Goal: Task Accomplishment & Management: Manage account settings

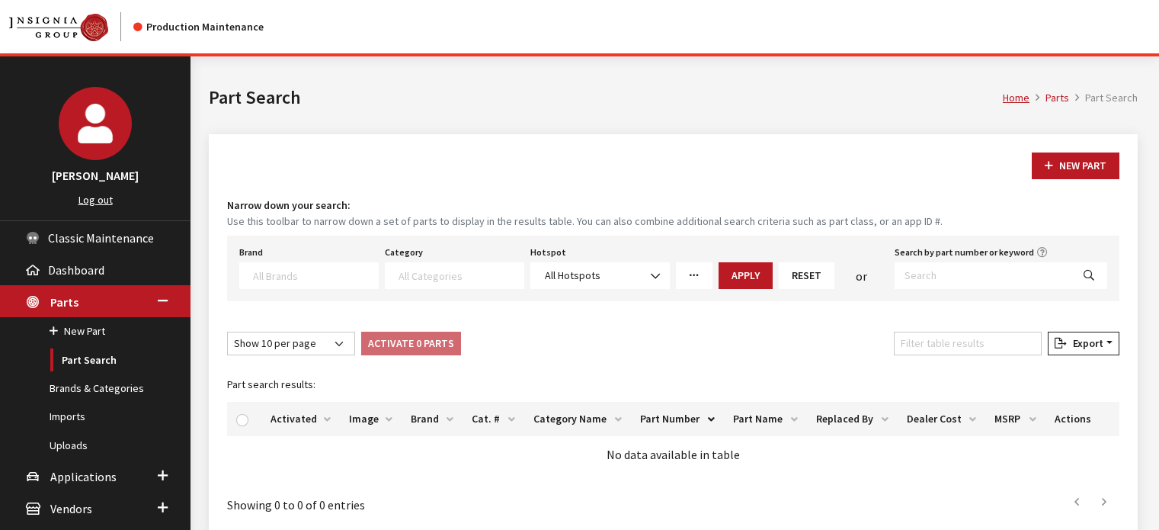
select select
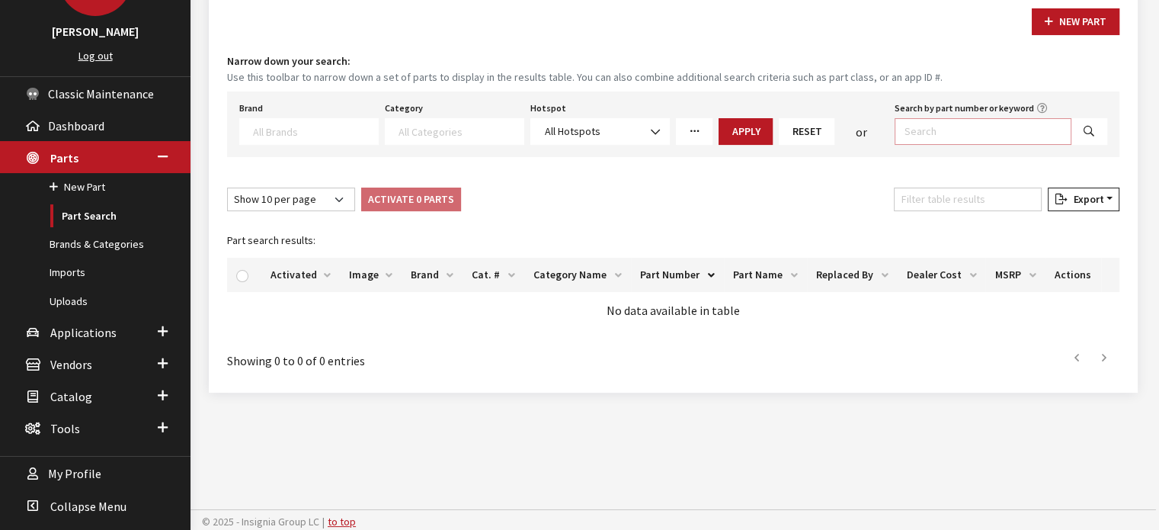
click at [908, 123] on input "Search by part number or keyword" at bounding box center [983, 131] width 177 height 27
click at [354, 133] on textarea "Search" at bounding box center [315, 131] width 125 height 14
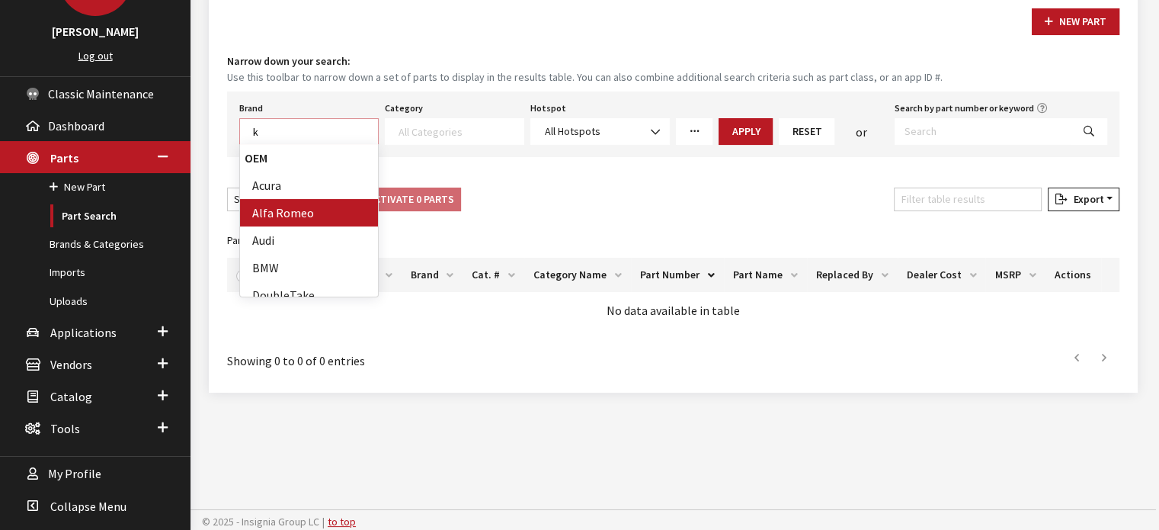
scroll to position [1, 0]
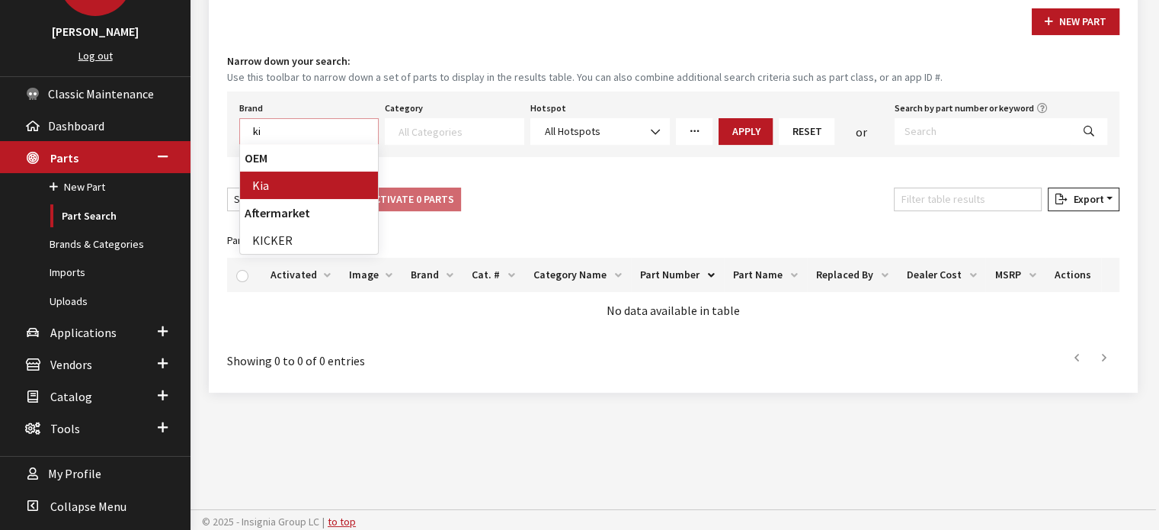
type textarea "ki"
select select "58"
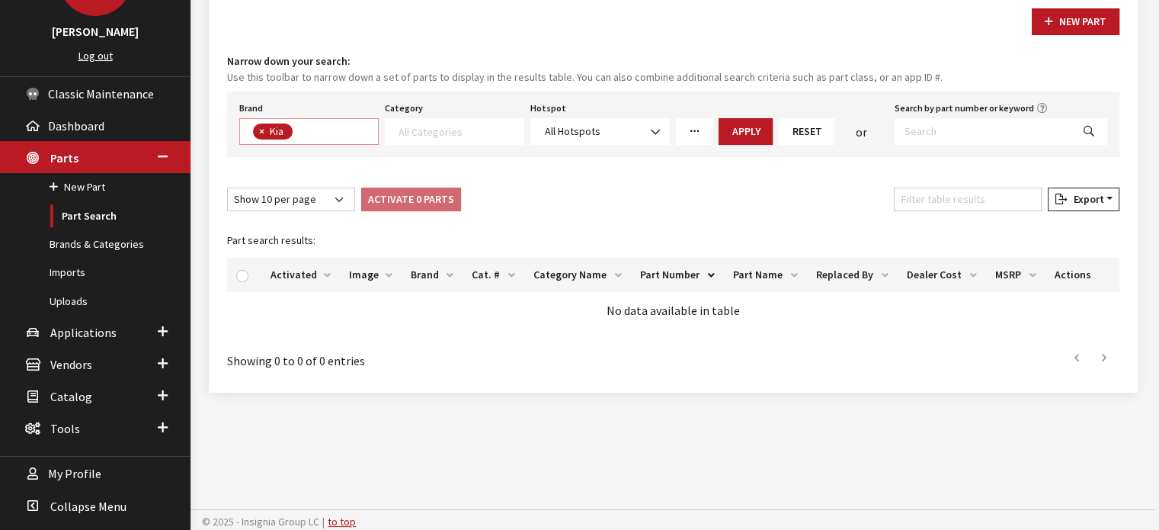
scroll to position [198, 0]
click at [440, 128] on textarea "Search" at bounding box center [461, 131] width 125 height 14
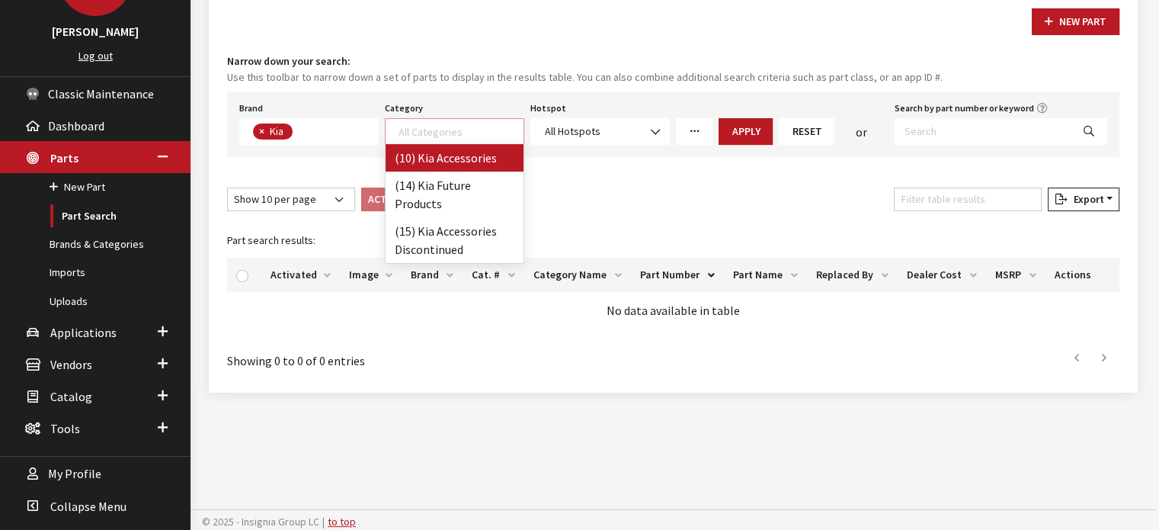
drag, startPoint x: 448, startPoint y: 153, endPoint x: 642, endPoint y: 148, distance: 193.6
select select "238"
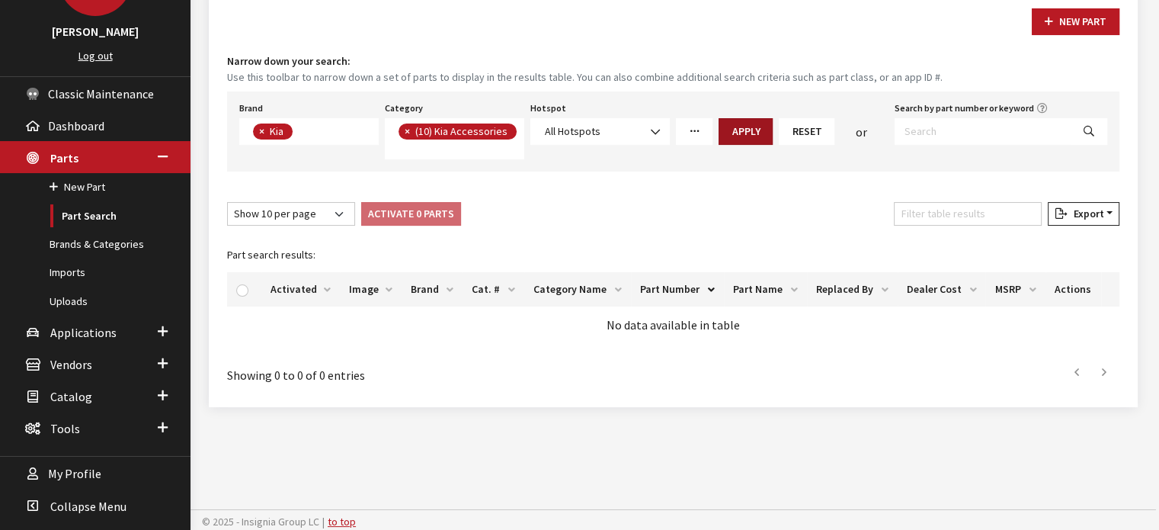
click at [757, 130] on button "Apply" at bounding box center [746, 131] width 54 height 27
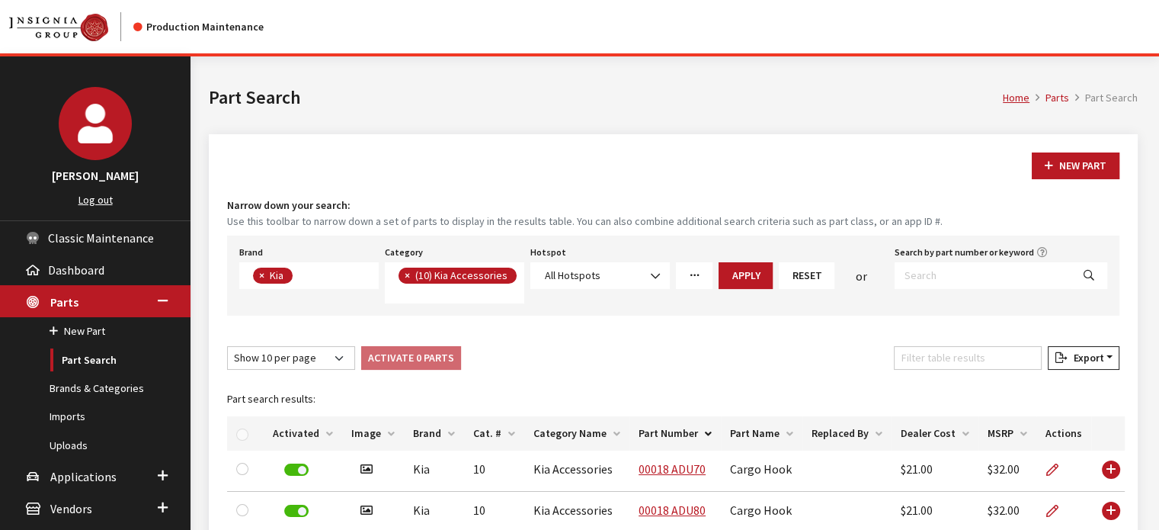
click at [405, 274] on span "×" at bounding box center [407, 275] width 5 height 14
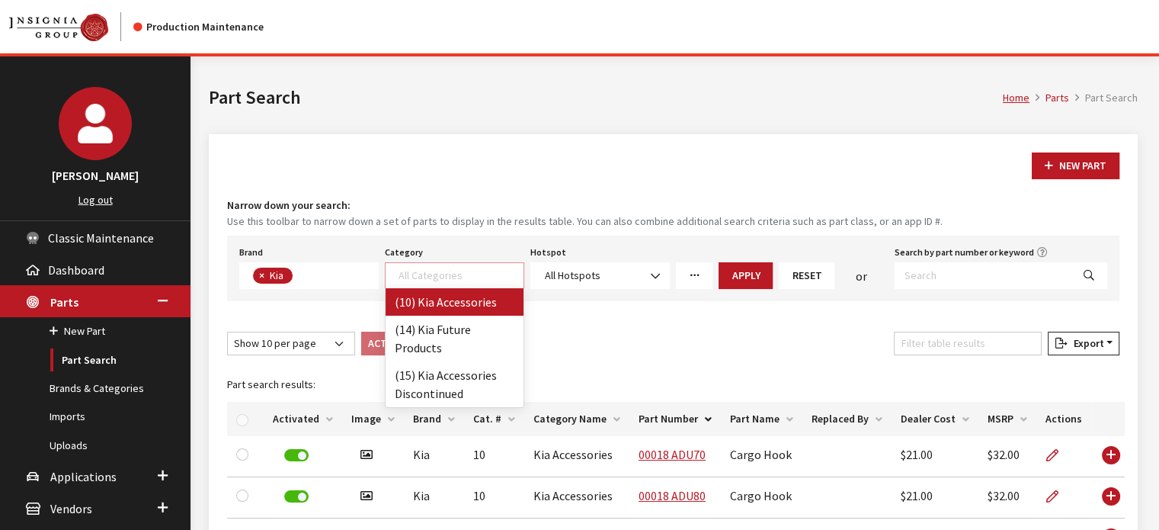
click at [422, 277] on textarea "Search" at bounding box center [461, 275] width 125 height 14
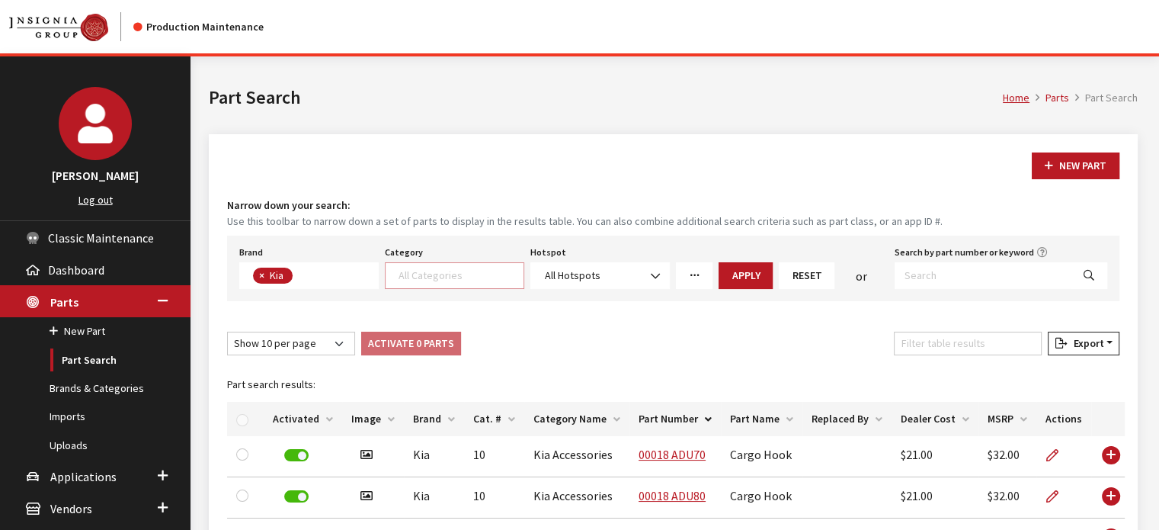
click at [422, 277] on textarea "Search" at bounding box center [461, 275] width 125 height 14
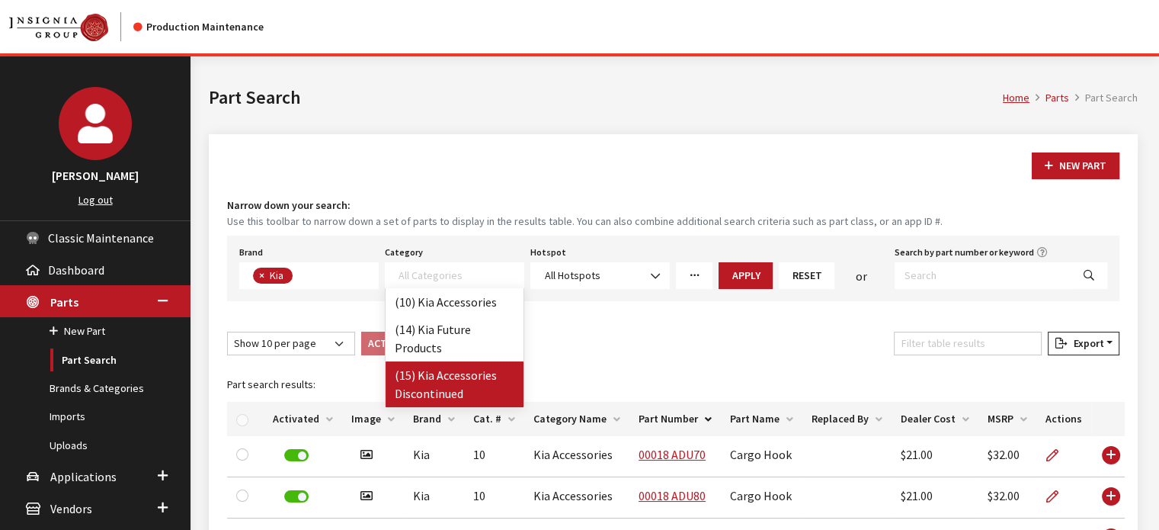
select select "242"
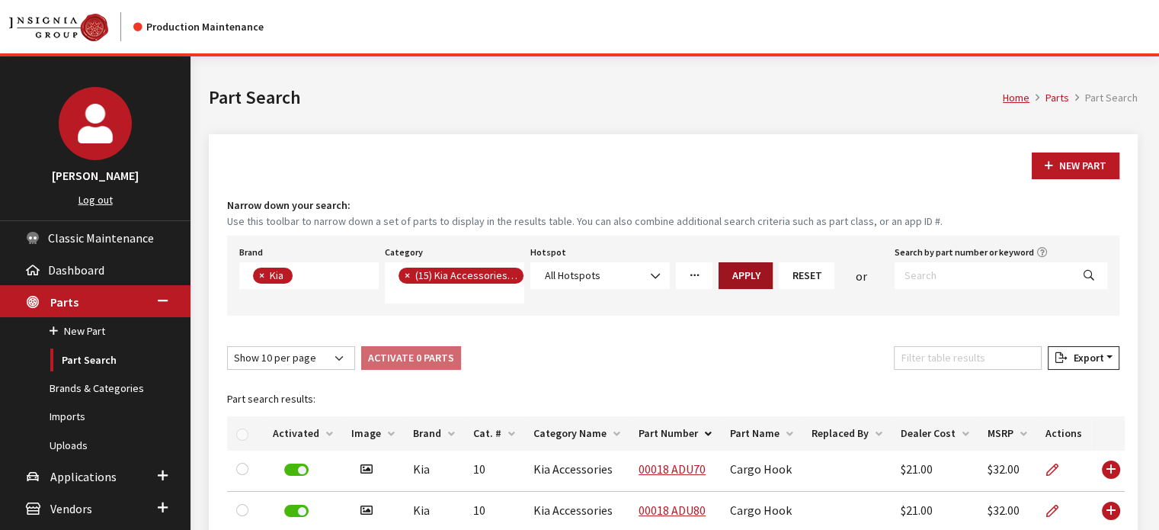
click at [725, 267] on button "Apply" at bounding box center [746, 275] width 54 height 27
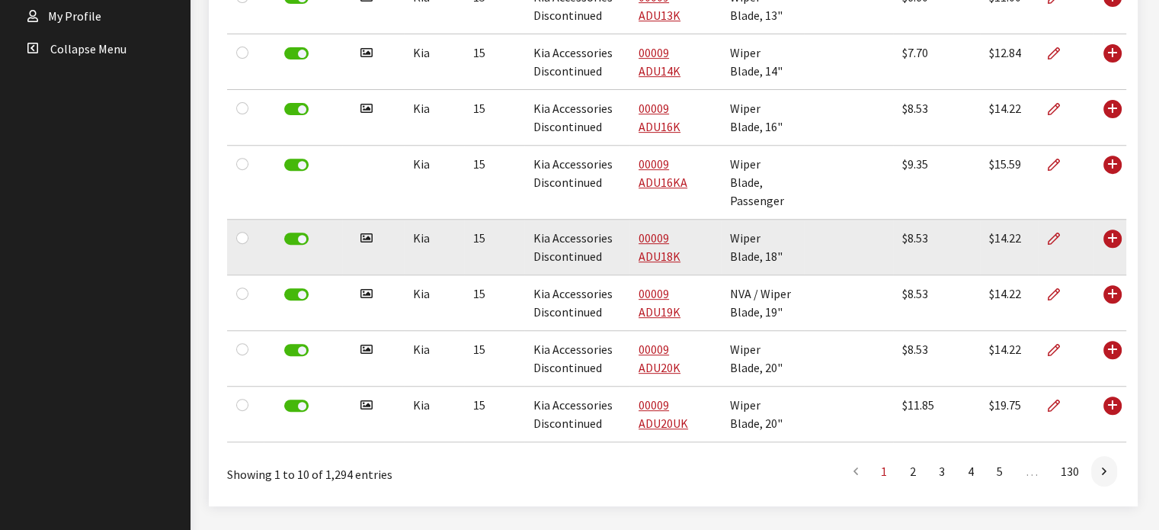
scroll to position [639, 0]
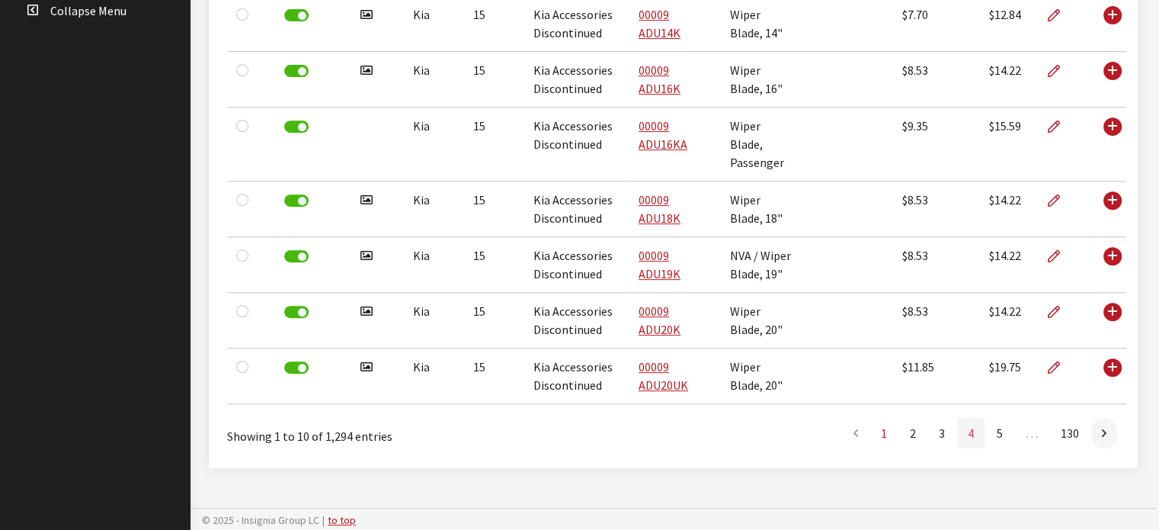
click at [974, 427] on link "4" at bounding box center [970, 433] width 27 height 30
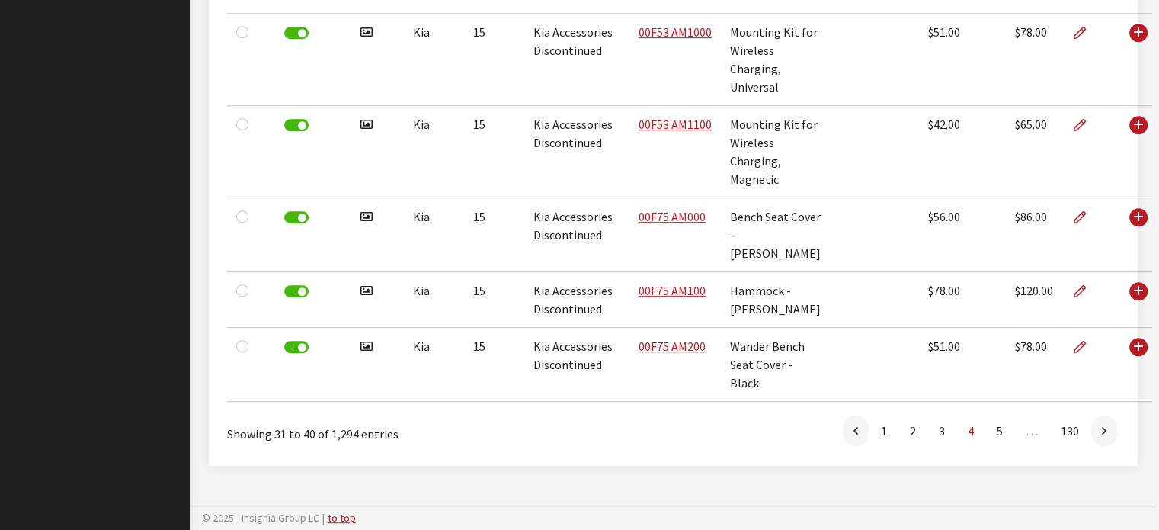
scroll to position [857, 0]
click at [1077, 432] on link "130" at bounding box center [1070, 430] width 40 height 30
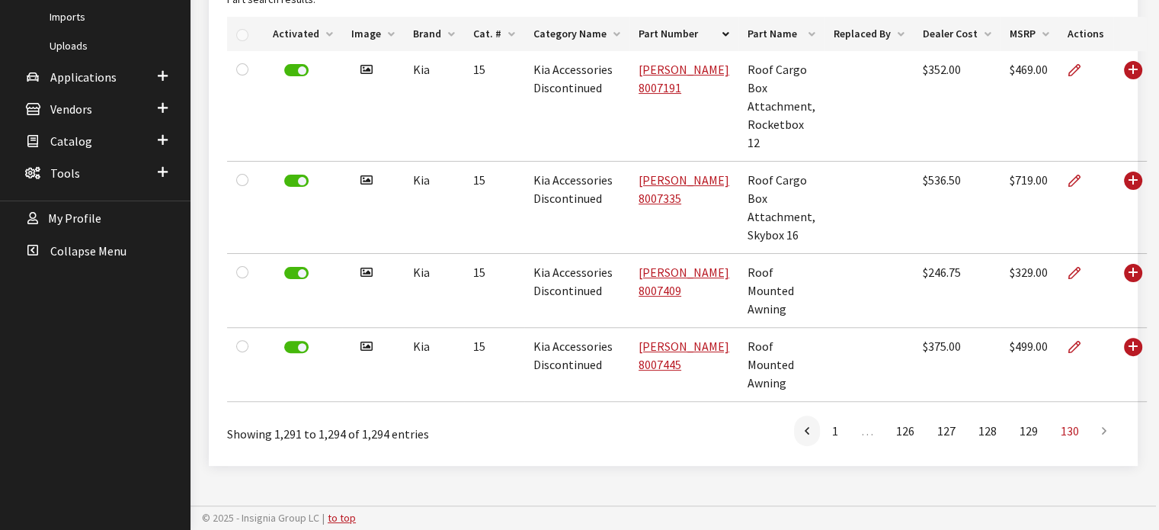
scroll to position [396, 0]
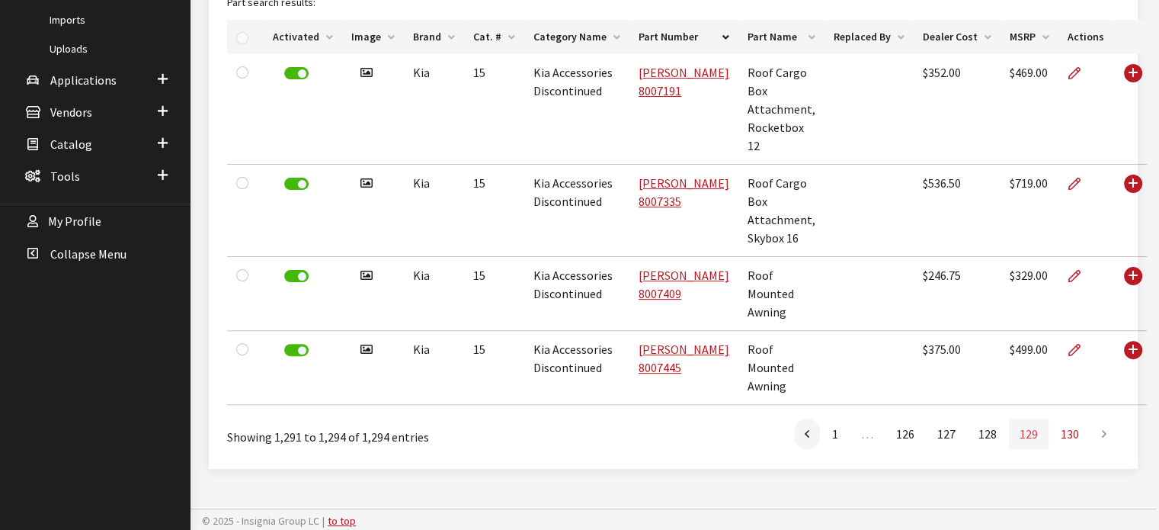
click at [1029, 435] on link "129" at bounding box center [1029, 433] width 40 height 30
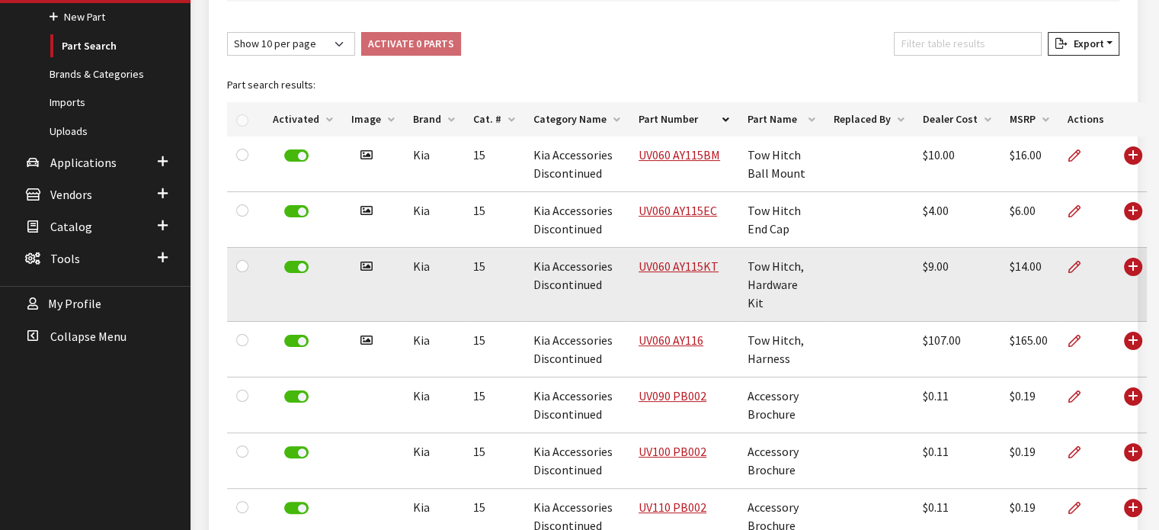
scroll to position [308, 0]
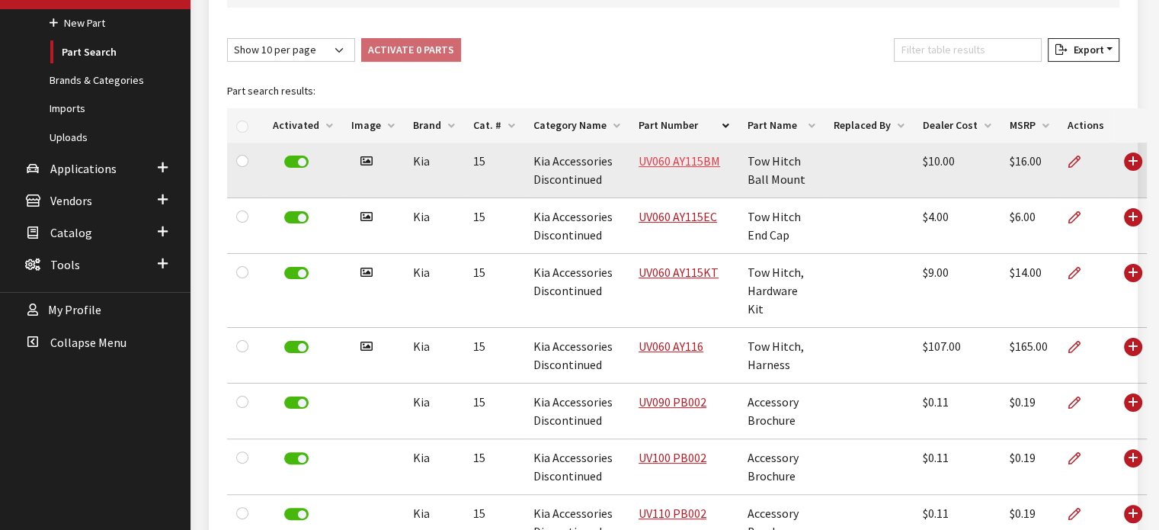
click at [668, 168] on link "UV060 AY115BM" at bounding box center [680, 160] width 82 height 15
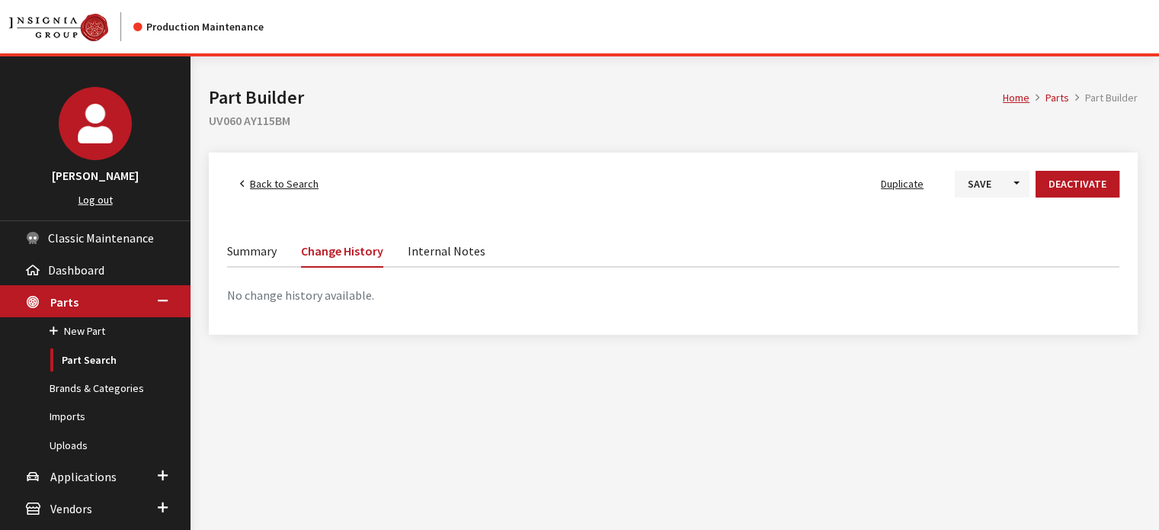
click at [299, 191] on span "Back to Search" at bounding box center [284, 184] width 69 height 14
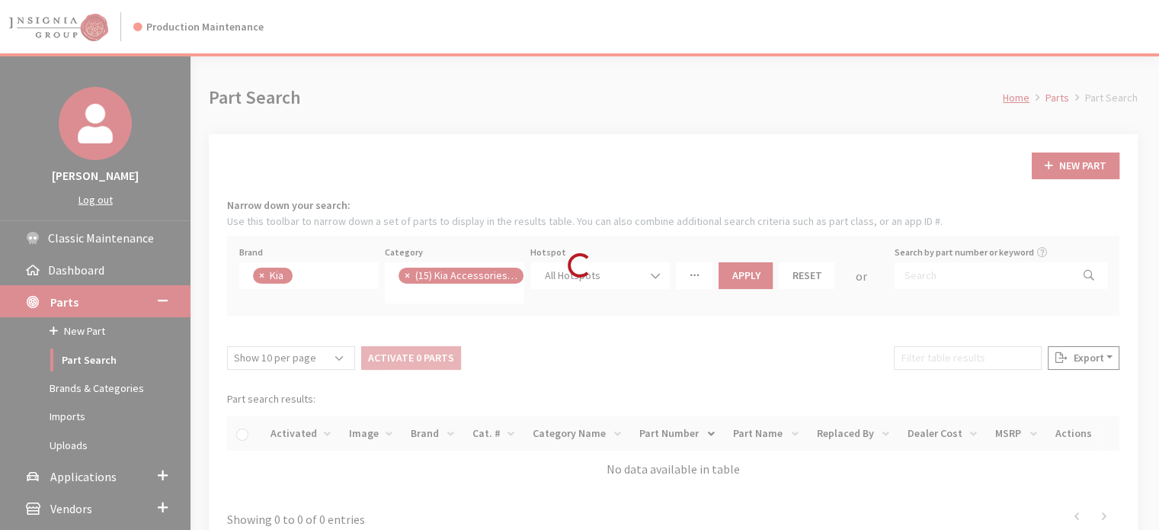
scroll to position [28, 0]
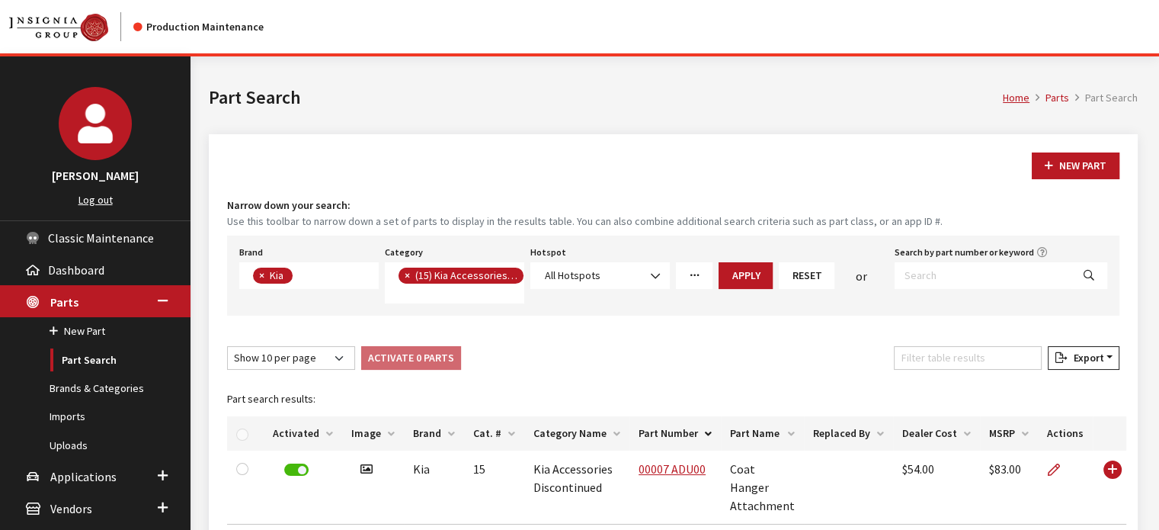
click at [405, 276] on span "×" at bounding box center [407, 275] width 5 height 14
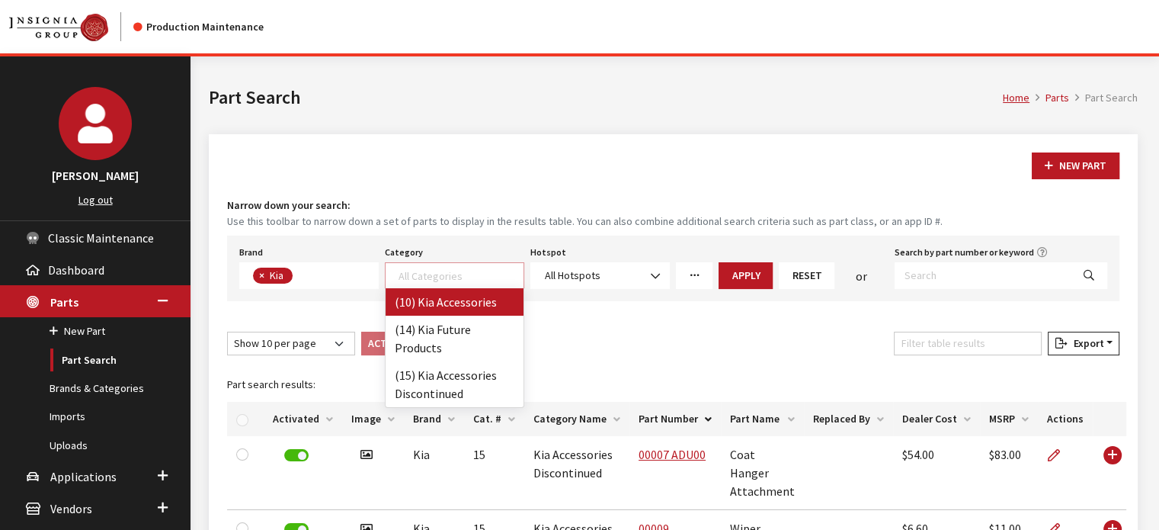
scroll to position [1, 0]
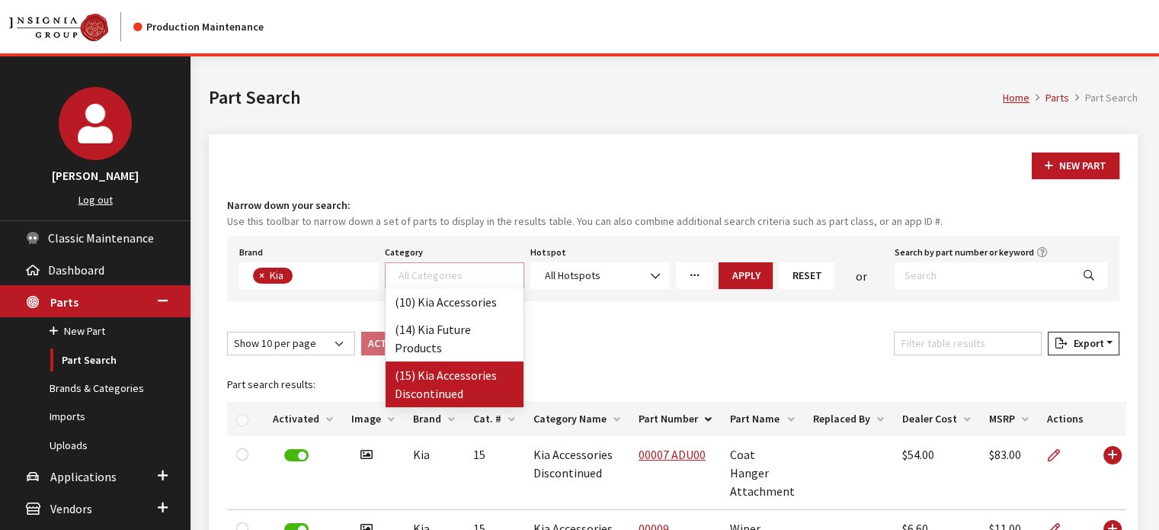
select select "242"
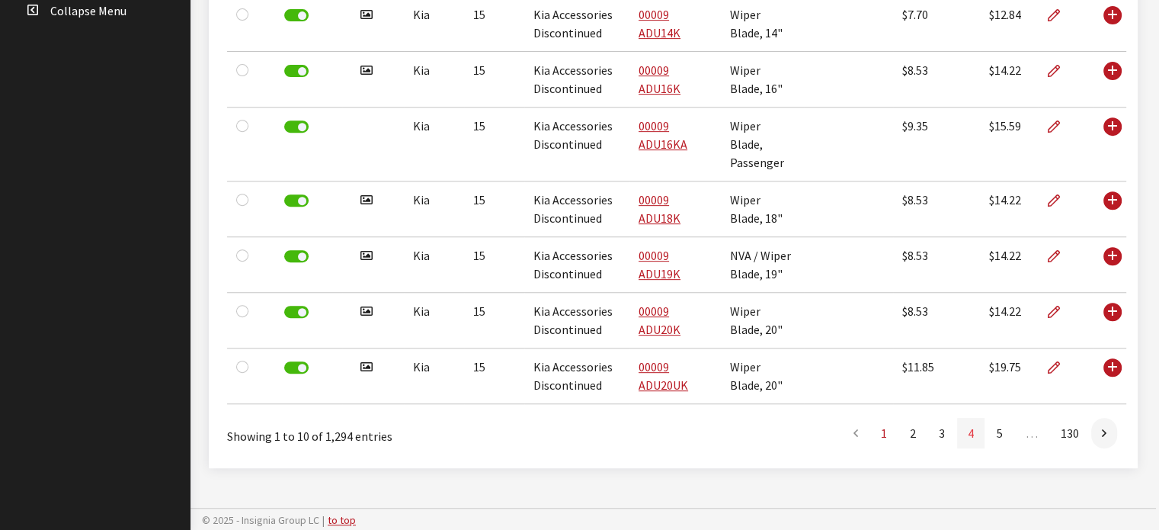
click at [976, 431] on link "4" at bounding box center [970, 433] width 27 height 30
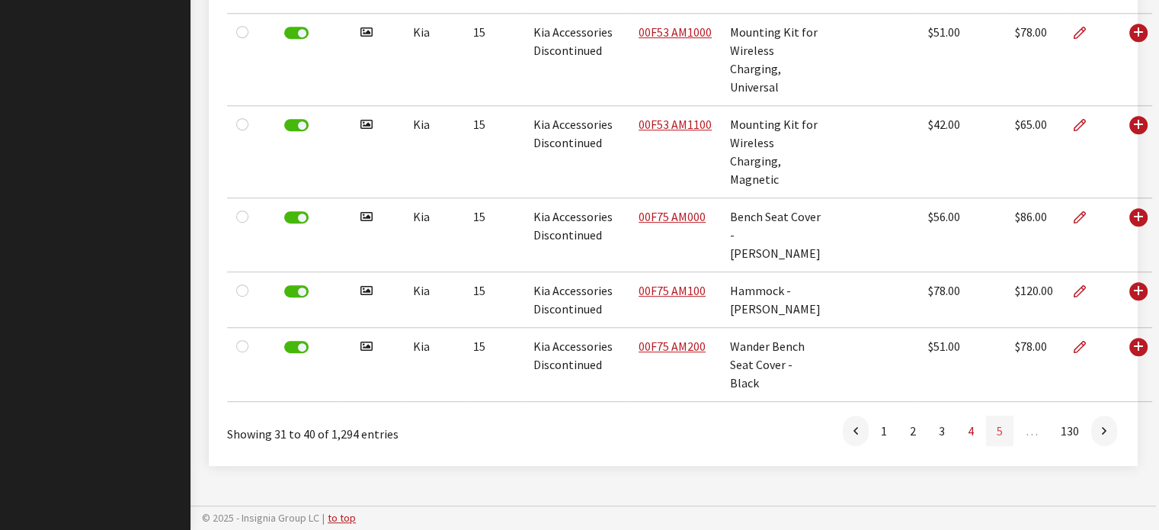
click at [990, 437] on link "5" at bounding box center [999, 430] width 27 height 30
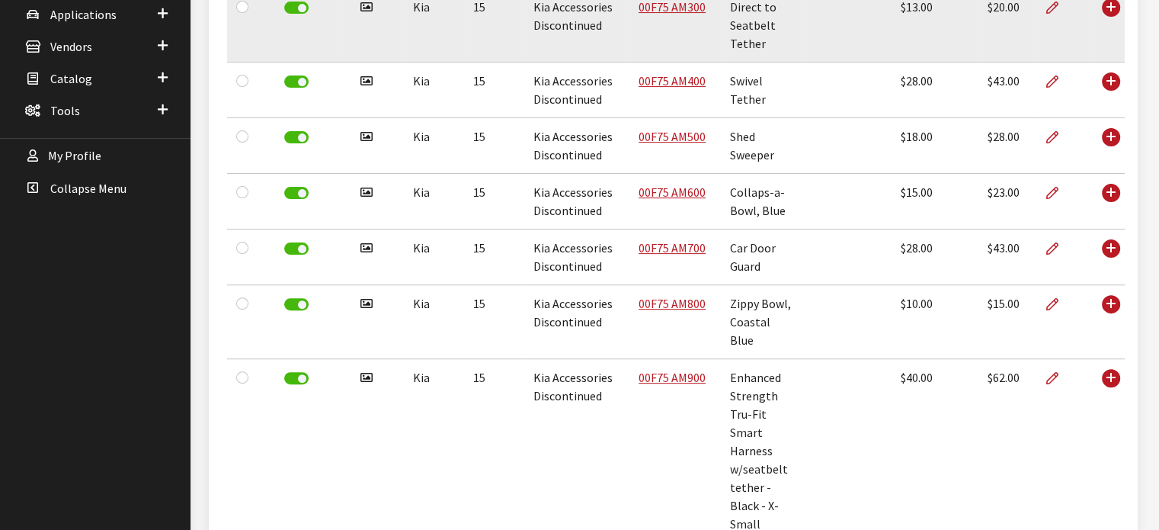
scroll to position [313, 0]
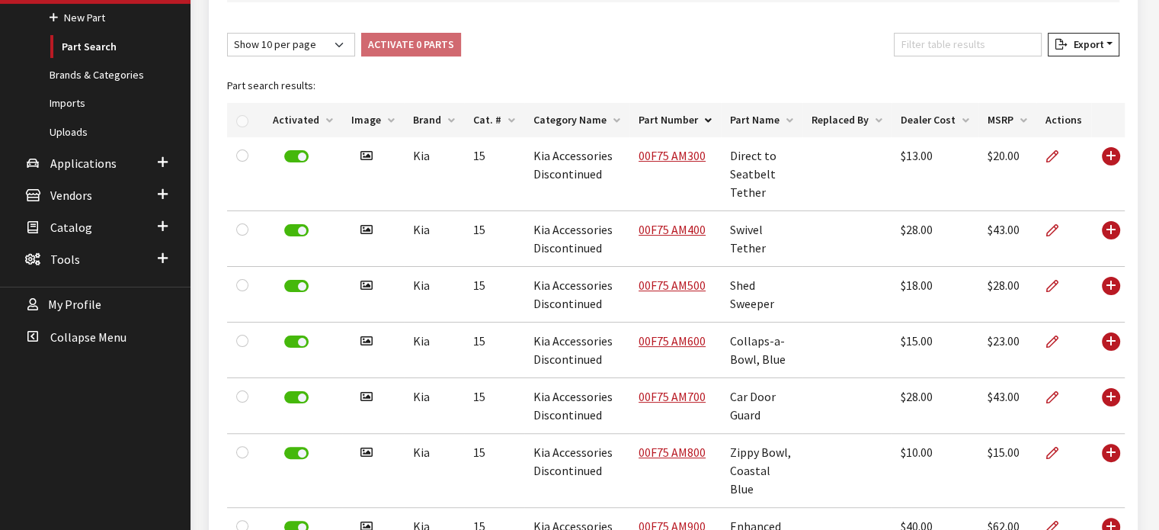
click at [319, 58] on div "Show 10 per page Show 25 per page Show 50 per page Show 100 per page Show 1000 …" at bounding box center [291, 48] width 134 height 30
click at [317, 46] on select "Show 10 per page Show 25 per page Show 50 per page Show 100 per page Show 1000 …" at bounding box center [291, 45] width 128 height 24
select select "100"
click at [227, 33] on select "Show 10 per page Show 25 per page Show 50 per page Show 100 per page Show 1000 …" at bounding box center [291, 45] width 128 height 24
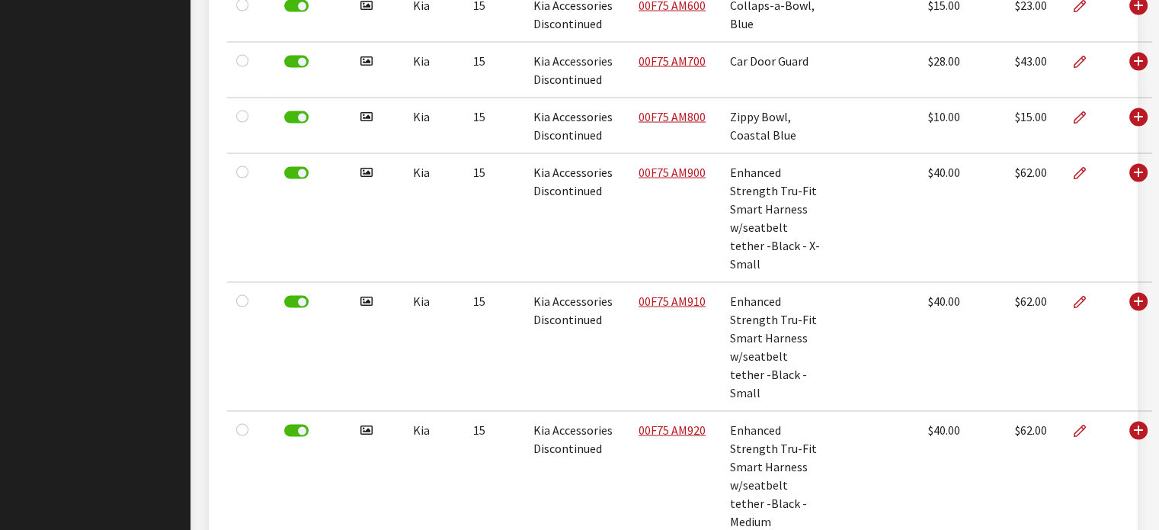
scroll to position [3514, 0]
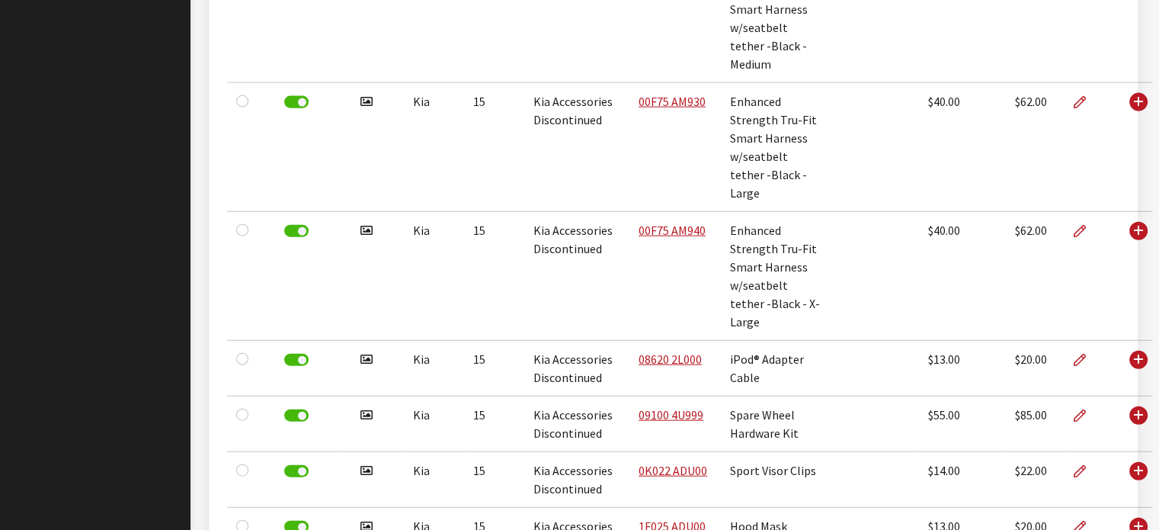
click at [55, 225] on div "Kirsten Dart Log out Classic Maintenance Dashboard Parts New Part Part Search B…" at bounding box center [95, 24] width 191 height 6963
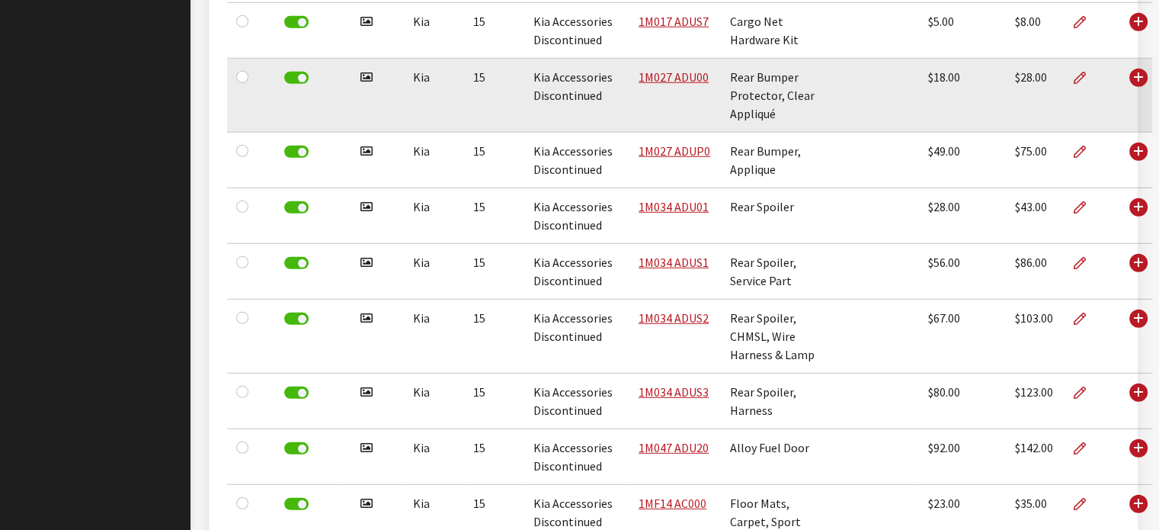
scroll to position [4428, 0]
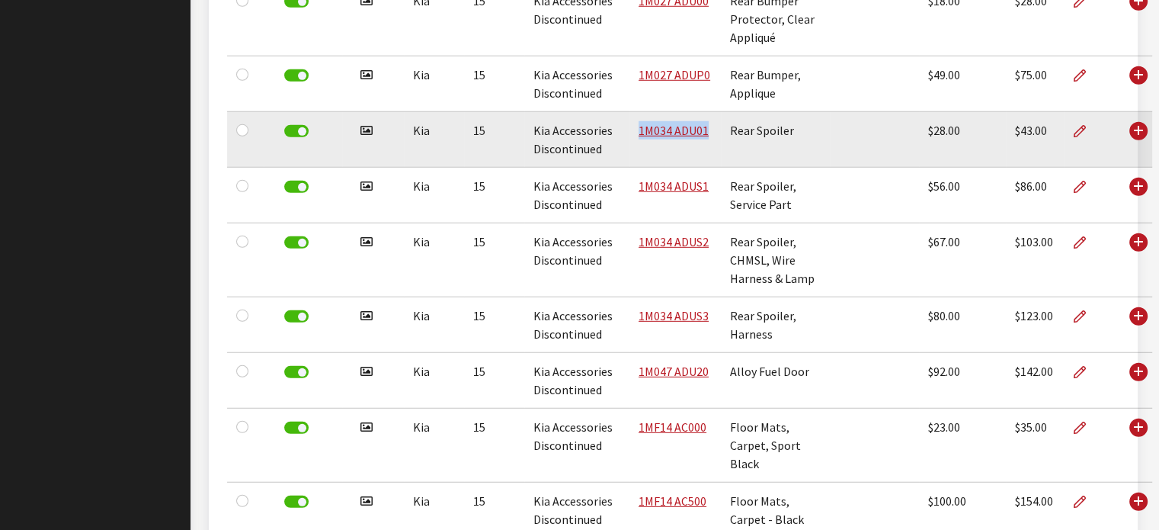
drag, startPoint x: 701, startPoint y: 360, endPoint x: 628, endPoint y: 373, distance: 74.3
click at [629, 168] on td "1M034 ADU01" at bounding box center [674, 140] width 91 height 56
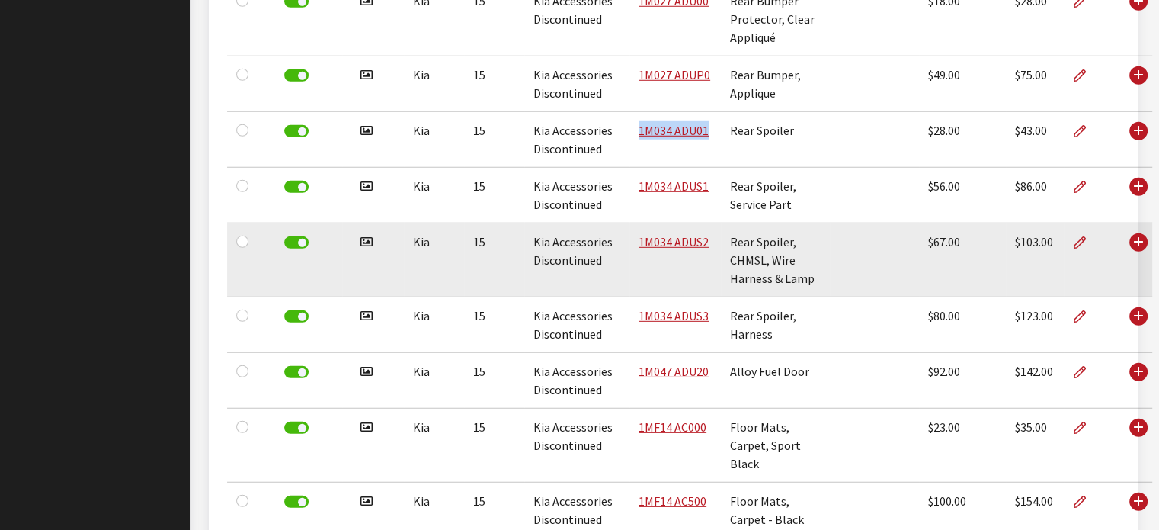
copy link "1M034 ADU01"
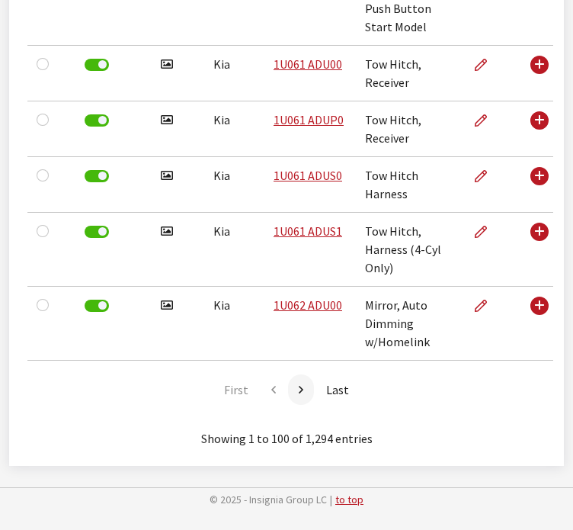
scroll to position [6881, 0]
click at [312, 397] on link at bounding box center [301, 389] width 26 height 30
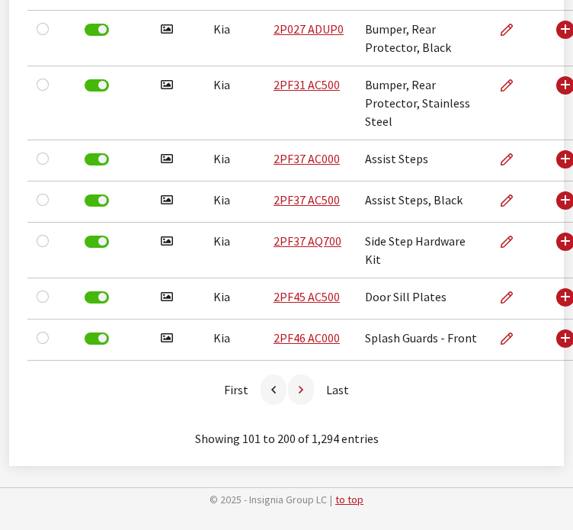
click at [310, 395] on link at bounding box center [301, 389] width 26 height 30
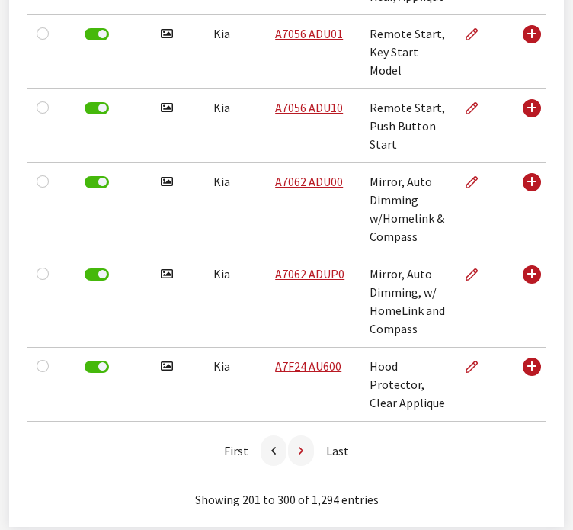
click at [309, 435] on link at bounding box center [301, 450] width 26 height 30
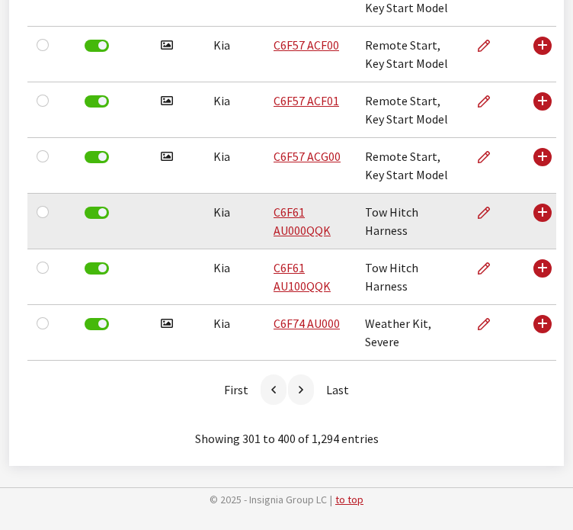
click at [309, 394] on div "First 1 2 3 4 5 … 13 Last" at bounding box center [286, 390] width 536 height 34
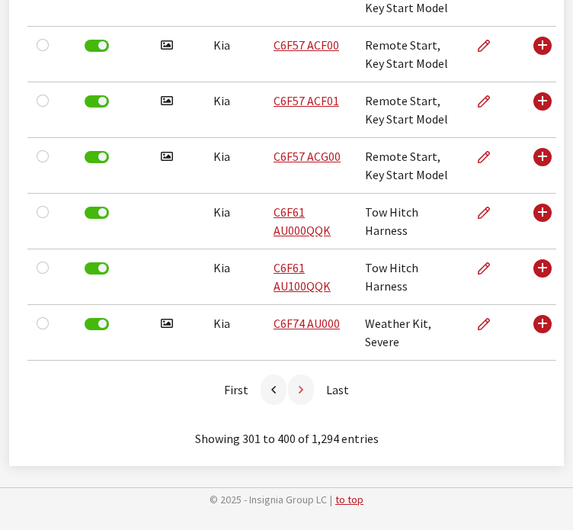
click at [312, 387] on link at bounding box center [301, 389] width 26 height 30
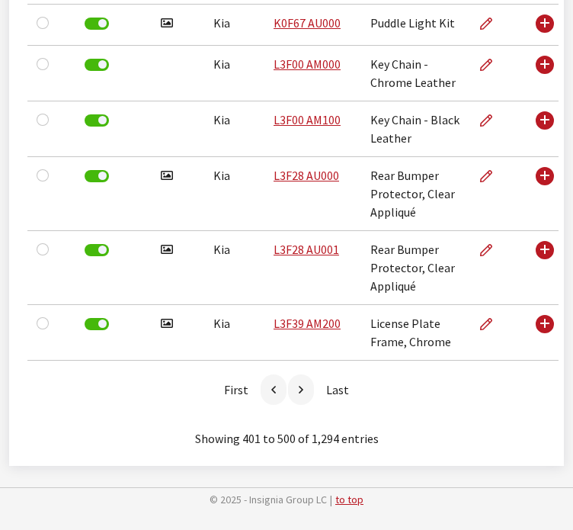
click at [312, 387] on link at bounding box center [301, 389] width 26 height 30
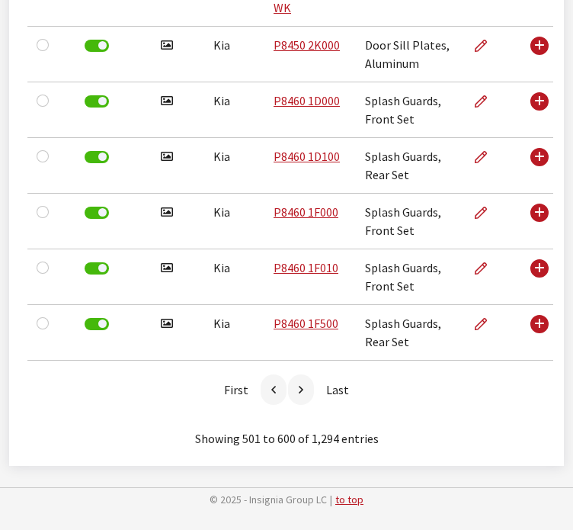
scroll to position [7770, 0]
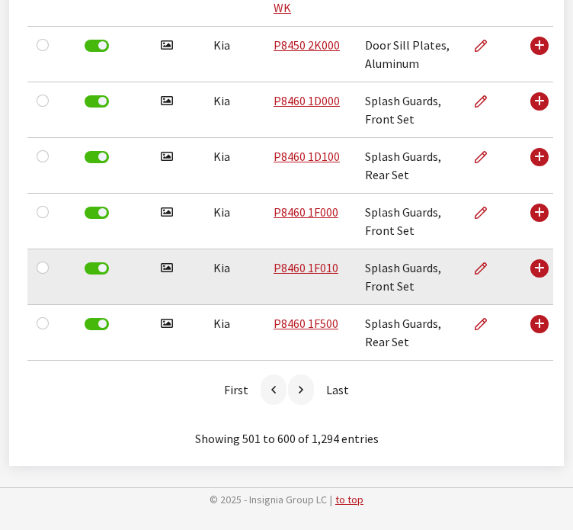
click at [375, 249] on td "Splash Guards, Front Set" at bounding box center [410, 277] width 109 height 56
click at [349, 255] on td "P8460 1F010" at bounding box center [309, 277] width 91 height 56
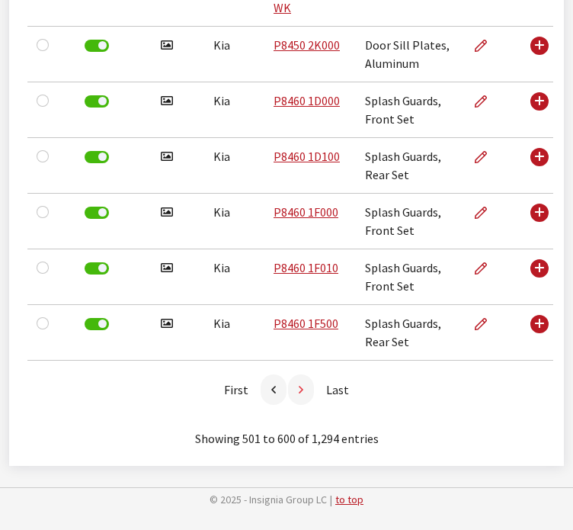
click at [314, 391] on li at bounding box center [302, 389] width 27 height 30
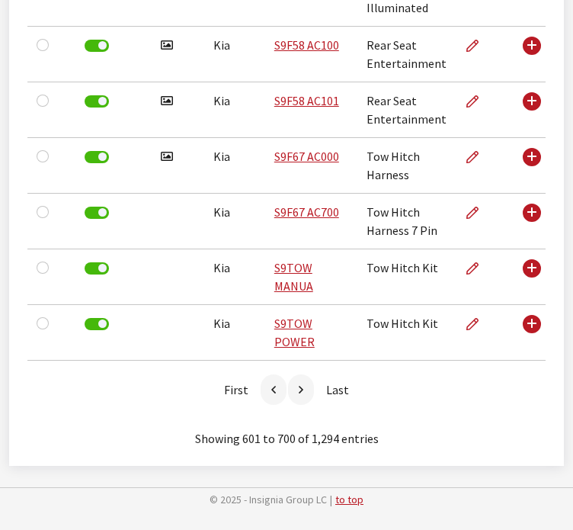
scroll to position [6064, 0]
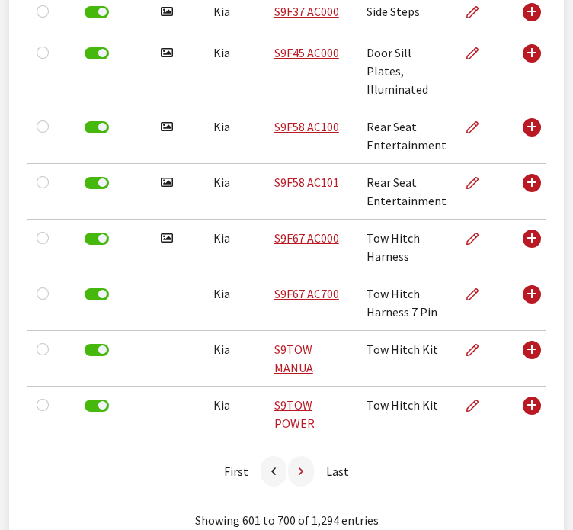
click at [308, 456] on link at bounding box center [301, 471] width 26 height 30
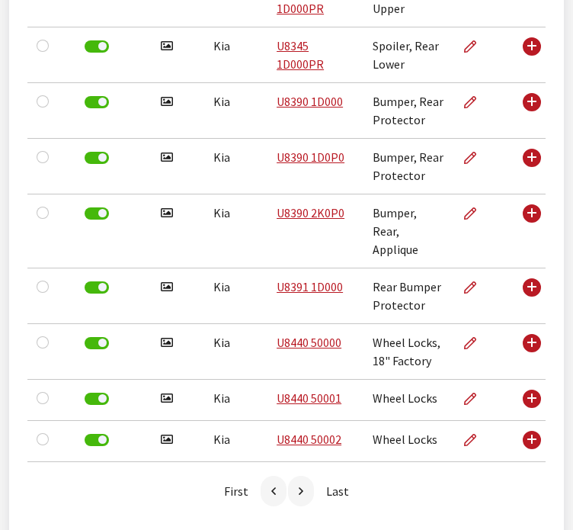
scroll to position [6418, 0]
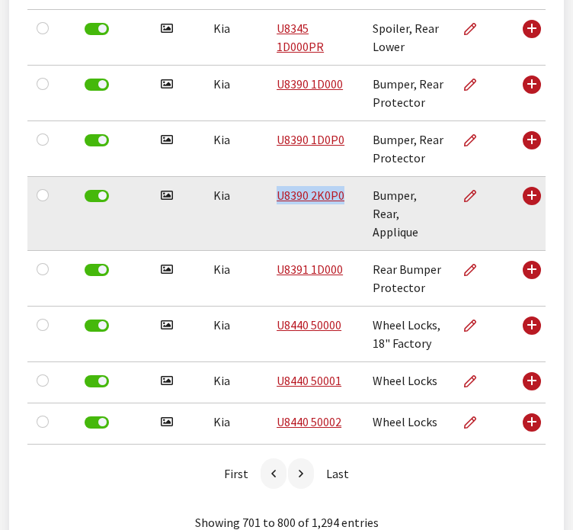
drag, startPoint x: 339, startPoint y: 143, endPoint x: 271, endPoint y: 150, distance: 68.2
click at [271, 177] on td "U8390 2K0P0" at bounding box center [315, 214] width 96 height 74
copy link "U8390 2K0P0"
click at [338, 177] on td "U8390 2K0P0" at bounding box center [315, 214] width 96 height 74
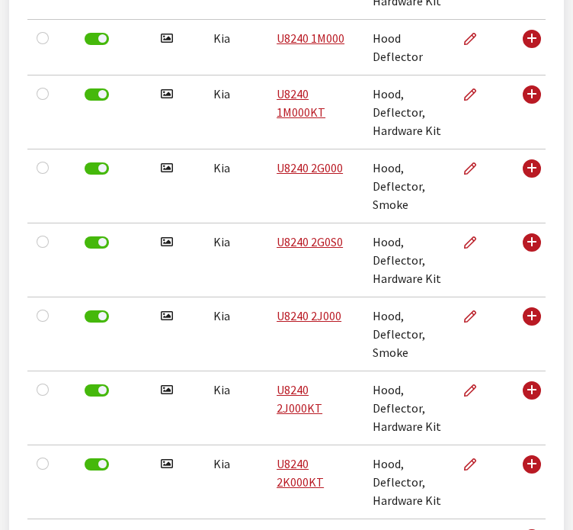
scroll to position [3979, 0]
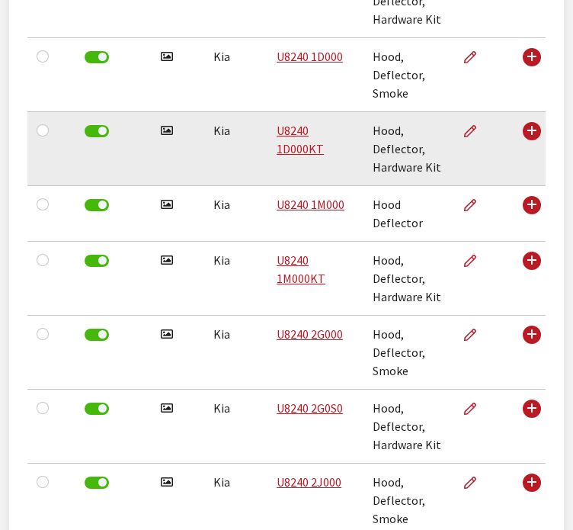
click at [338, 131] on td "U8240 1D000KT" at bounding box center [315, 149] width 96 height 74
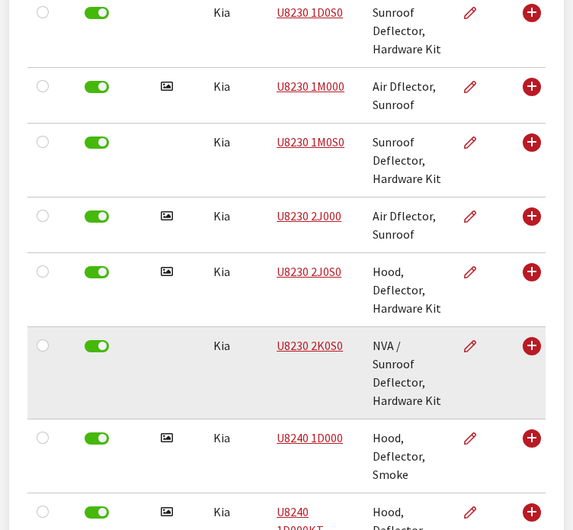
scroll to position [3522, 0]
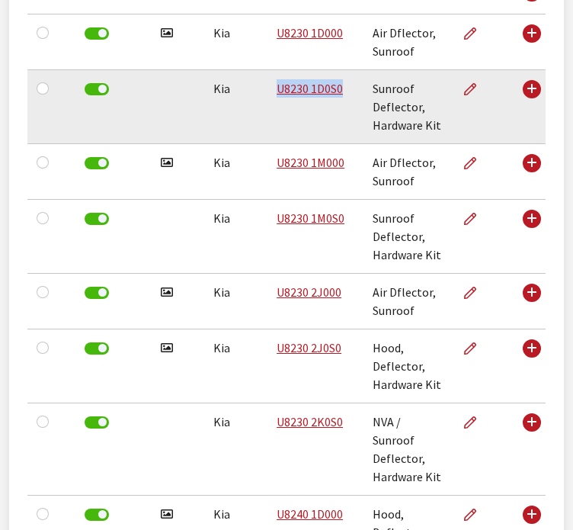
drag, startPoint x: 351, startPoint y: 88, endPoint x: 253, endPoint y: 93, distance: 97.7
click at [253, 93] on tr "Kia 15 Kia Accessories Discontinued U8230 1D0S0 Sunroof Deflector, Hardware Kit…" at bounding box center [286, 107] width 518 height 74
copy tr "15 Kia Accessories Discontinued U8230 1D0S0"
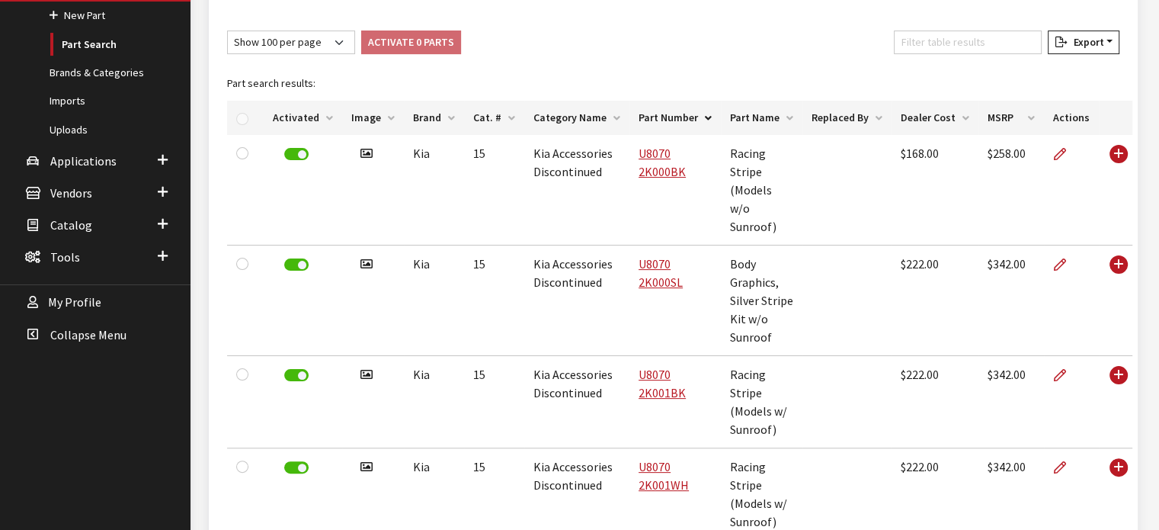
scroll to position [0, 0]
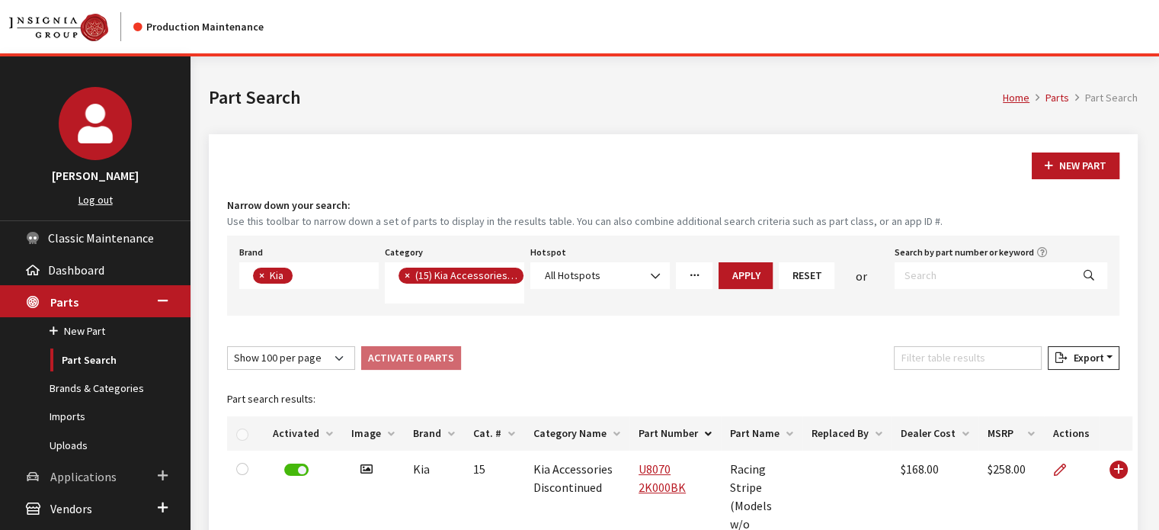
click at [70, 487] on link "Applications" at bounding box center [95, 476] width 191 height 32
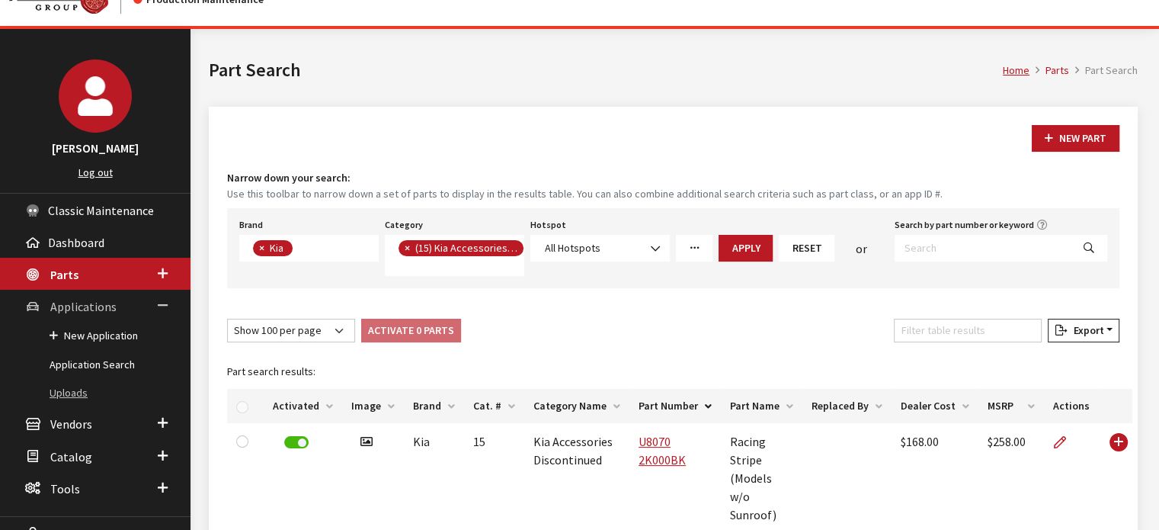
scroll to position [76, 0]
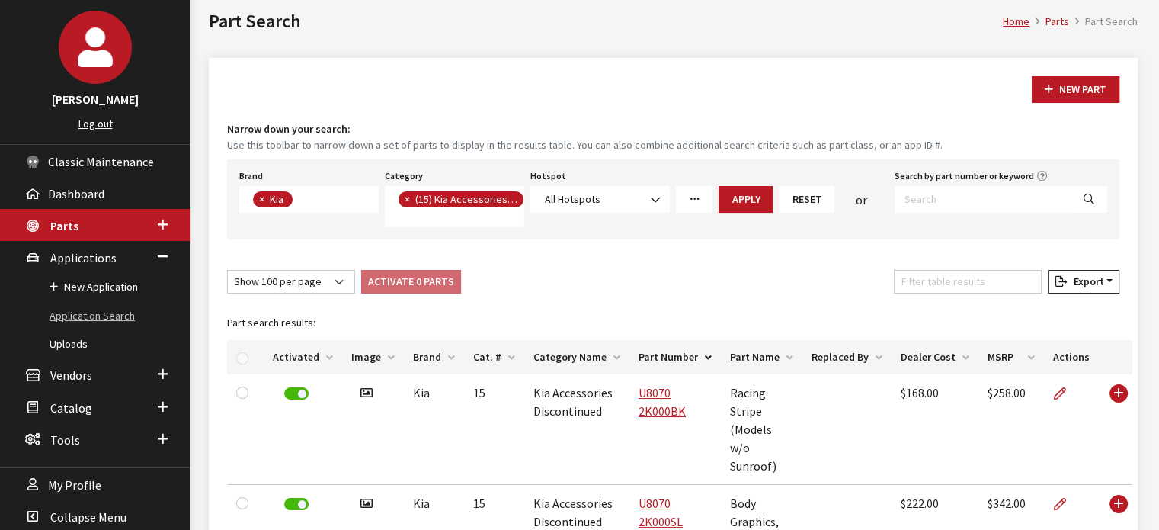
click at [123, 308] on link "Application Search" at bounding box center [95, 316] width 191 height 28
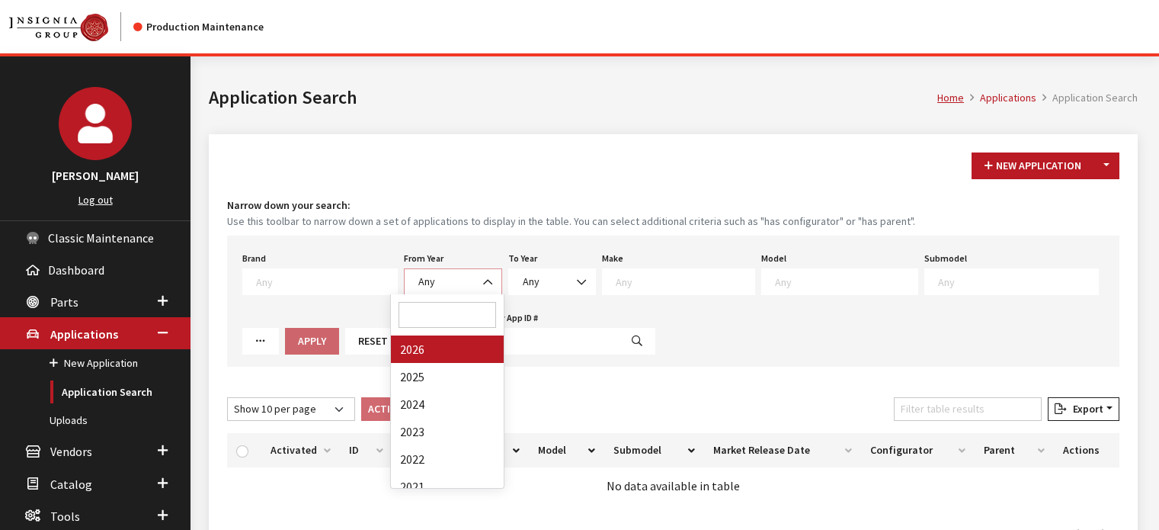
select select "2026"
select select
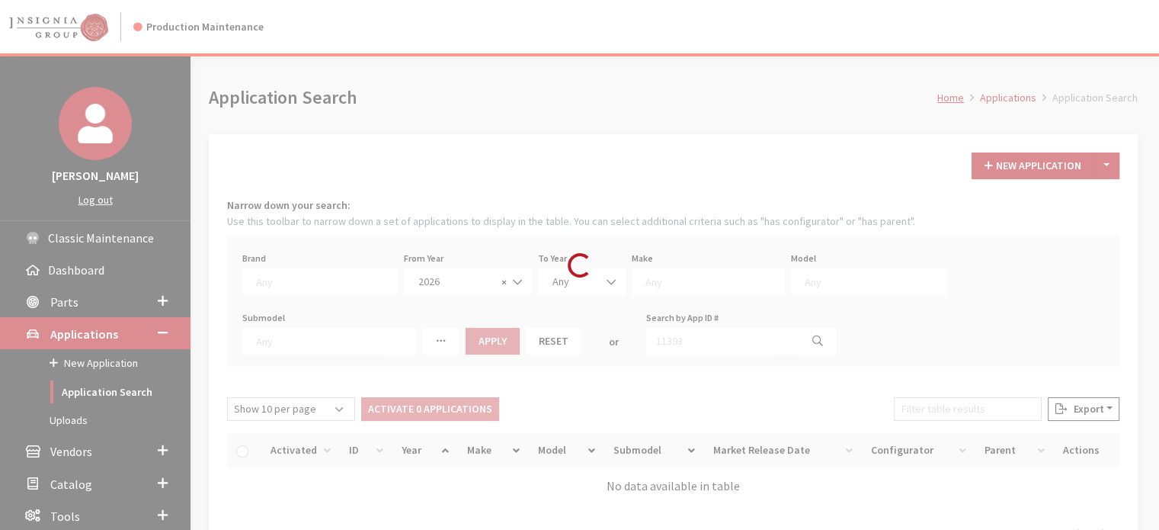
click at [684, 273] on div "Loading..." at bounding box center [579, 265] width 1159 height 530
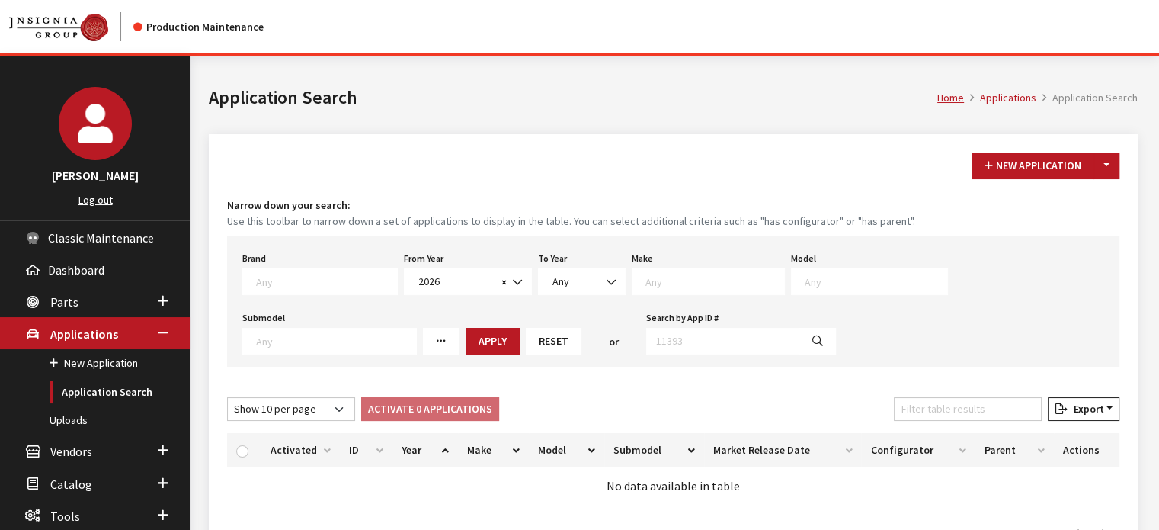
click at [687, 286] on textarea "Search" at bounding box center [714, 281] width 139 height 14
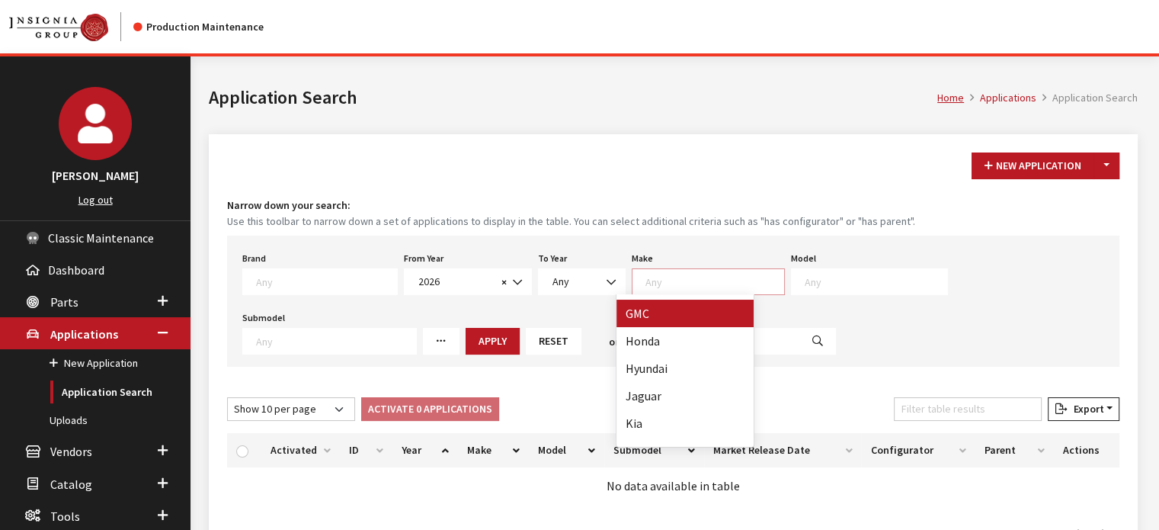
scroll to position [305, 0]
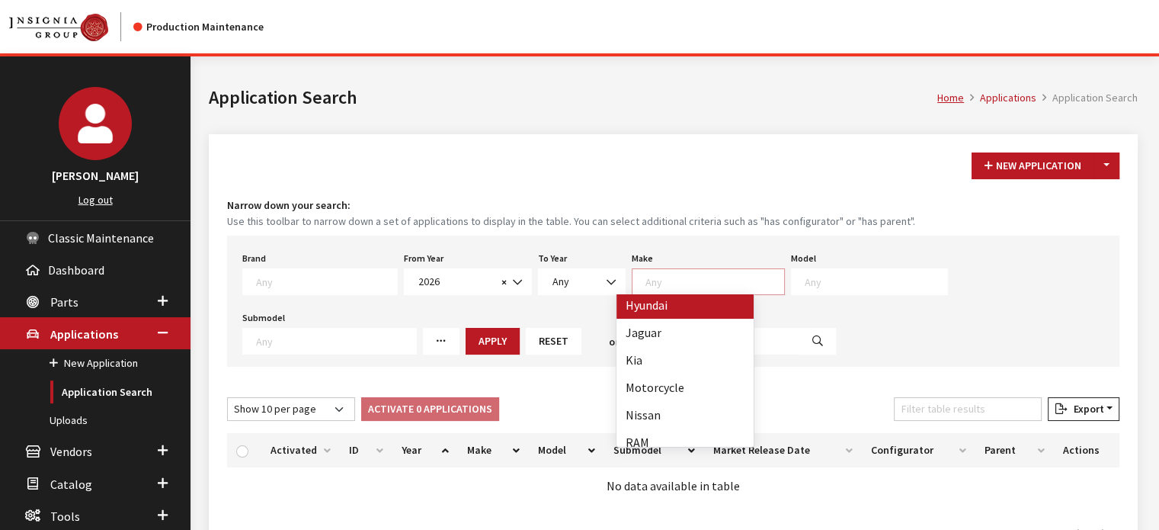
select select "30"
select select
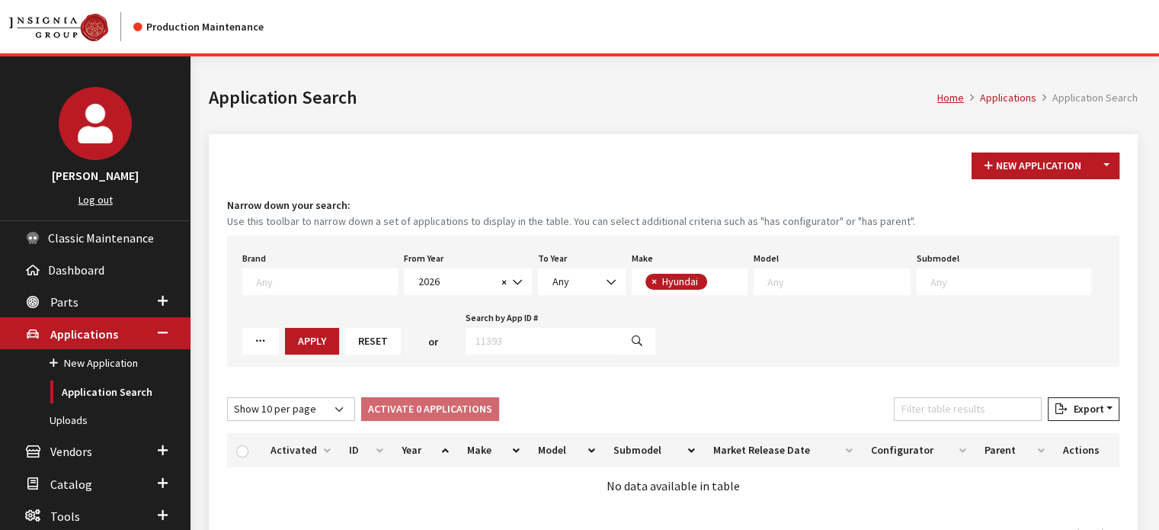
scroll to position [1, 0]
click at [764, 273] on span at bounding box center [837, 280] width 146 height 14
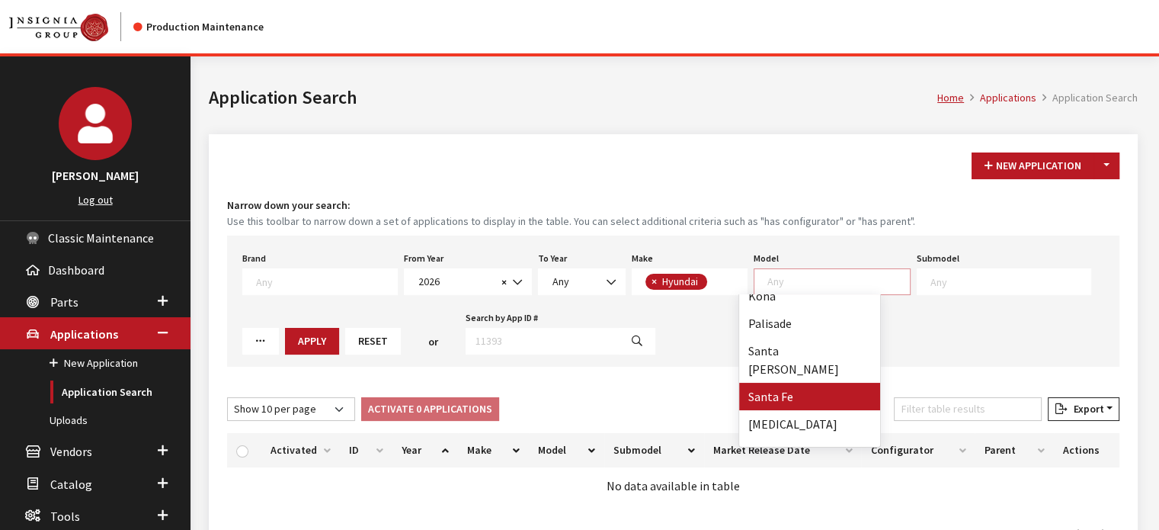
scroll to position [101, 0]
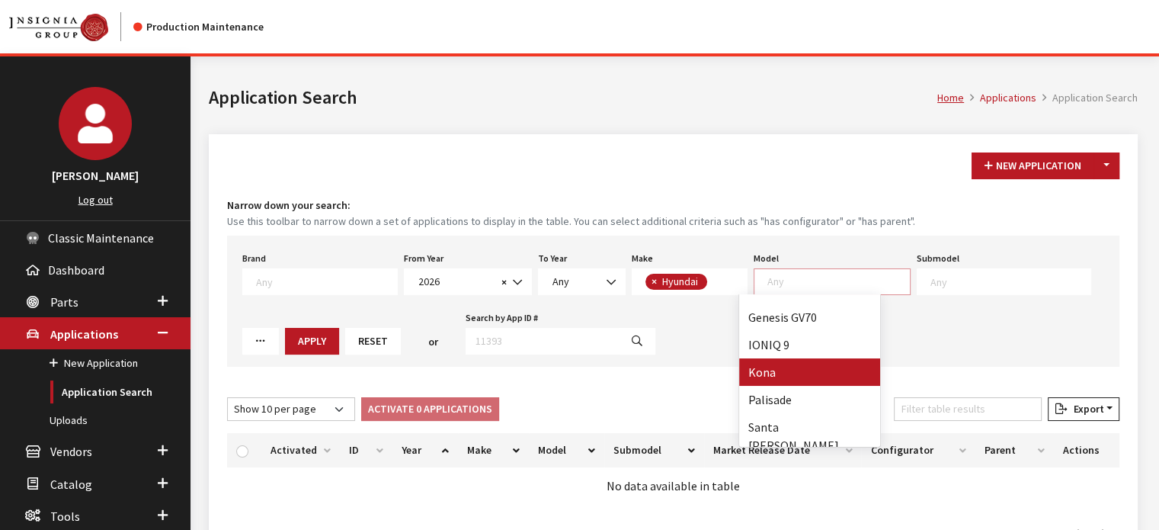
select select "1006"
select select
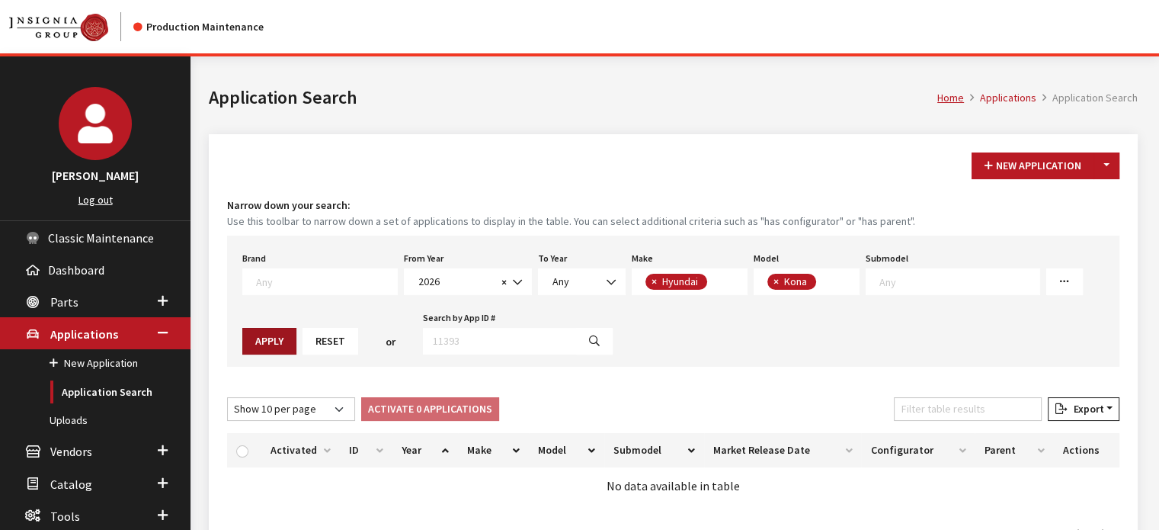
click at [265, 342] on button "Apply" at bounding box center [269, 341] width 54 height 27
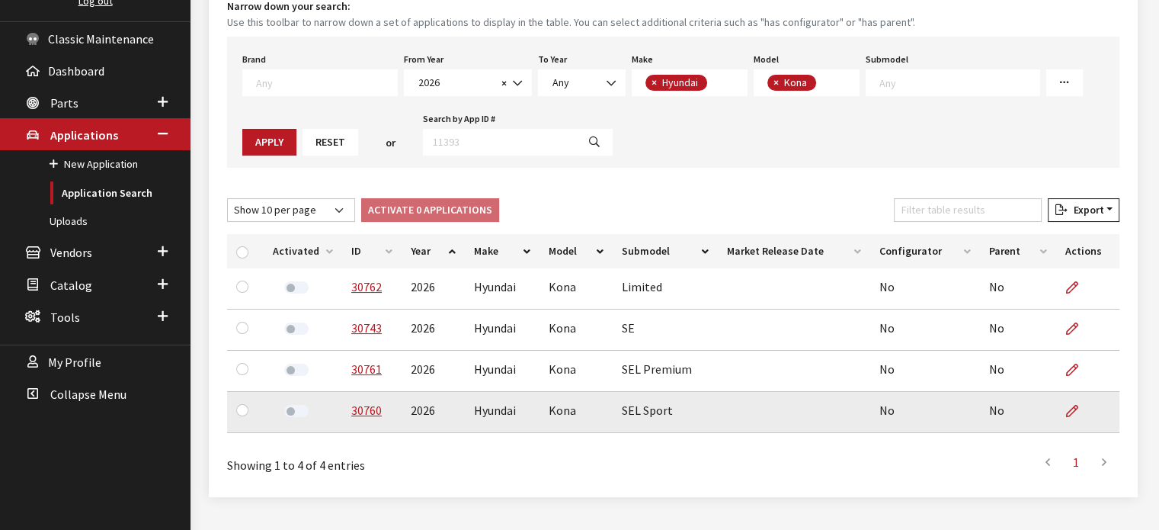
scroll to position [229, 0]
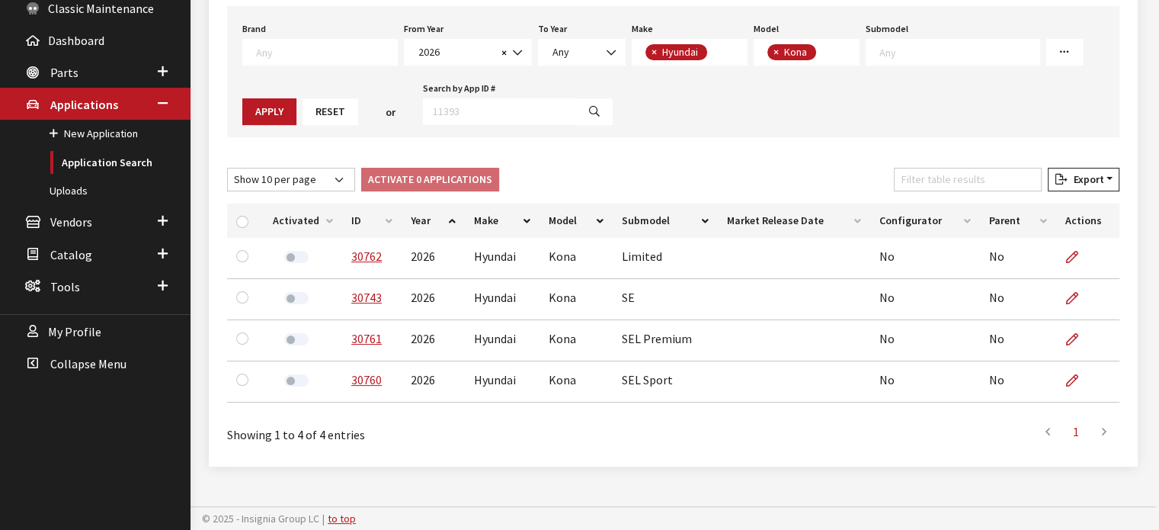
click at [368, 218] on th "ID" at bounding box center [371, 220] width 59 height 34
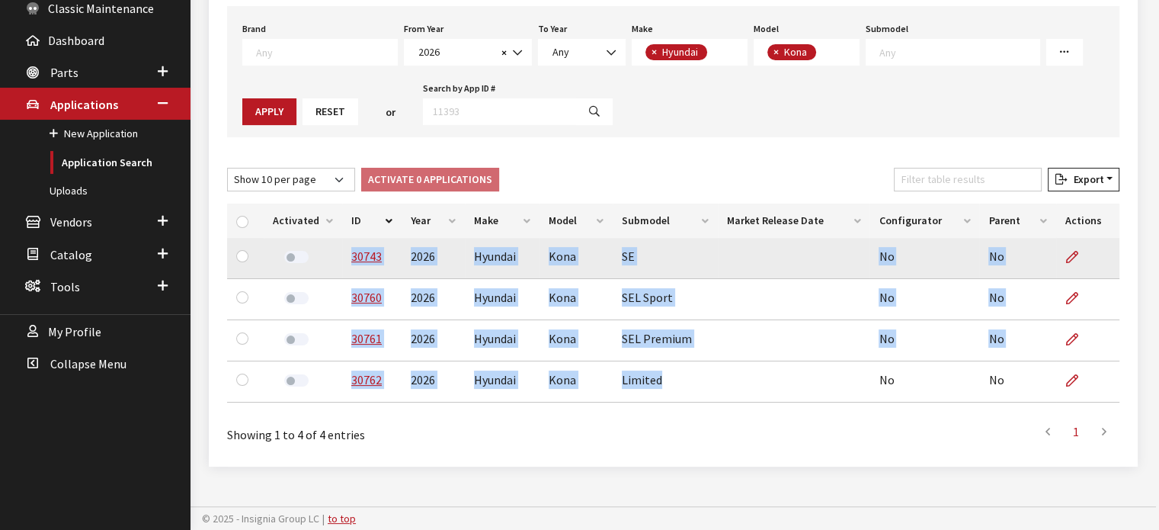
drag, startPoint x: 678, startPoint y: 389, endPoint x: 336, endPoint y: 251, distance: 368.9
click at [336, 251] on tbody "30743 2026 Hyundai Kona SE No No 30760 2026 Hyundai Kona SEL Sport No No 30761 …" at bounding box center [673, 320] width 892 height 165
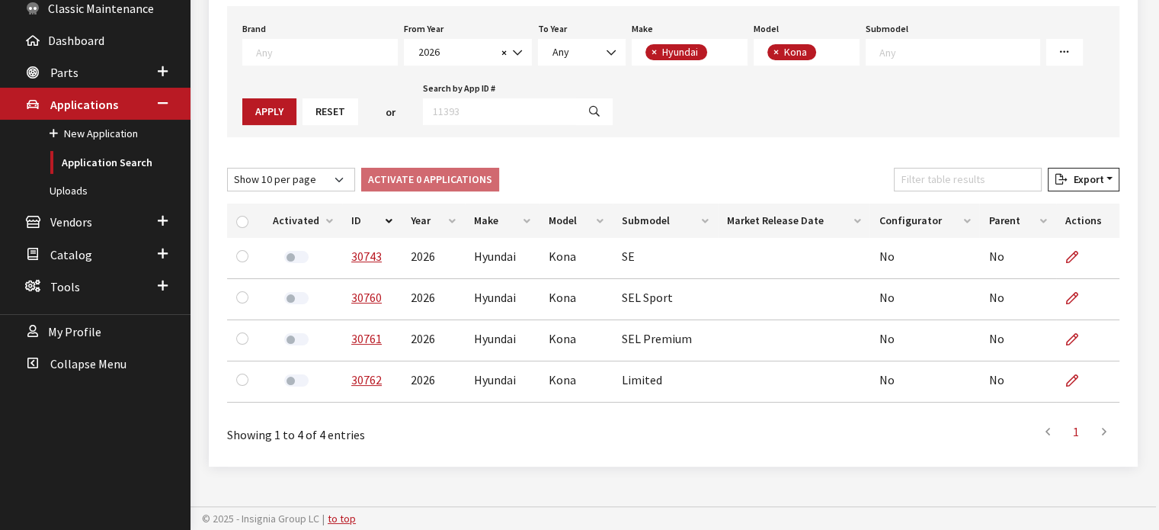
drag, startPoint x: 491, startPoint y: 478, endPoint x: 372, endPoint y: 411, distance: 136.5
click at [354, 418] on div "Showing 1 to 4 of 4 entries" at bounding box center [407, 429] width 361 height 29
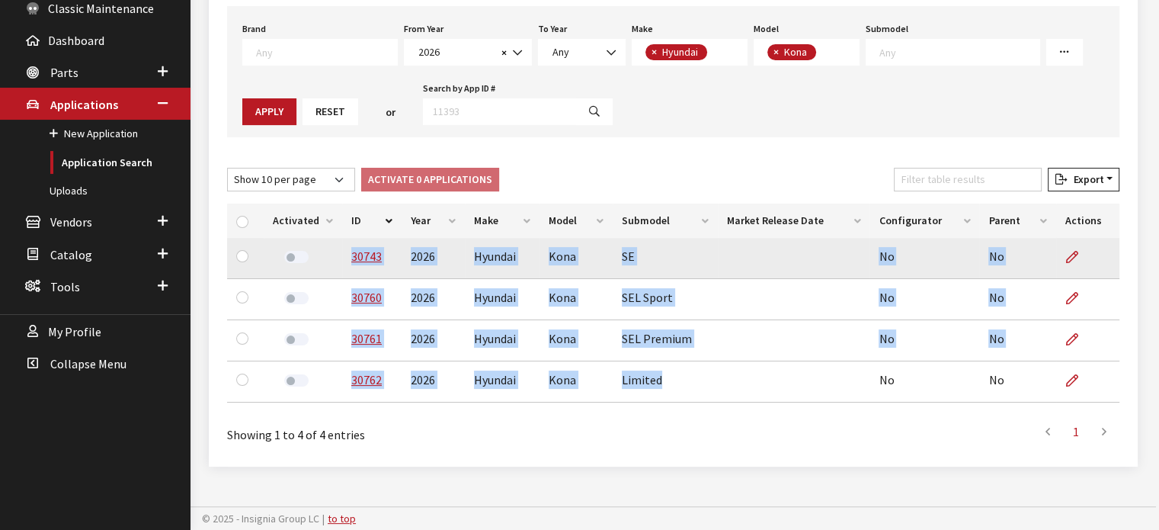
drag, startPoint x: 683, startPoint y: 380, endPoint x: 301, endPoint y: 261, distance: 400.1
click at [301, 261] on tbody "30743 2026 Hyundai Kona SE No No 30760 2026 Hyundai Kona SEL Sport No No 30761 …" at bounding box center [673, 320] width 892 height 165
copy tbody "30743 2026 Hyundai Kona SE No No 30760 2026 Hyundai Kona SEL Sport No No 30761 …"
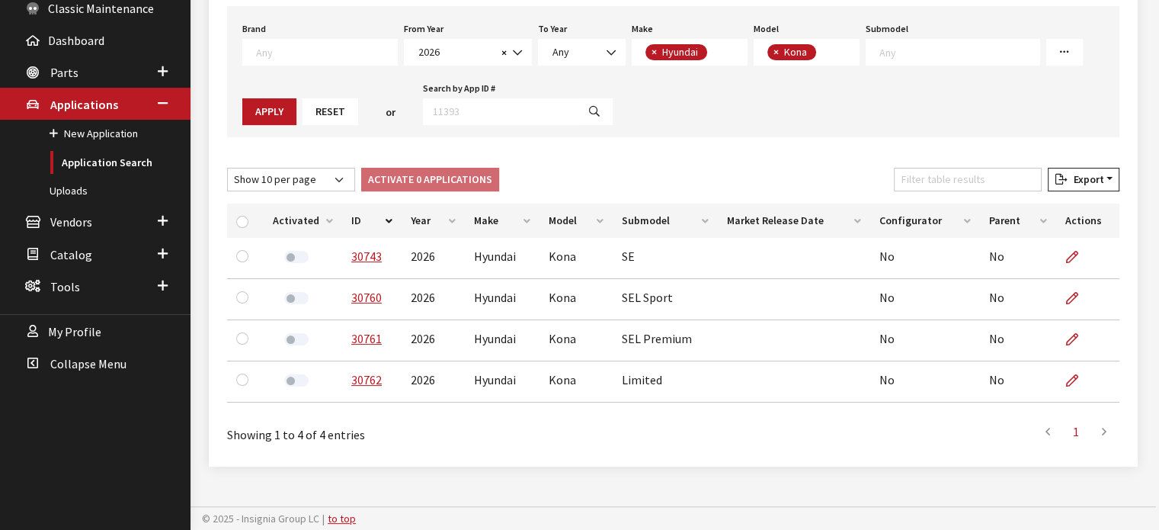
click at [235, 218] on th at bounding box center [245, 220] width 37 height 34
click at [257, 219] on th at bounding box center [245, 220] width 37 height 34
click at [245, 220] on input "checkbox" at bounding box center [242, 222] width 12 height 12
checkbox input "true"
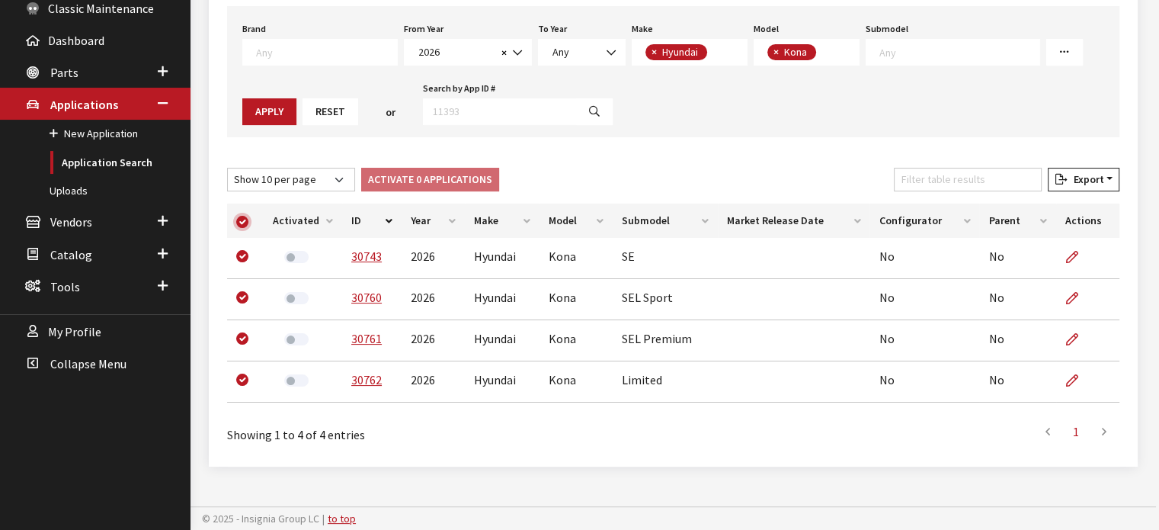
checkbox input "true"
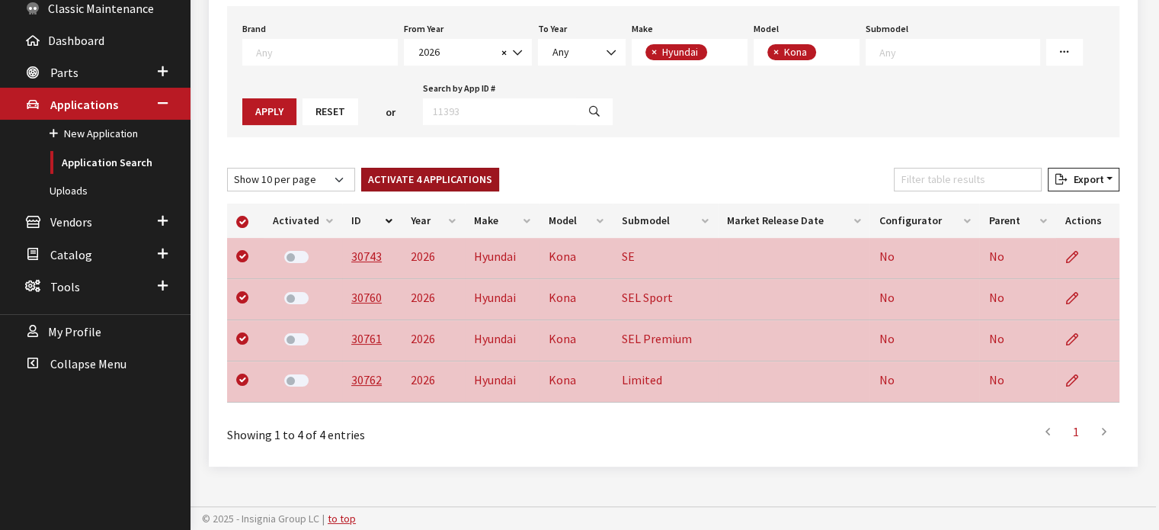
click at [445, 189] on button "Activate 4 Applications" at bounding box center [430, 180] width 138 height 24
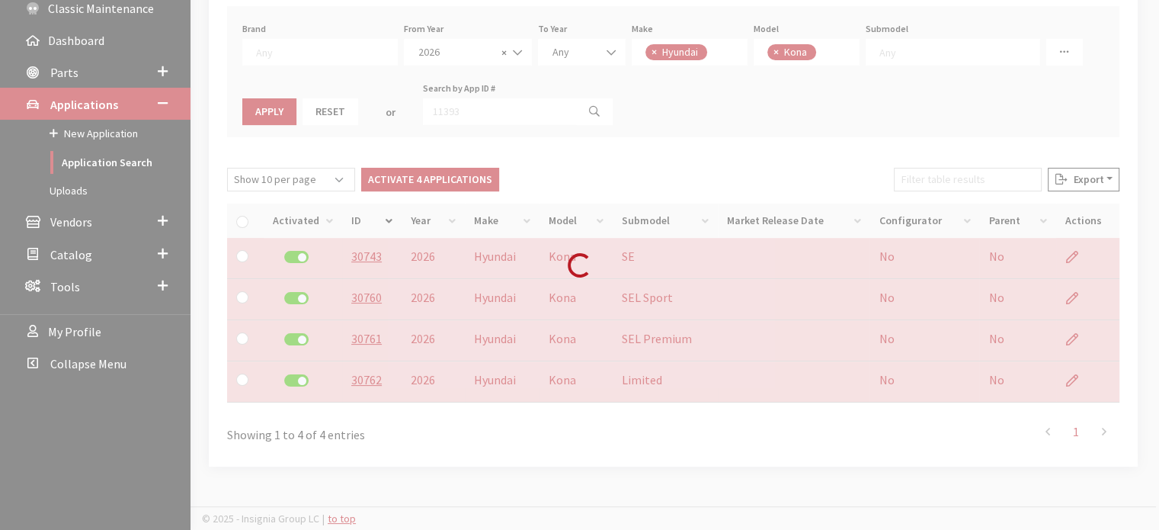
checkbox input "false"
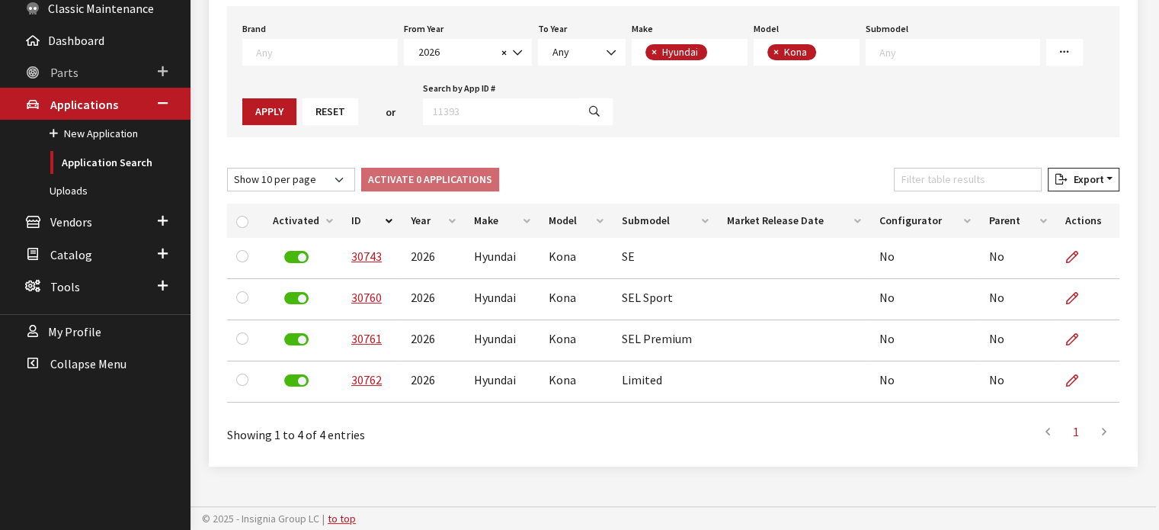
click at [82, 69] on link "Parts" at bounding box center [95, 72] width 191 height 32
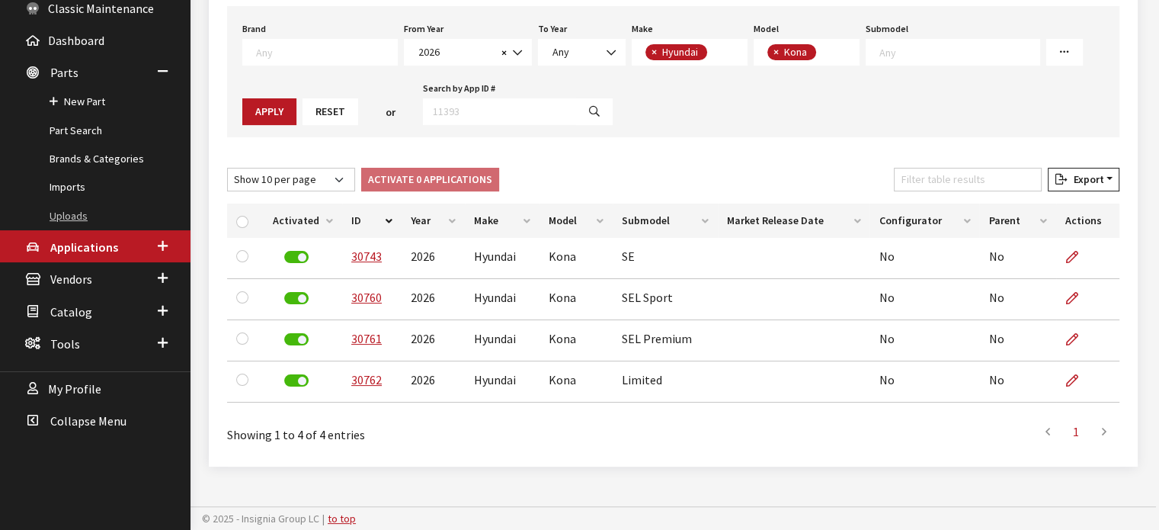
click at [92, 216] on link "Uploads" at bounding box center [95, 216] width 191 height 28
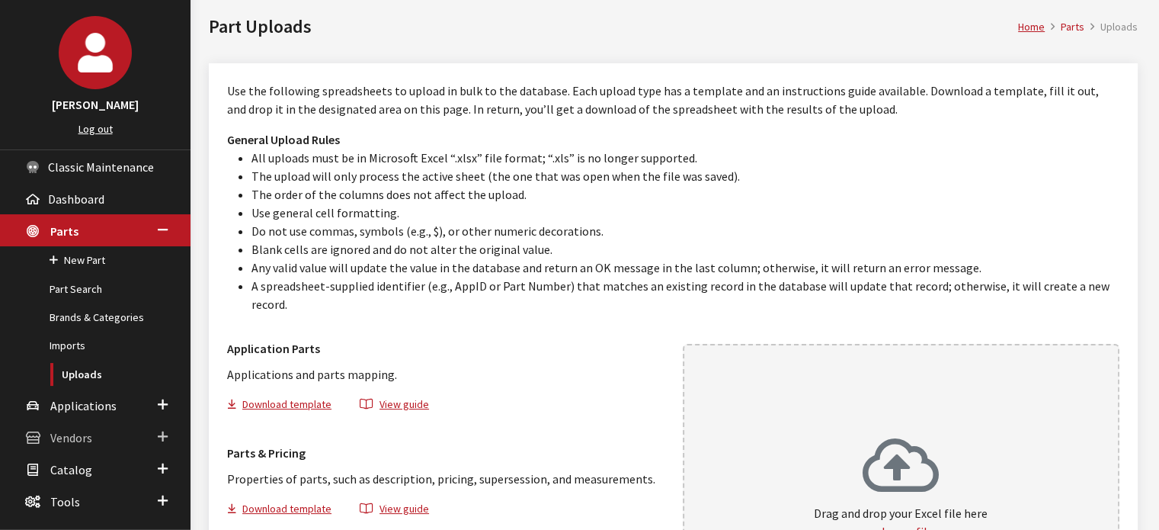
scroll to position [152, 0]
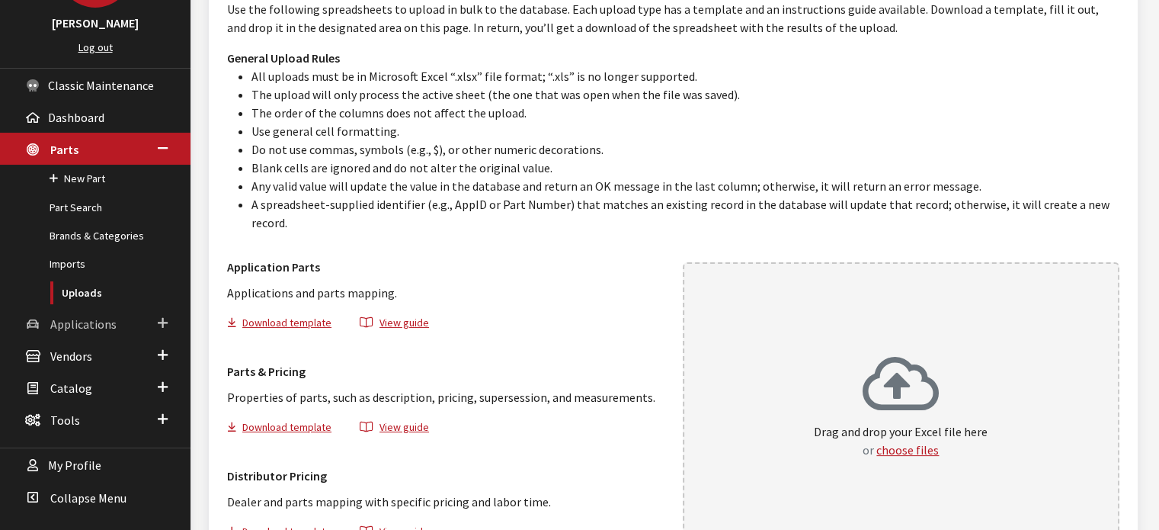
click at [100, 322] on span "Applications" at bounding box center [83, 323] width 66 height 15
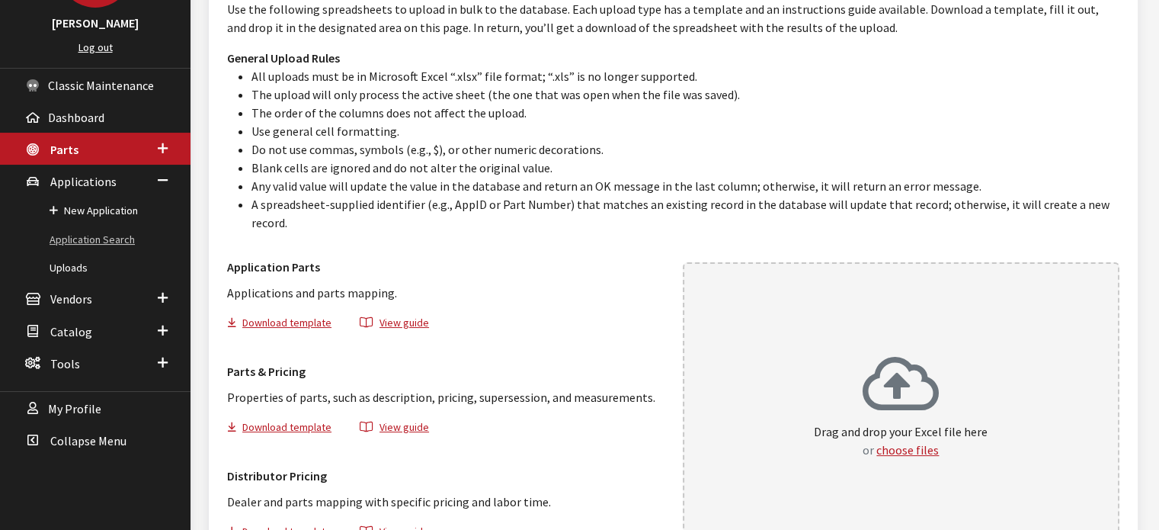
click at [104, 236] on link "Application Search" at bounding box center [95, 240] width 191 height 28
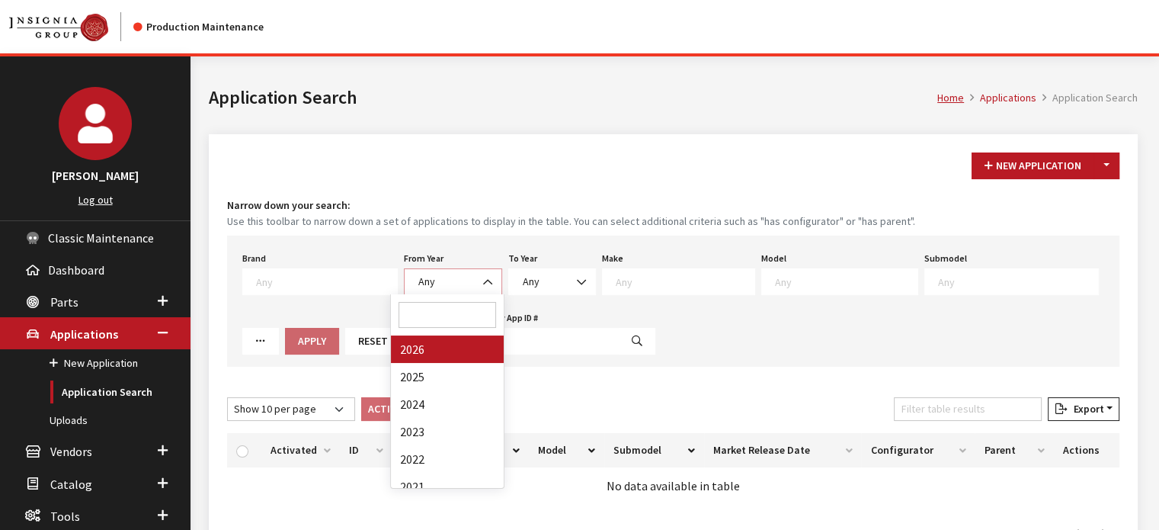
select select "2026"
select select
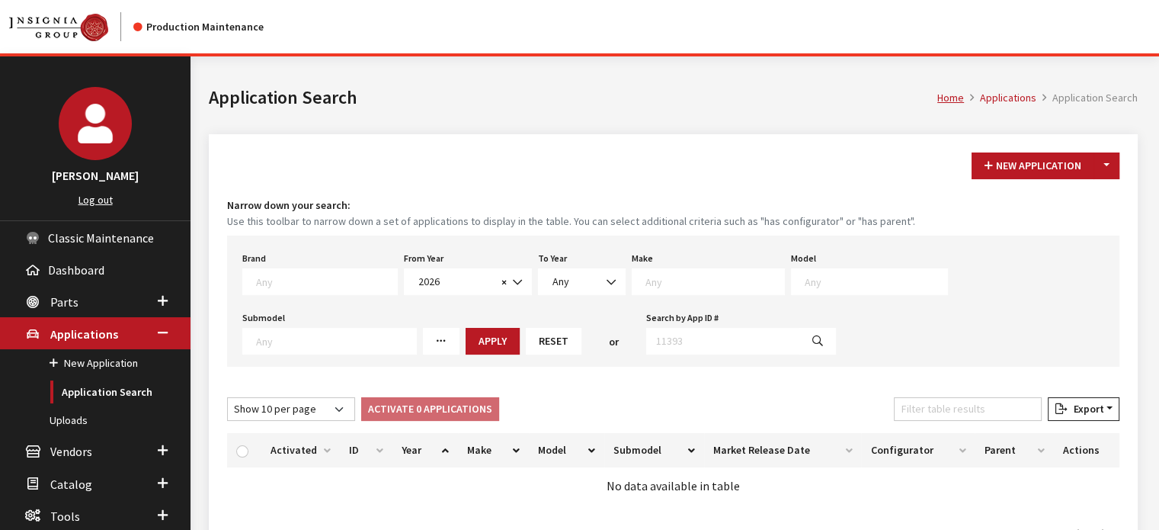
click at [666, 277] on textarea "Search" at bounding box center [714, 281] width 139 height 14
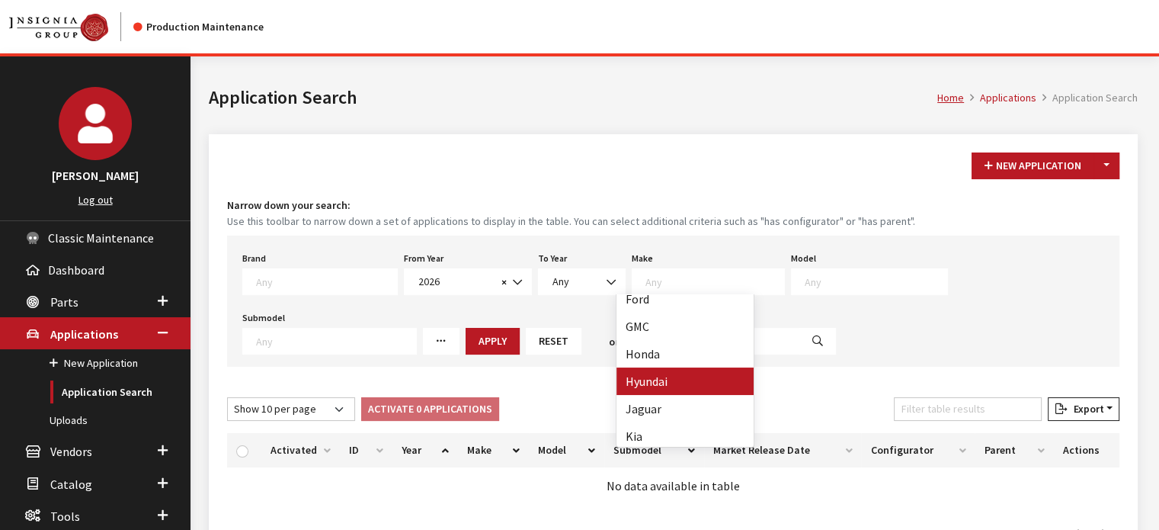
select select "30"
select select
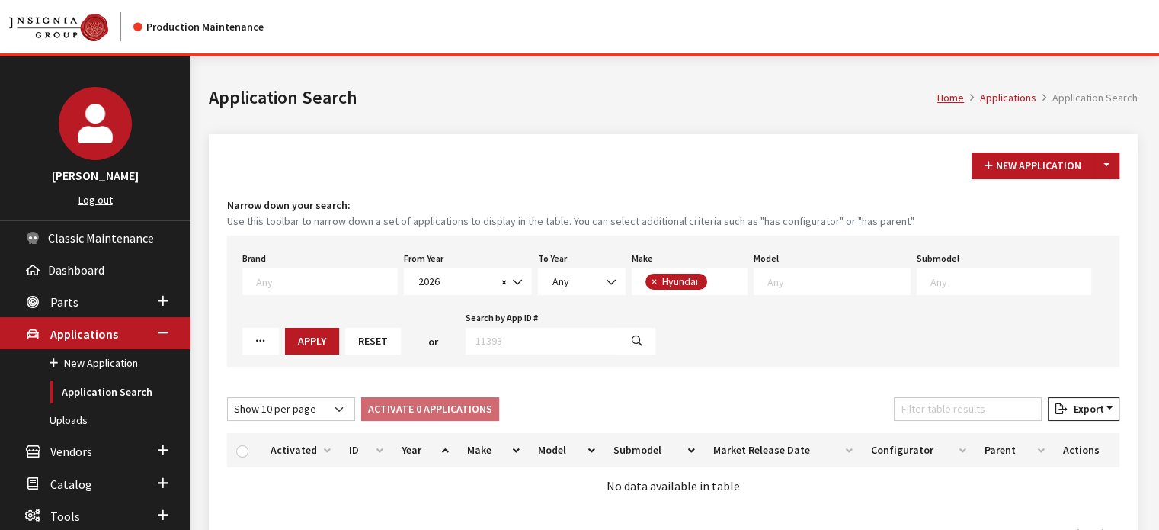
click at [767, 285] on textarea "Search" at bounding box center [838, 281] width 142 height 14
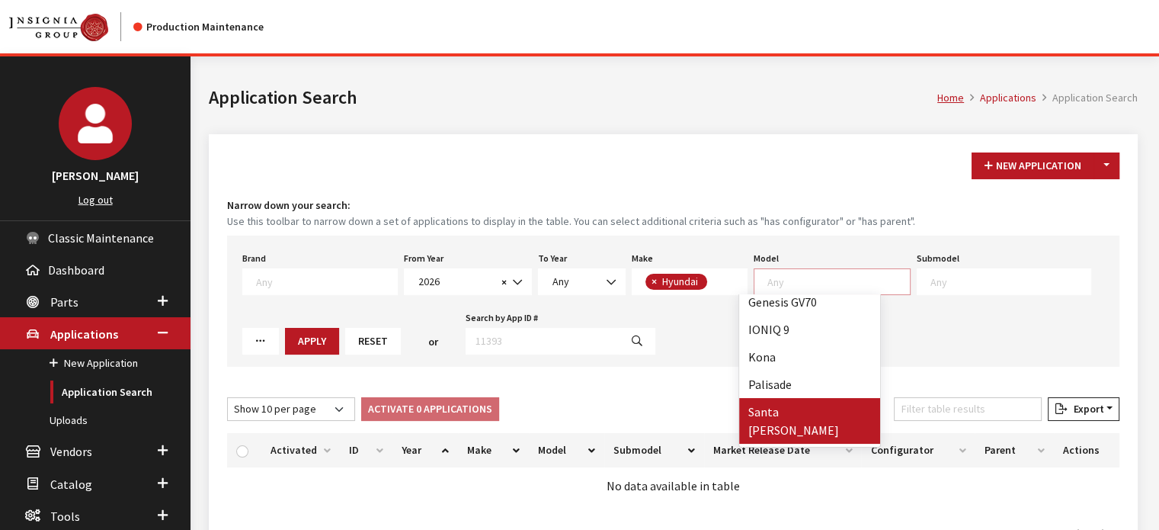
scroll to position [177, 0]
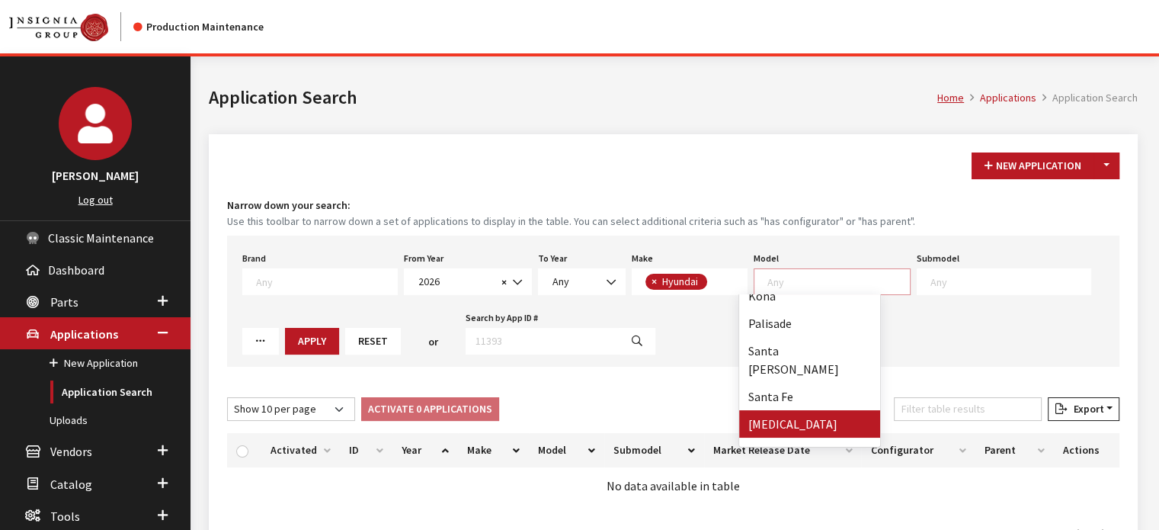
select select "343"
select select
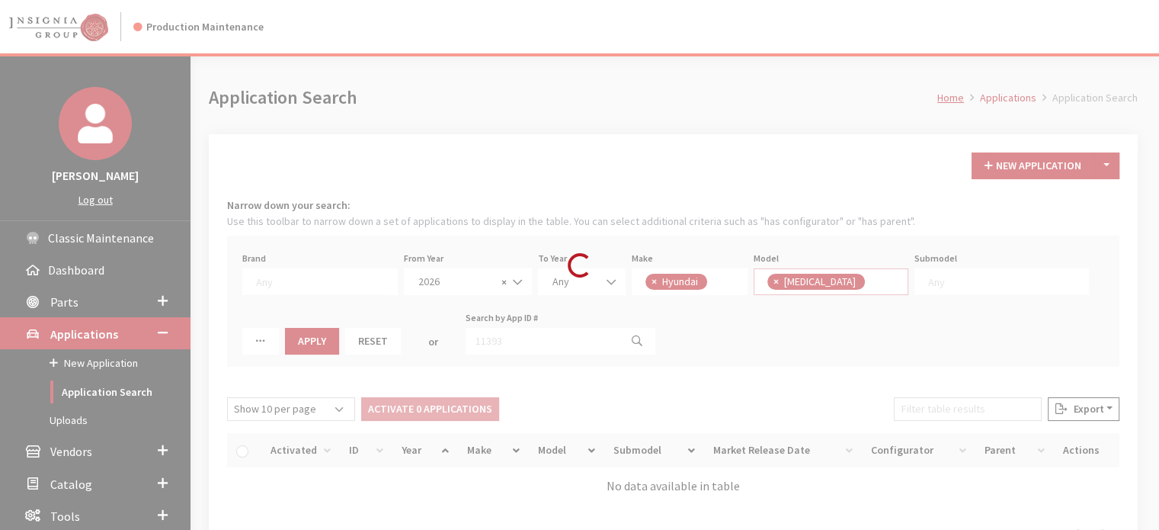
scroll to position [127, 0]
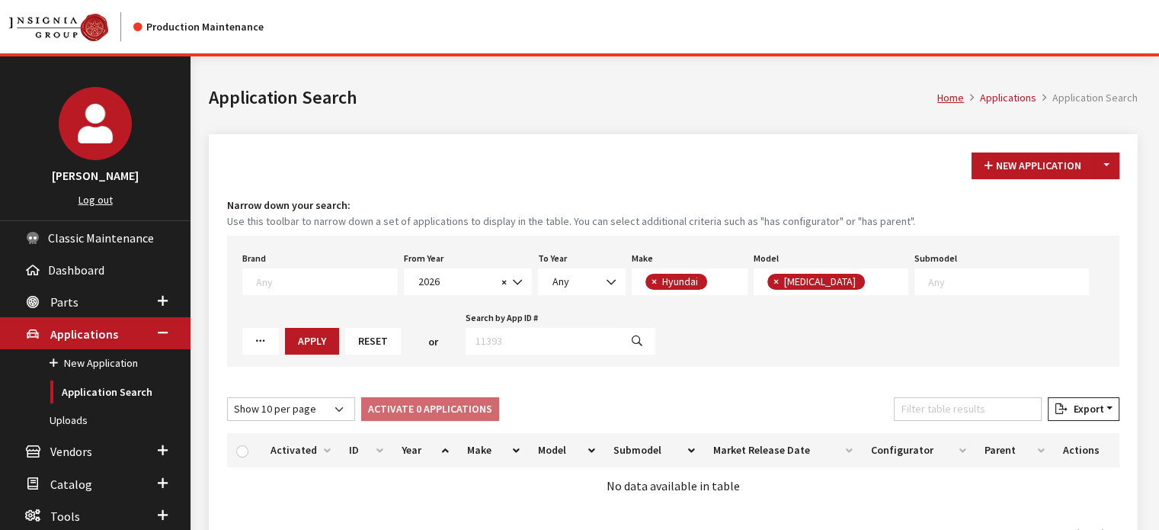
click at [928, 282] on textarea "Search" at bounding box center [1008, 281] width 160 height 14
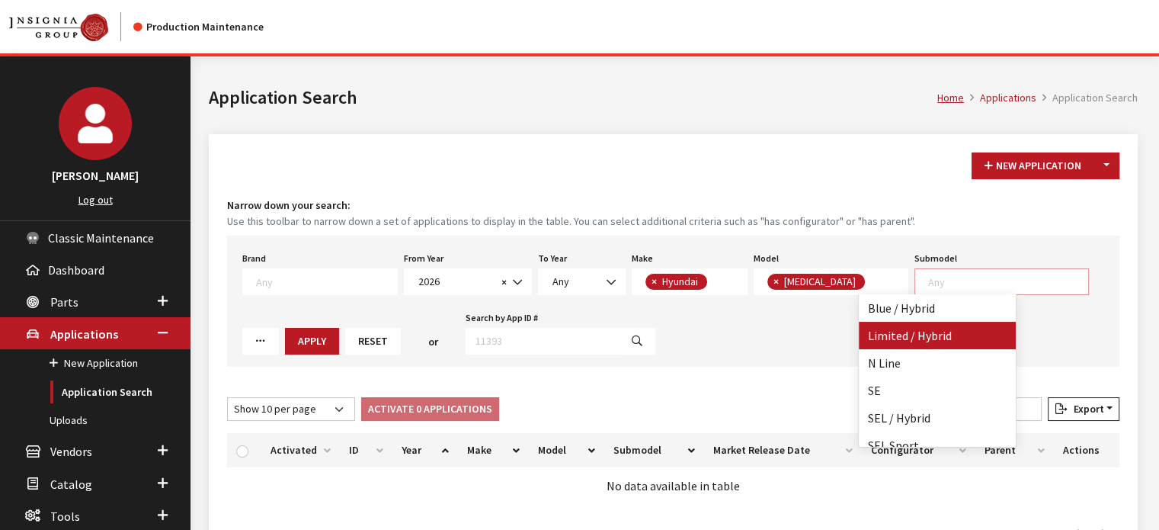
click at [285, 334] on button "Apply" at bounding box center [312, 341] width 54 height 27
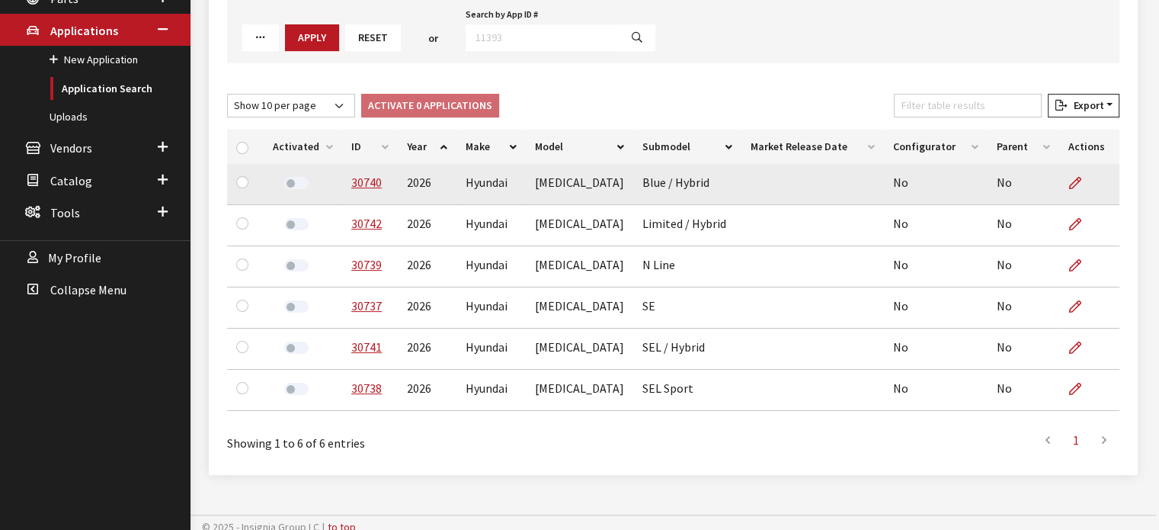
scroll to position [305, 0]
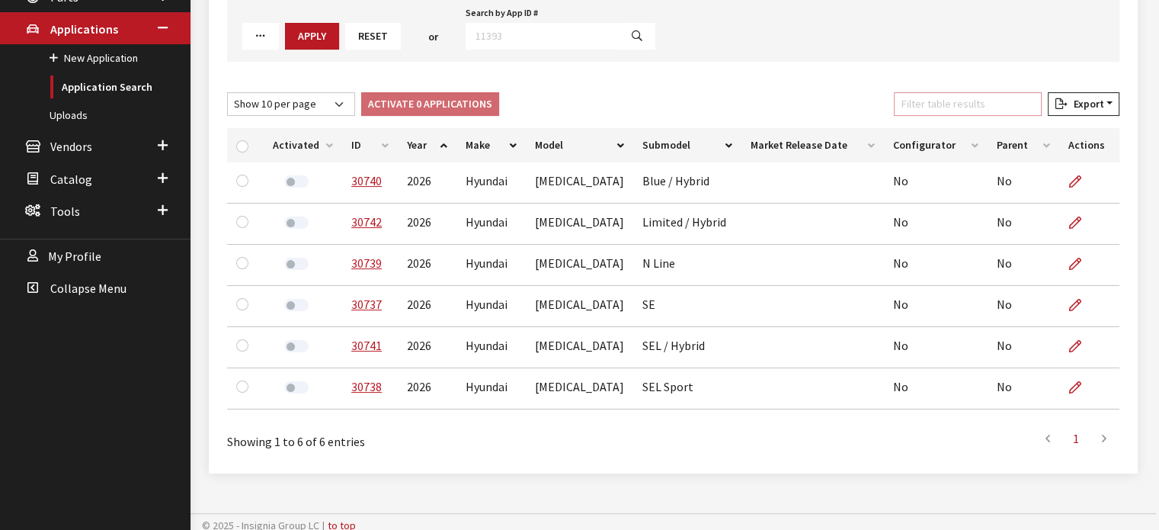
click at [929, 98] on input "Filter table results" at bounding box center [968, 104] width 148 height 24
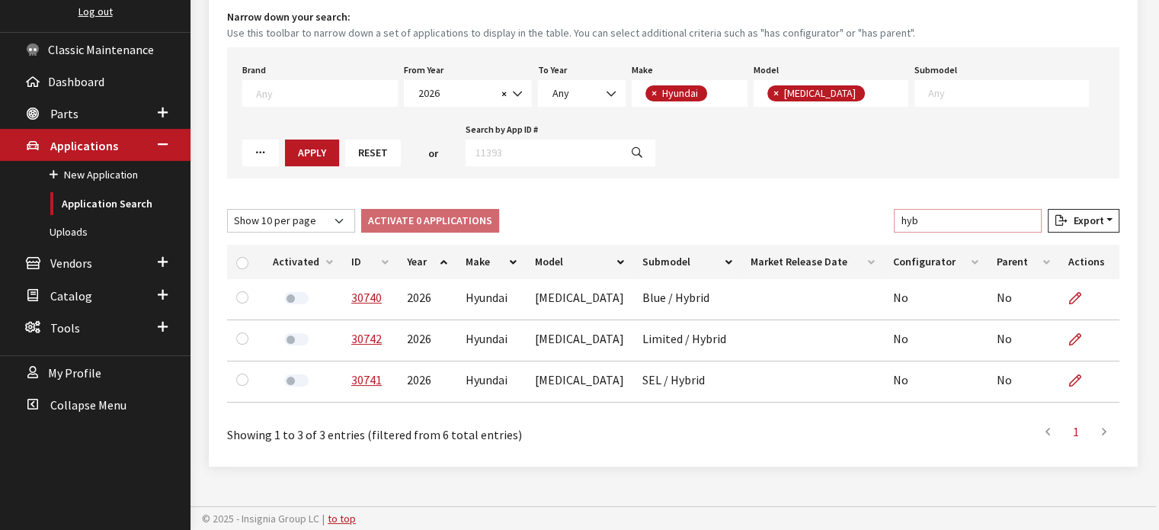
type input "hyb"
click at [243, 259] on input "checkbox" at bounding box center [242, 263] width 12 height 12
checkbox input "true"
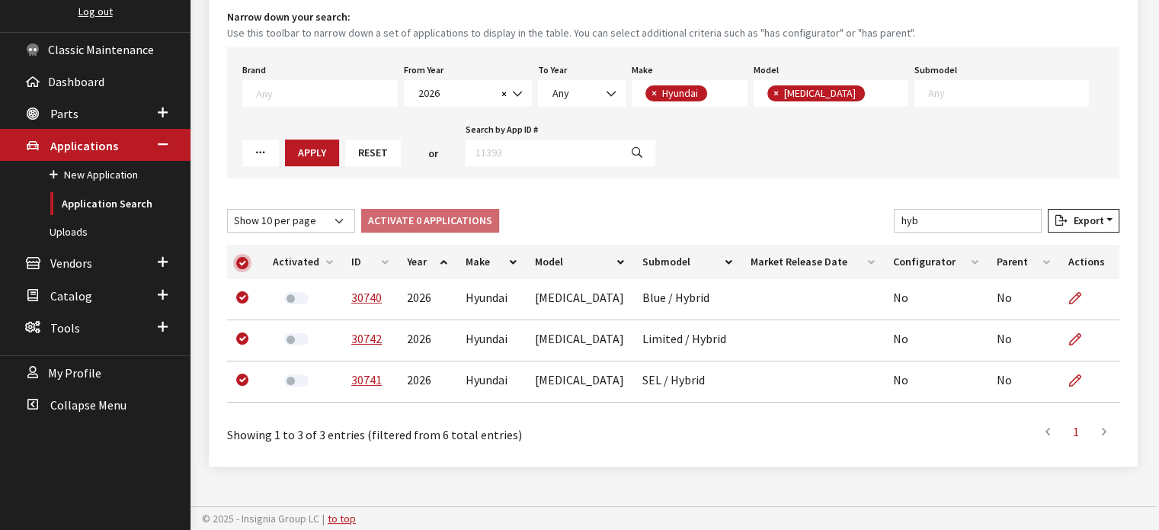
checkbox input "true"
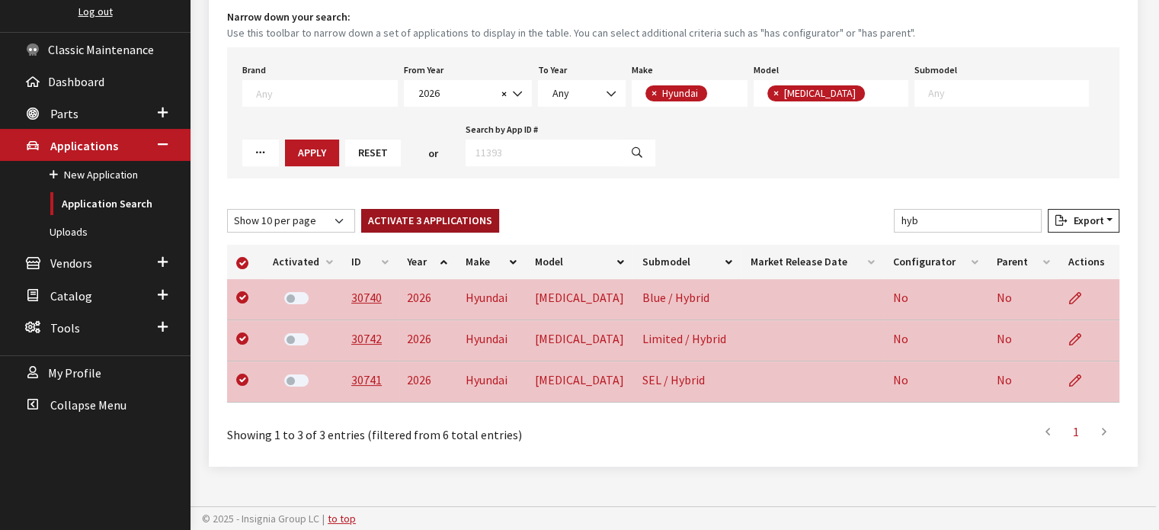
click at [440, 219] on button "Activate 3 Applications" at bounding box center [430, 221] width 138 height 24
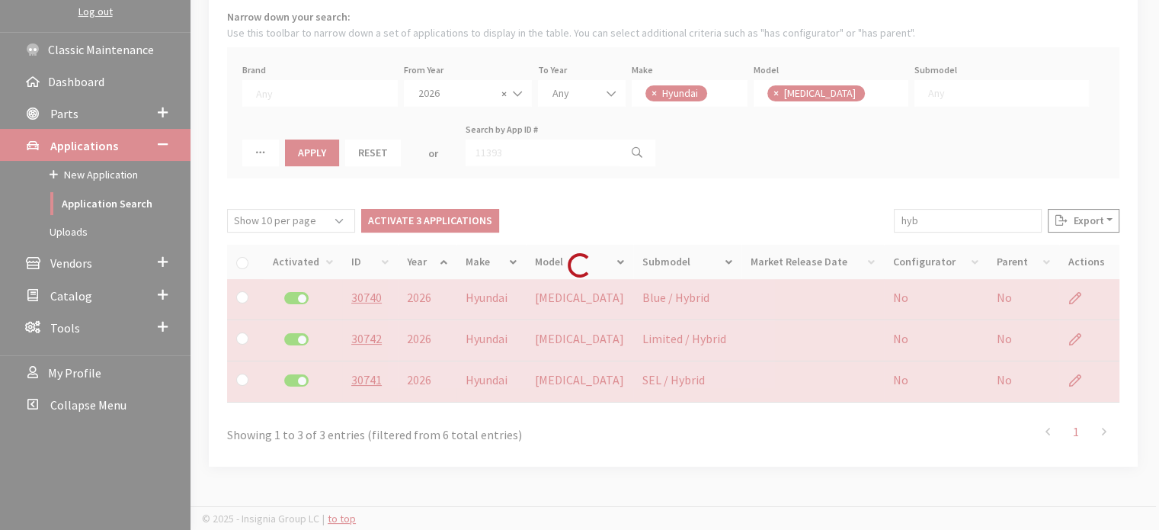
checkbox input "false"
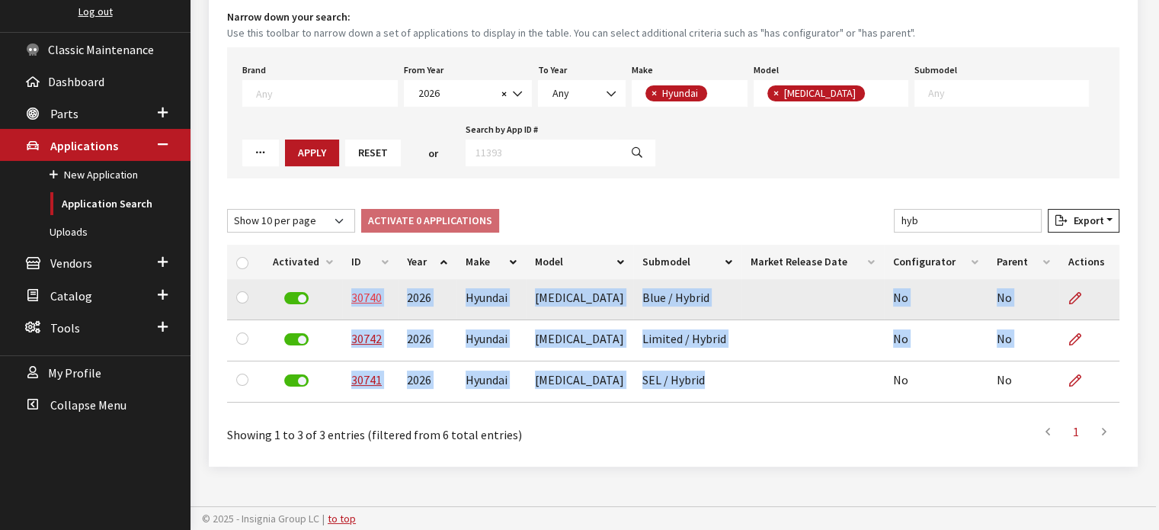
drag, startPoint x: 703, startPoint y: 383, endPoint x: 358, endPoint y: 303, distance: 354.3
click at [352, 305] on tbody "30740 2026 Hyundai Sonata Blue / Hybrid No No 30742 2026 Hyundai Sonata Limited…" at bounding box center [673, 340] width 892 height 123
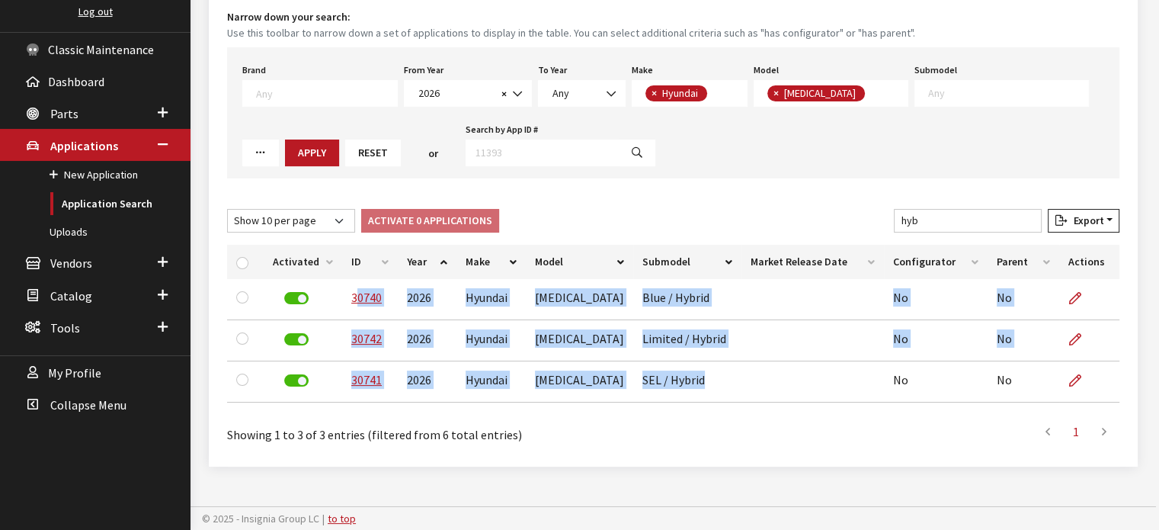
drag, startPoint x: 357, startPoint y: 261, endPoint x: 384, endPoint y: 261, distance: 27.4
click at [357, 261] on th "ID" at bounding box center [370, 262] width 56 height 34
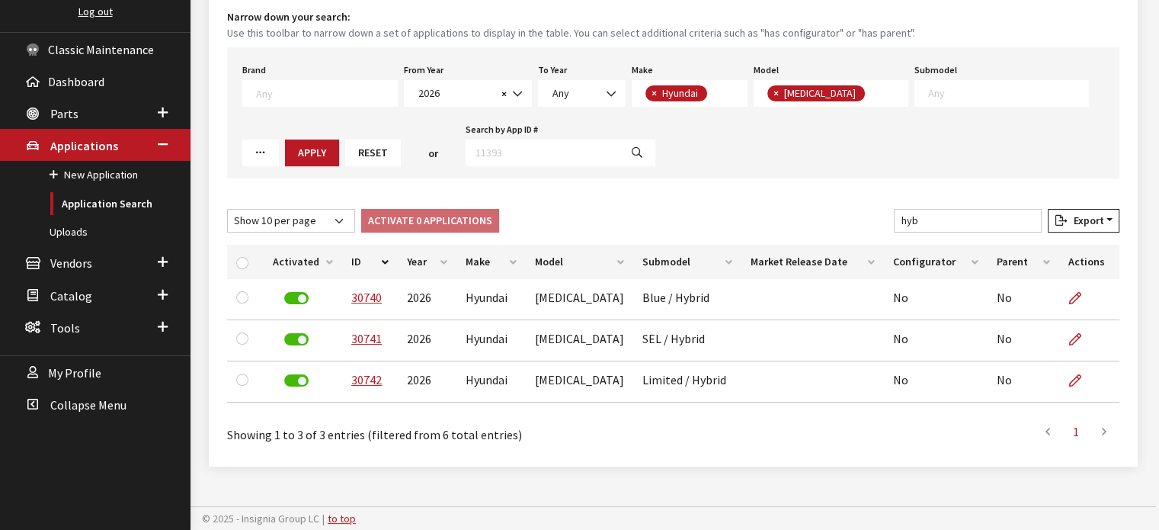
click at [636, 150] on div "Brand Any Acura Alfa Romeo Audi Bentley BMW DoubleTake Ford GM Honda Hyundai In…" at bounding box center [673, 112] width 892 height 131
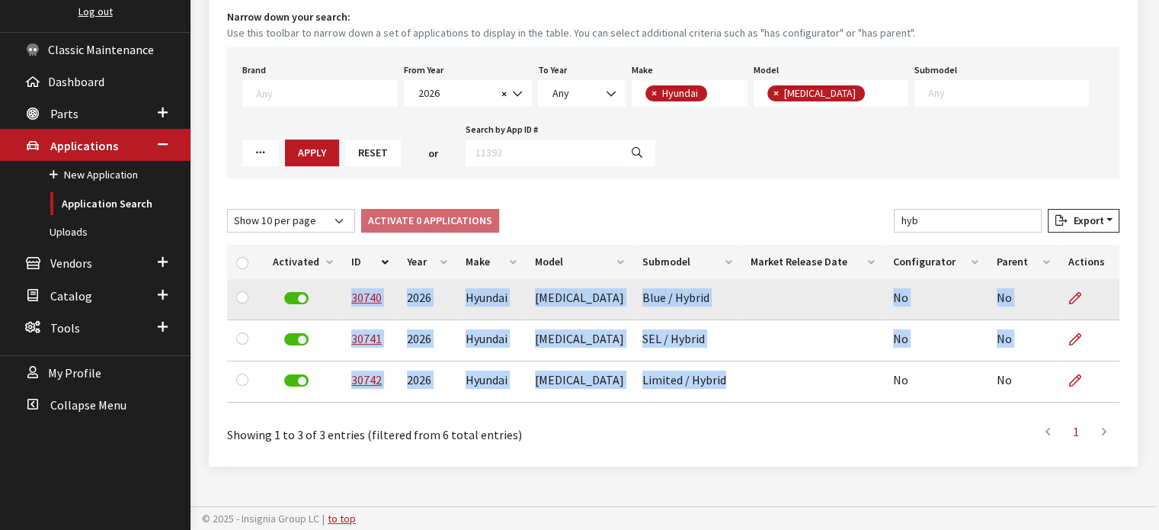
drag, startPoint x: 707, startPoint y: 384, endPoint x: 308, endPoint y: 292, distance: 409.8
click at [308, 292] on tbody "30740 2026 Hyundai Sonata Blue / Hybrid No No 30741 2026 Hyundai Sonata SEL / H…" at bounding box center [673, 340] width 892 height 123
copy tbody "30740 2026 Hyundai Sonata Blue / Hybrid No No 30741 2026 Hyundai Sonata SEL / H…"
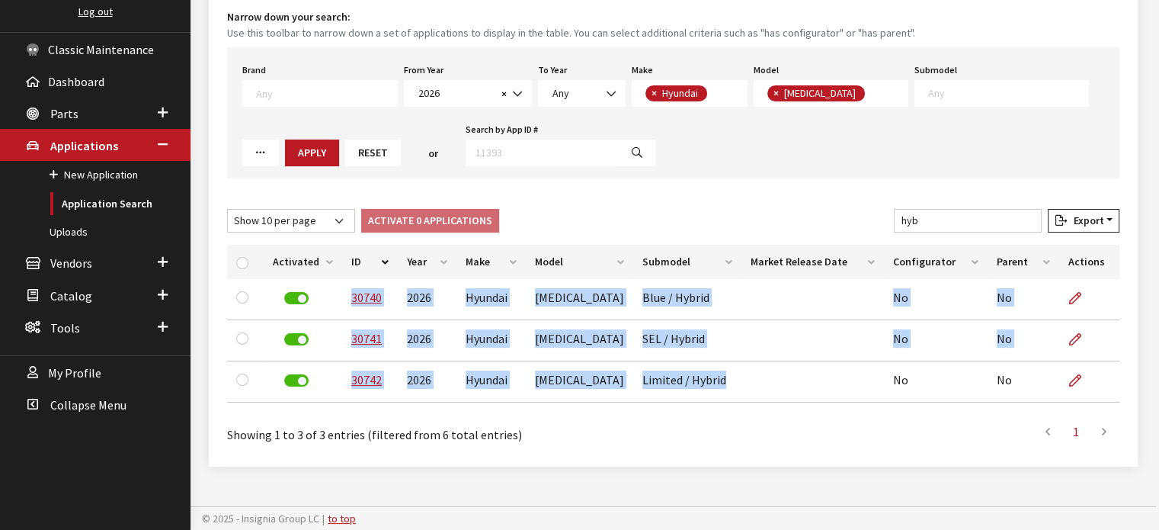
click at [652, 188] on div "New Application Toggle Dropdown New From Existing... Narrow down your search: U…" at bounding box center [673, 206] width 929 height 520
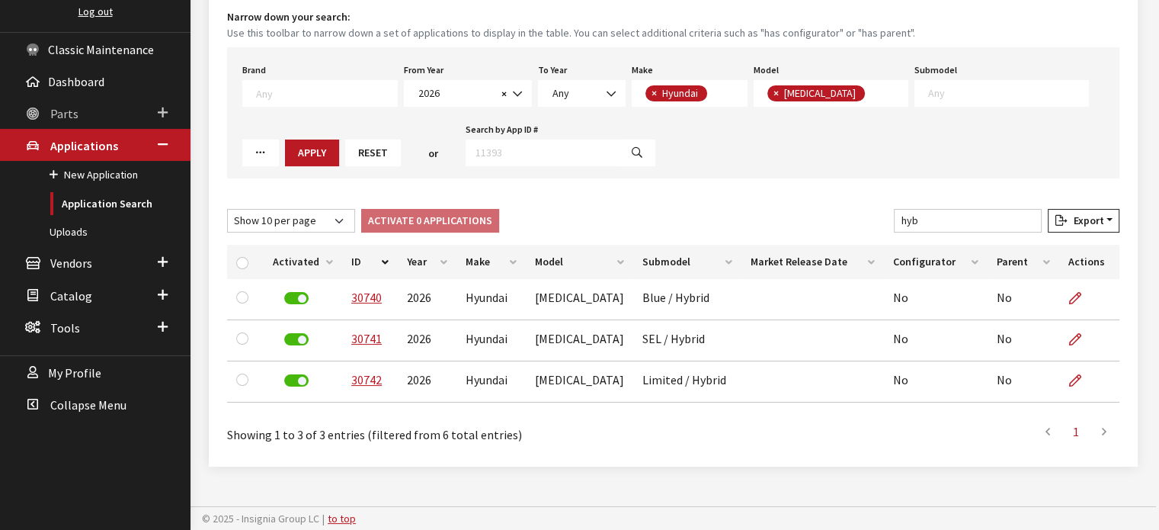
click at [135, 99] on link "Parts" at bounding box center [95, 113] width 191 height 32
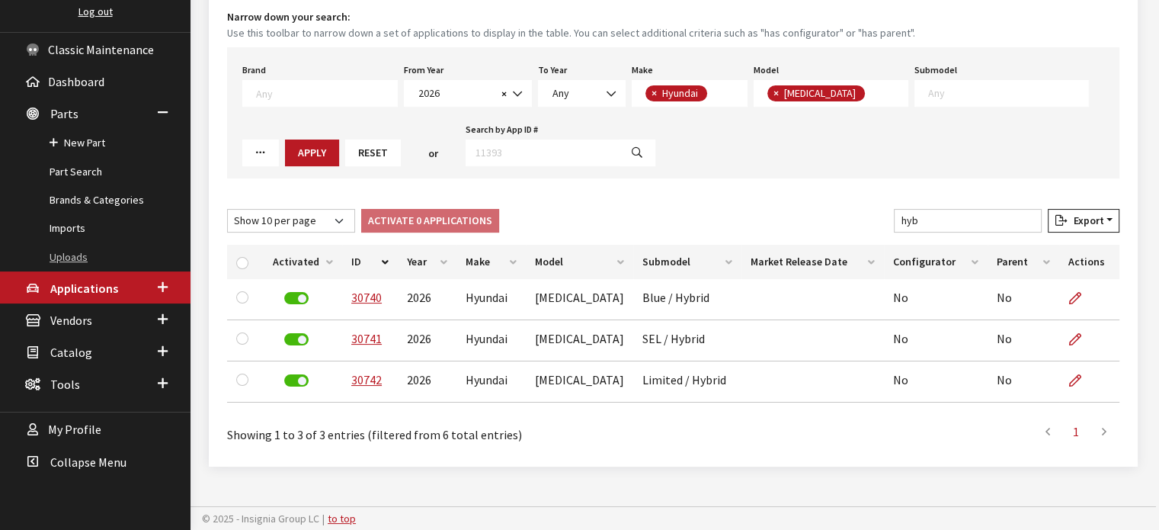
click at [52, 244] on link "Uploads" at bounding box center [95, 257] width 191 height 28
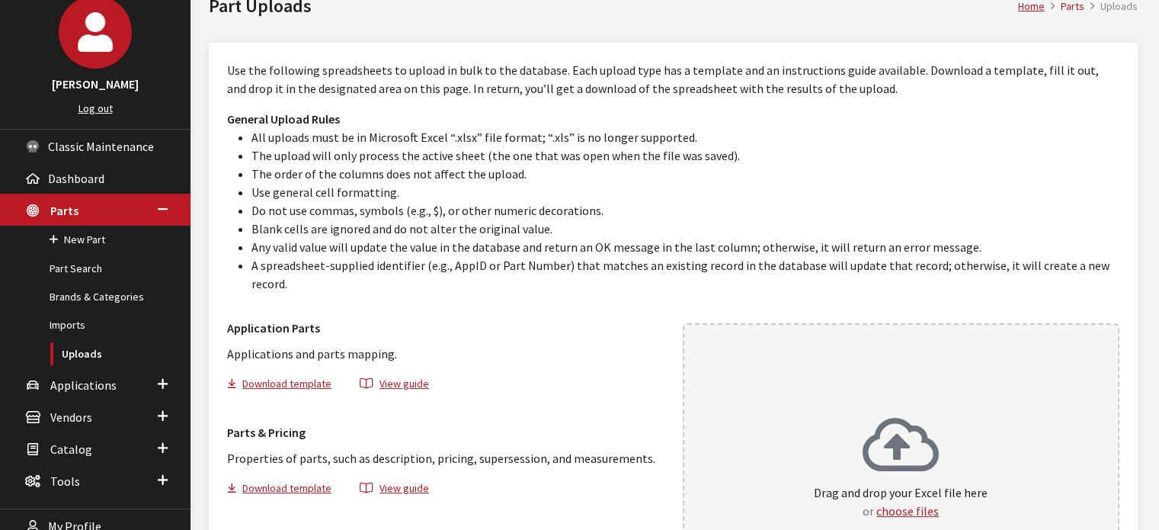
scroll to position [248, 0]
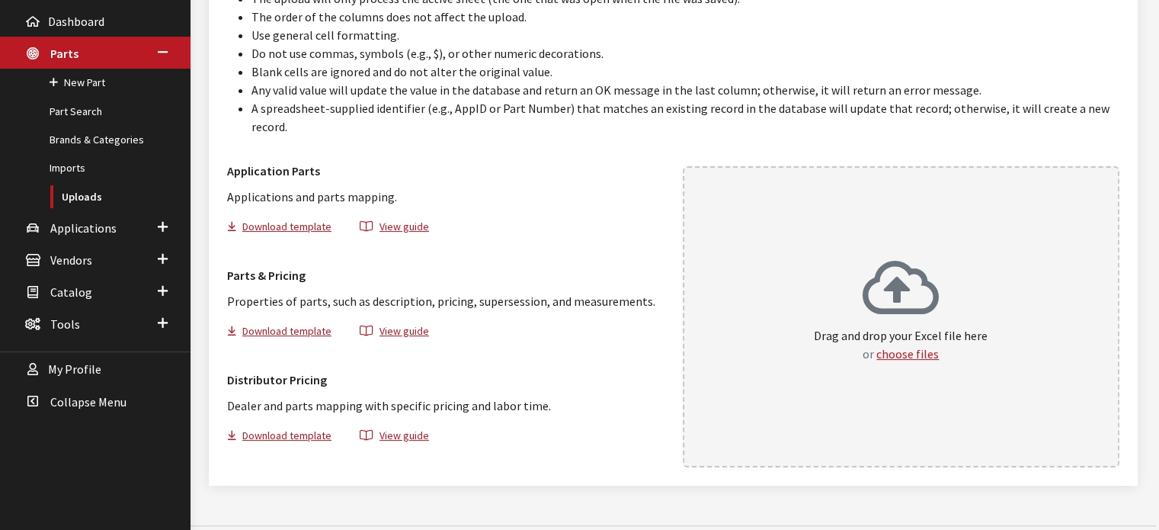
click at [756, 47] on li "Do not use commas, symbols (e.g., $), or other numeric decorations." at bounding box center [685, 53] width 868 height 18
click at [146, 219] on link "Applications" at bounding box center [95, 227] width 191 height 32
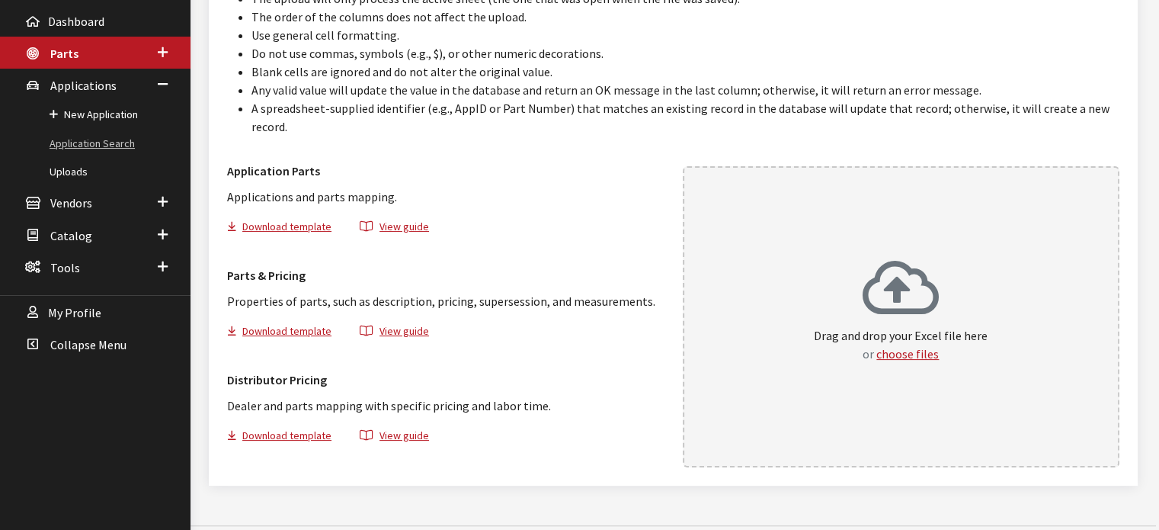
click at [94, 133] on link "Application Search" at bounding box center [95, 144] width 191 height 28
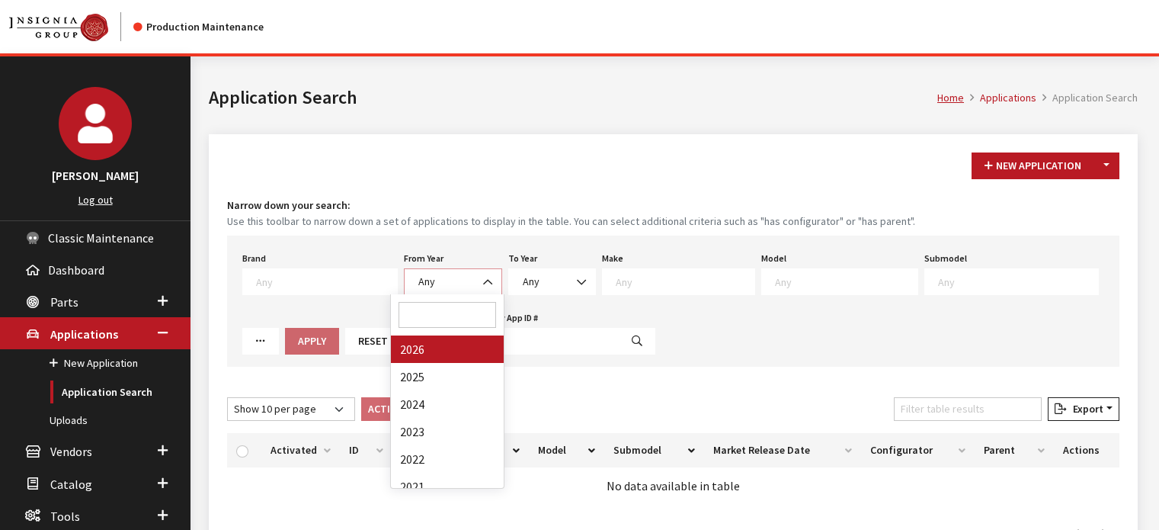
select select "2026"
select select
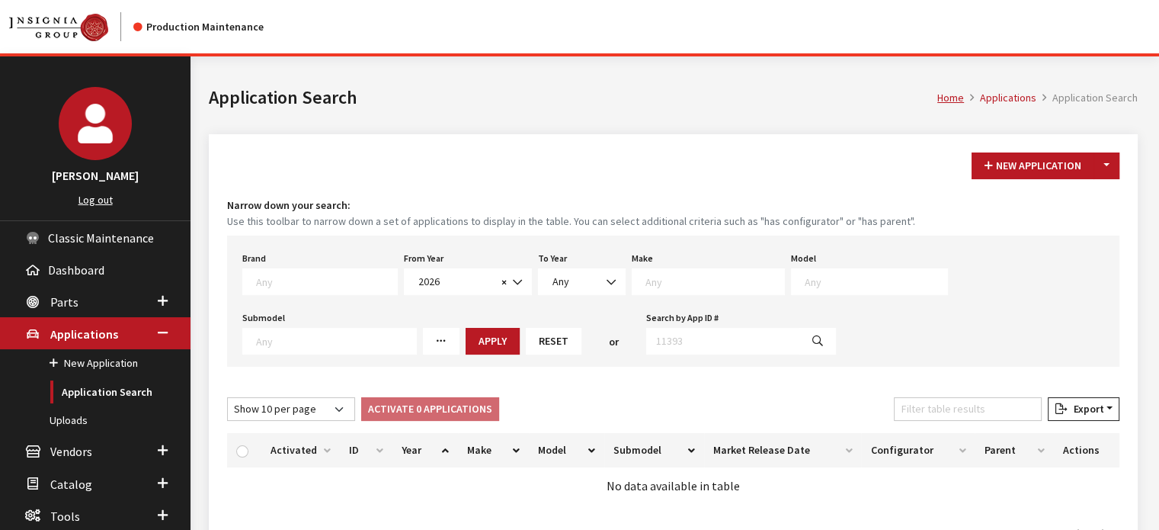
click at [646, 277] on textarea "Search" at bounding box center [714, 281] width 139 height 14
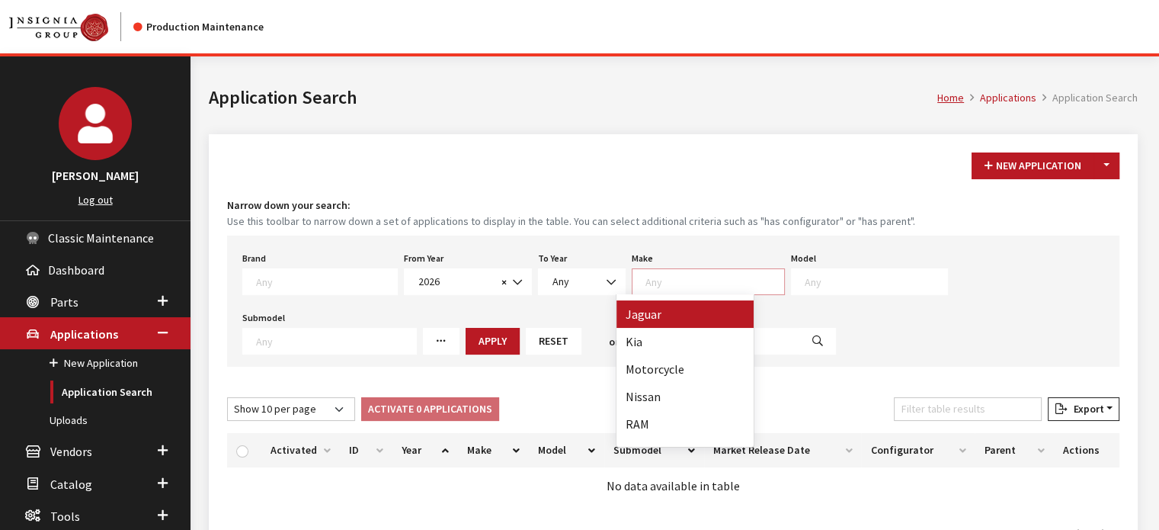
scroll to position [305, 0]
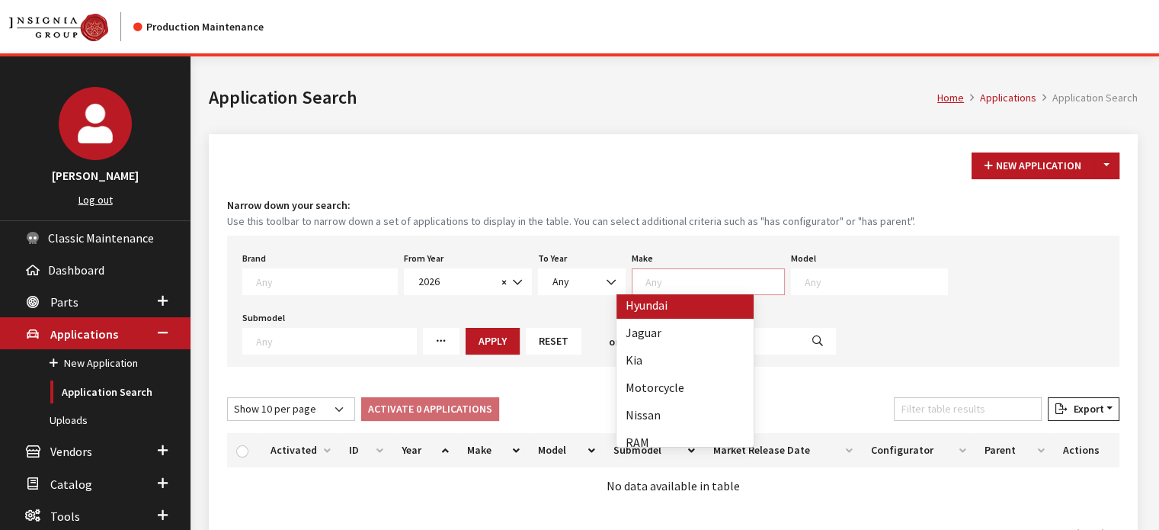
select select "30"
select select
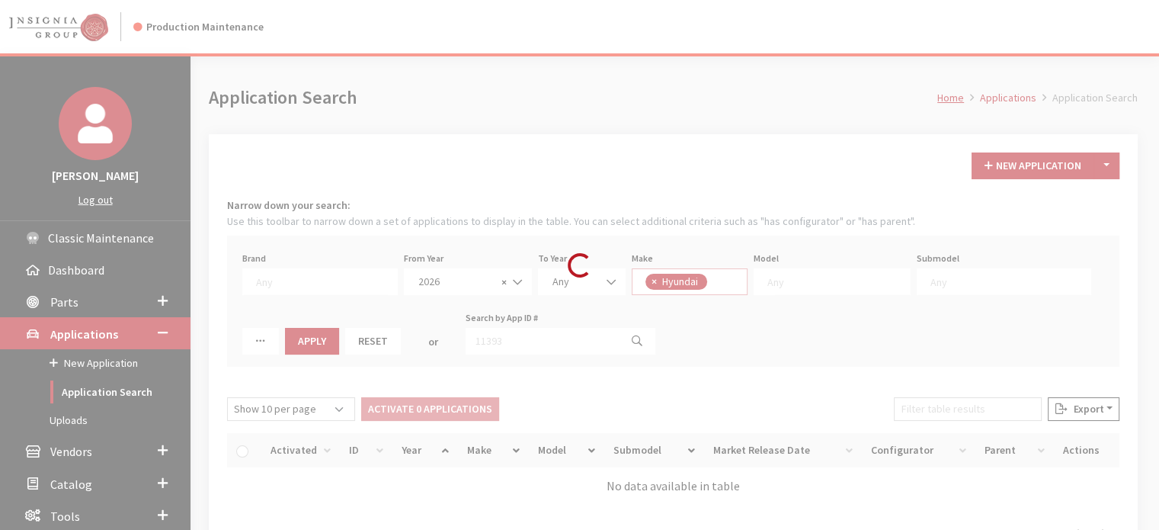
scroll to position [170, 0]
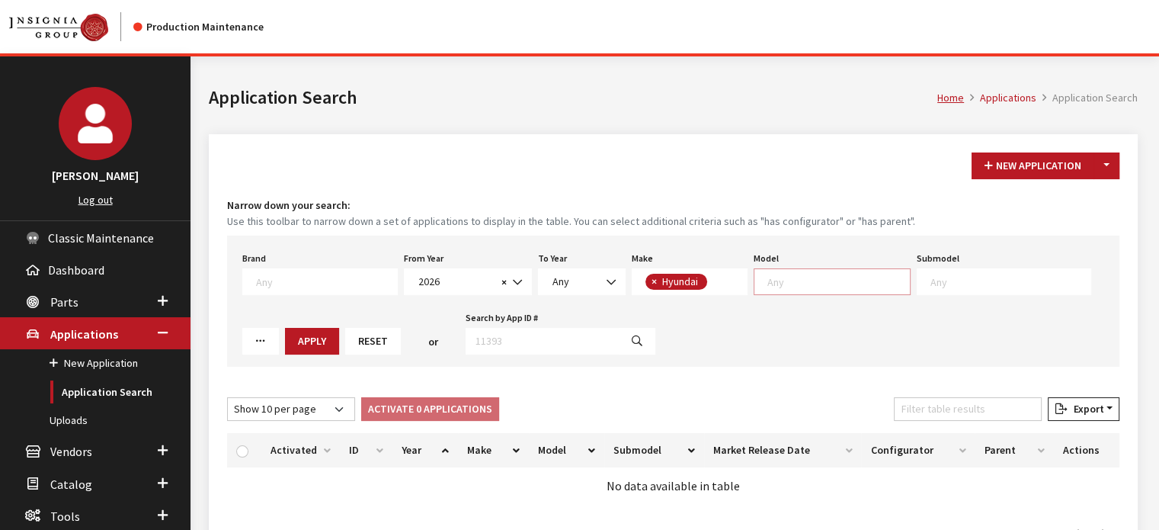
click at [777, 281] on textarea "Search" at bounding box center [838, 281] width 142 height 14
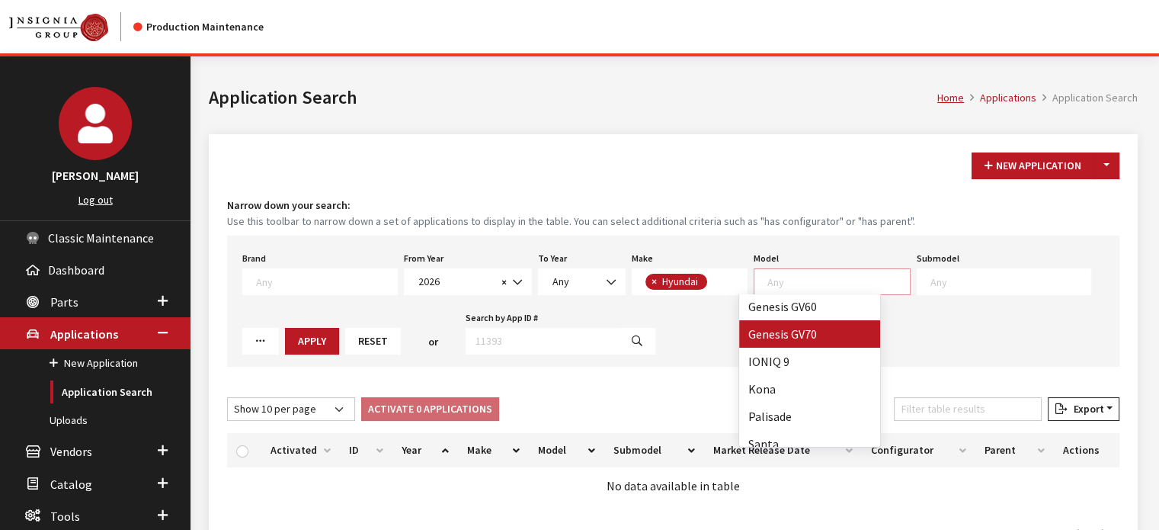
scroll to position [177, 0]
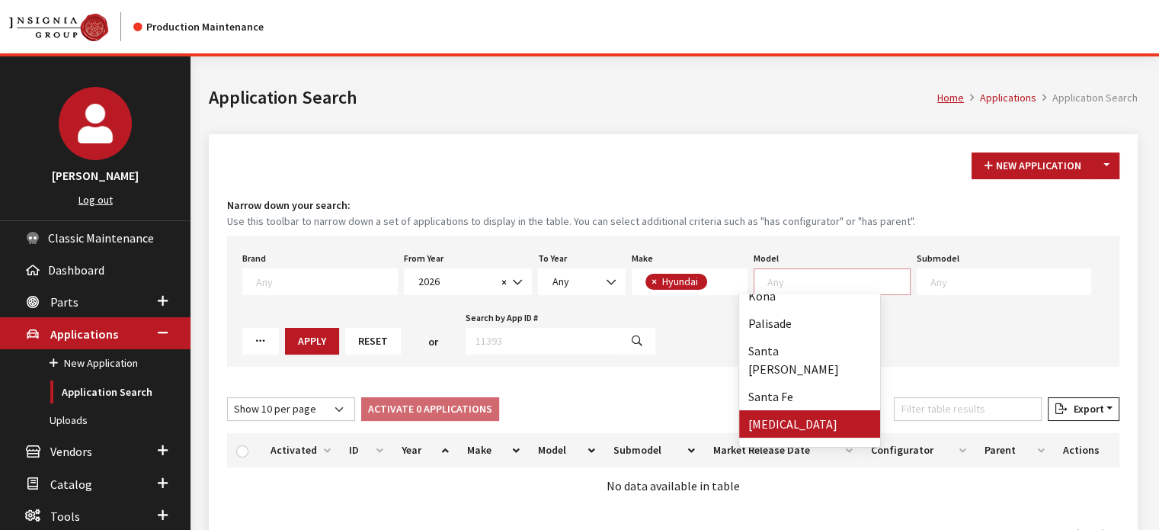
select select "343"
select select
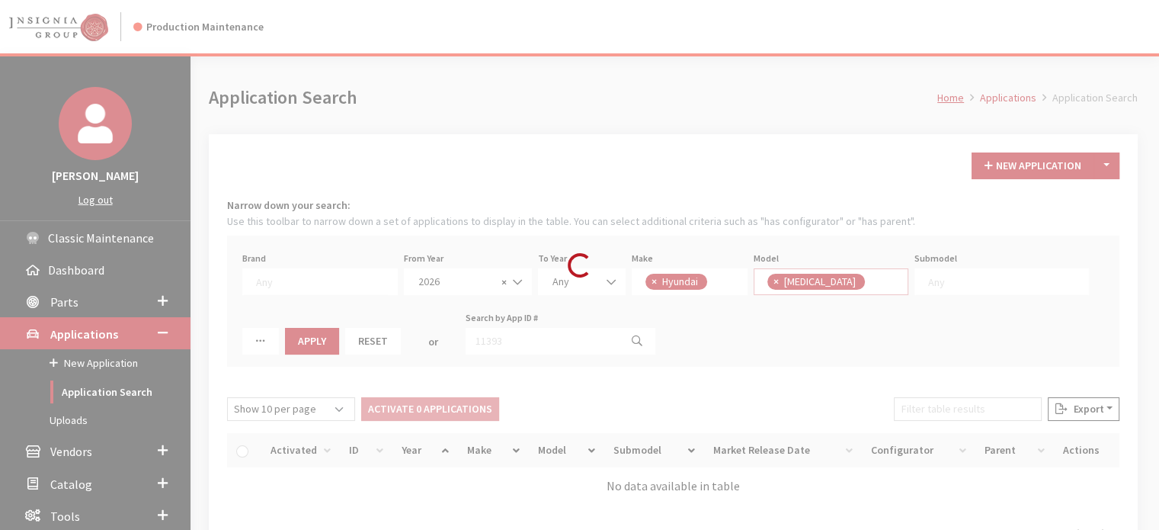
scroll to position [127, 0]
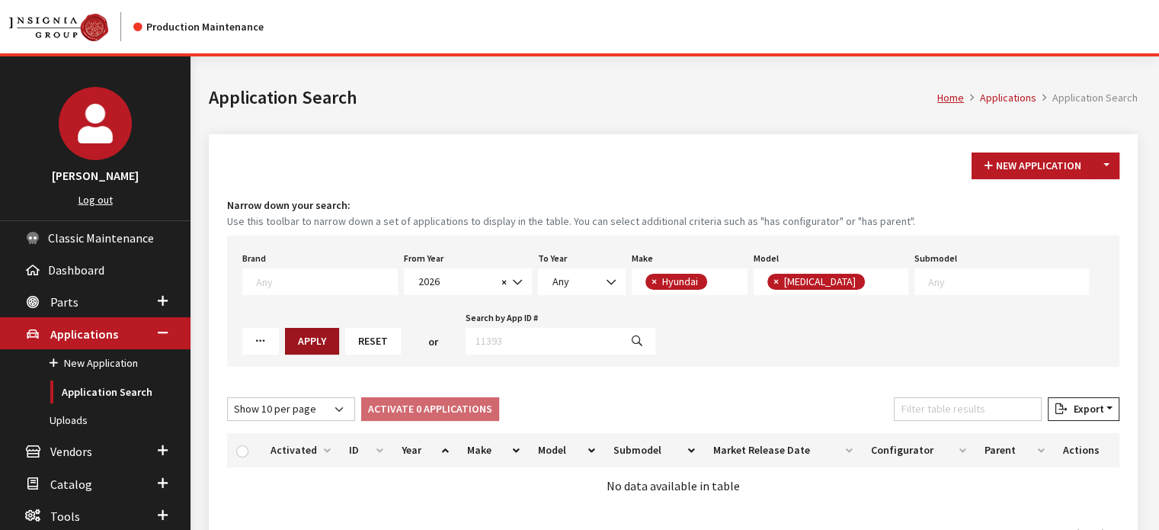
click at [285, 343] on button "Apply" at bounding box center [312, 341] width 54 height 27
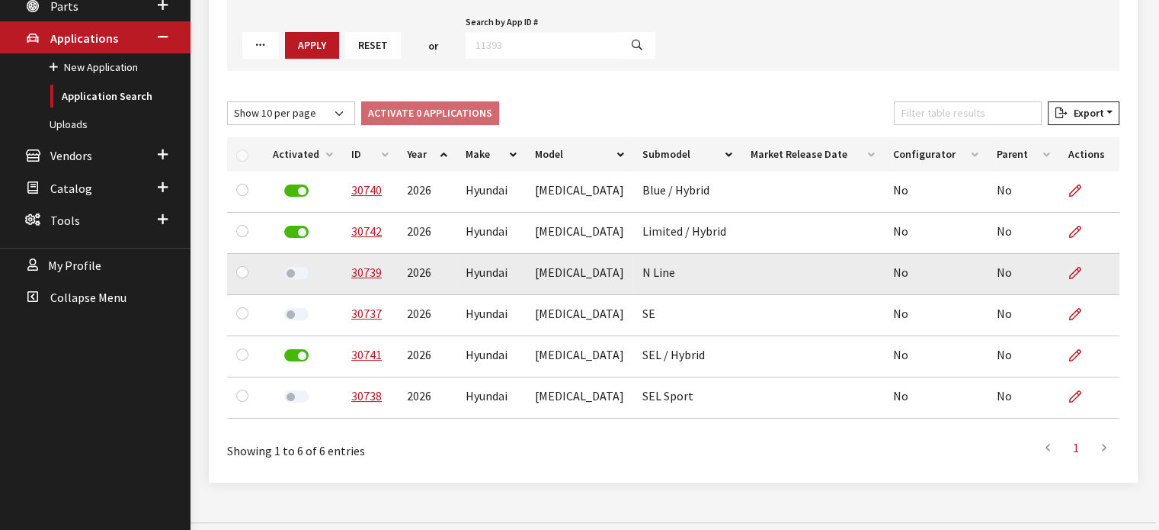
scroll to position [305, 0]
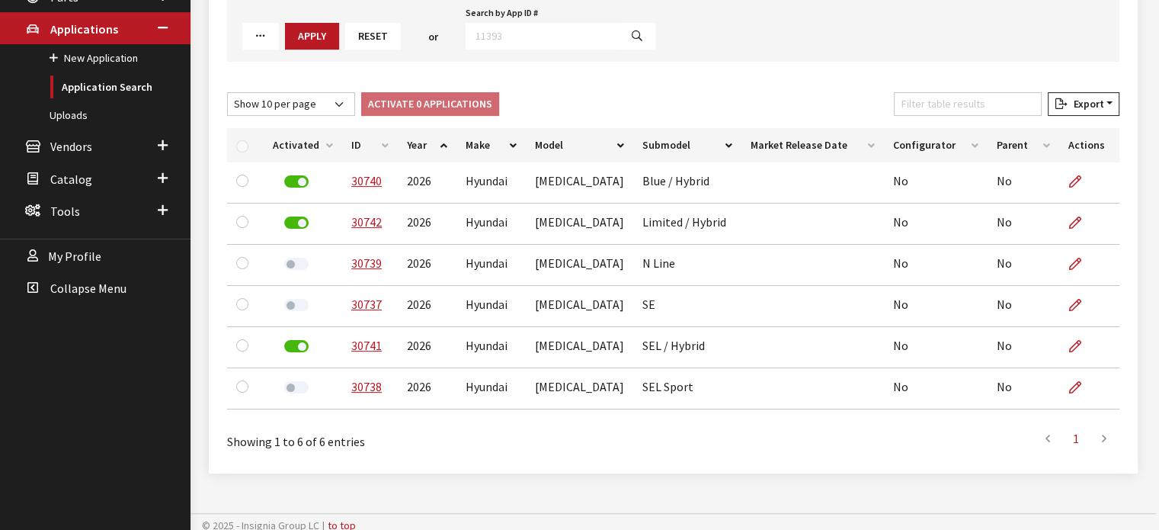
click at [308, 145] on th "Activated" at bounding box center [303, 145] width 78 height 34
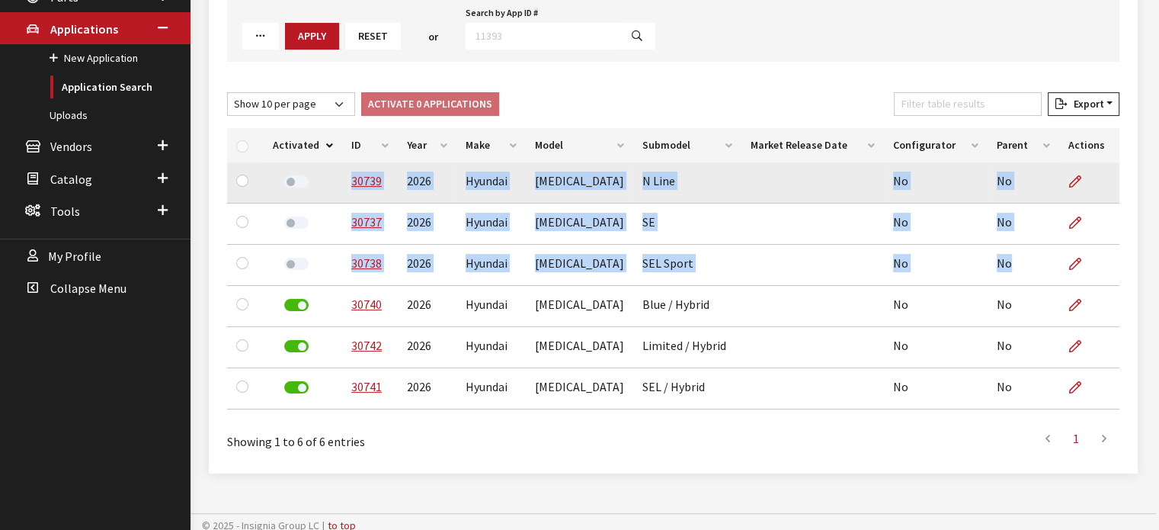
drag, startPoint x: 1024, startPoint y: 269, endPoint x: 328, endPoint y: 168, distance: 703.7
click at [295, 168] on tbody "30739 2026 Hyundai Sonata N Line No No 30737 2026 Hyundai Sonata SE No No 30738…" at bounding box center [673, 285] width 892 height 247
copy tbody "30739 2026 Hyundai Sonata N Line No No 30737 2026 Hyundai Sonata SE No No 30738…"
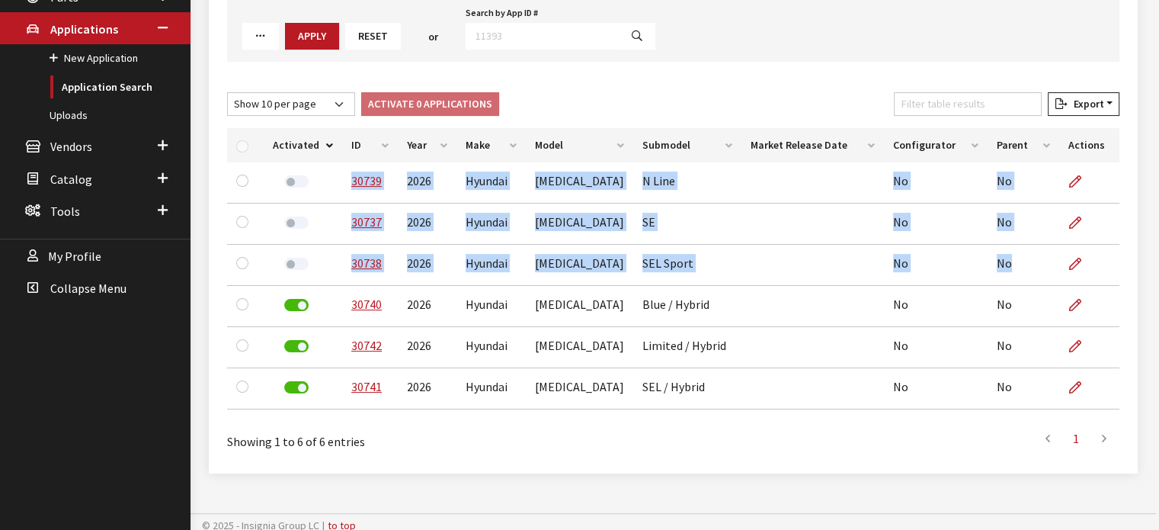
click at [301, 151] on th "Activated" at bounding box center [303, 145] width 78 height 34
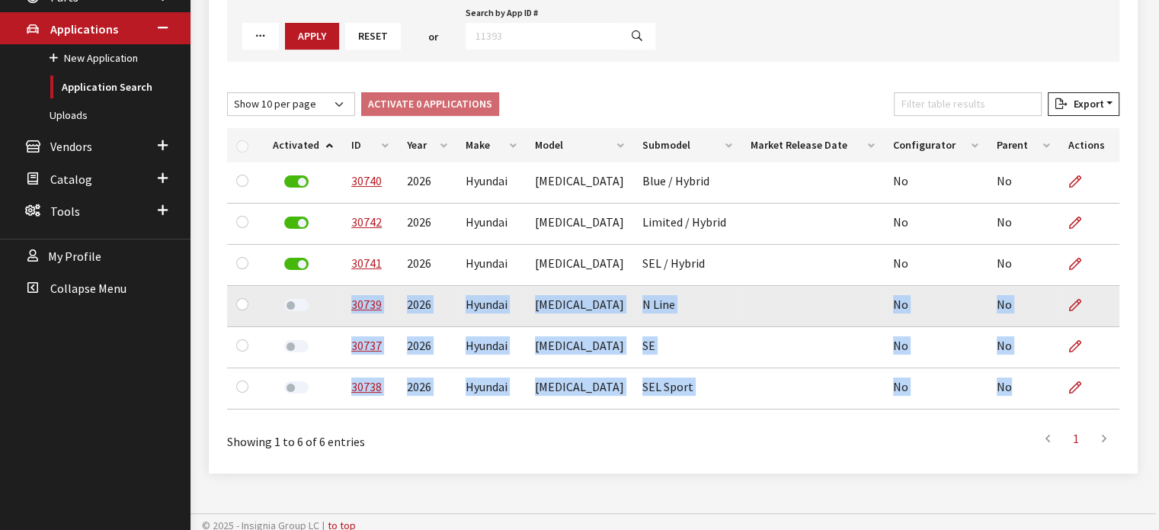
drag, startPoint x: 1031, startPoint y: 392, endPoint x: 344, endPoint y: 313, distance: 691.1
click at [344, 313] on tbody "30740 2026 Hyundai Sonata Blue / Hybrid No No 30742 2026 Hyundai Sonata Limited…" at bounding box center [673, 285] width 892 height 247
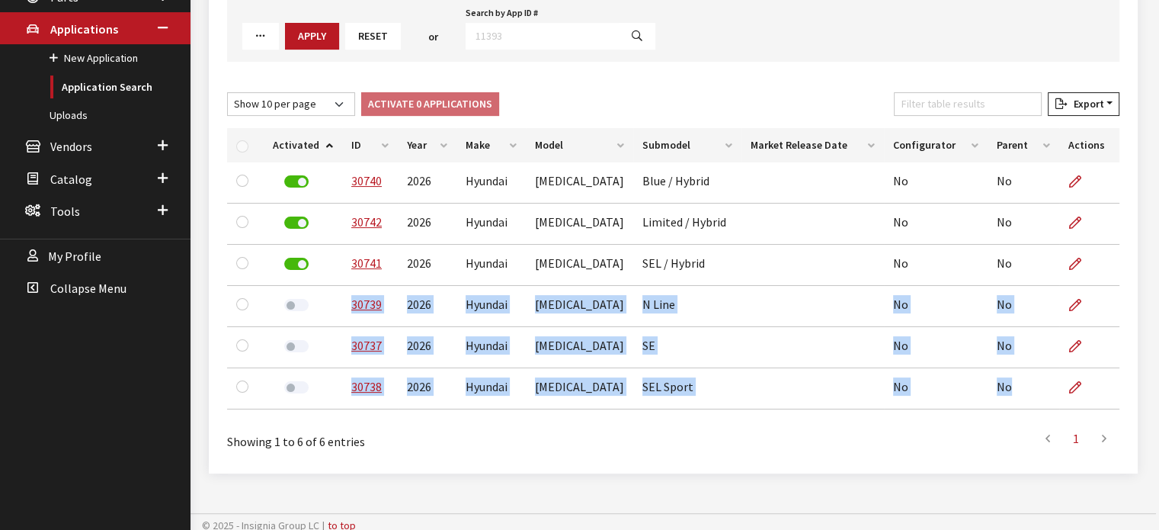
click at [294, 139] on th "Activated" at bounding box center [303, 145] width 78 height 34
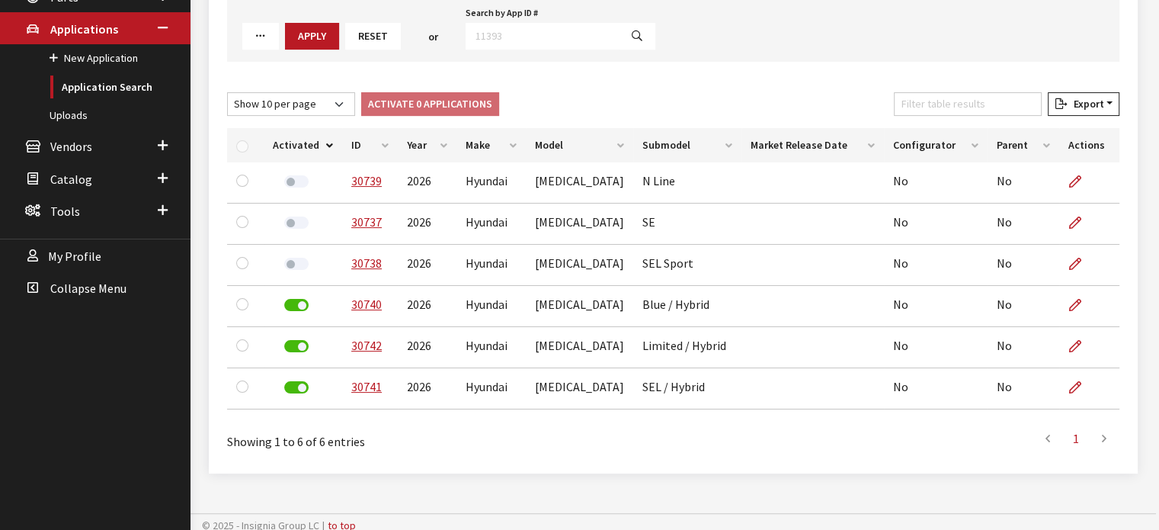
click at [367, 144] on th "ID" at bounding box center [370, 145] width 56 height 34
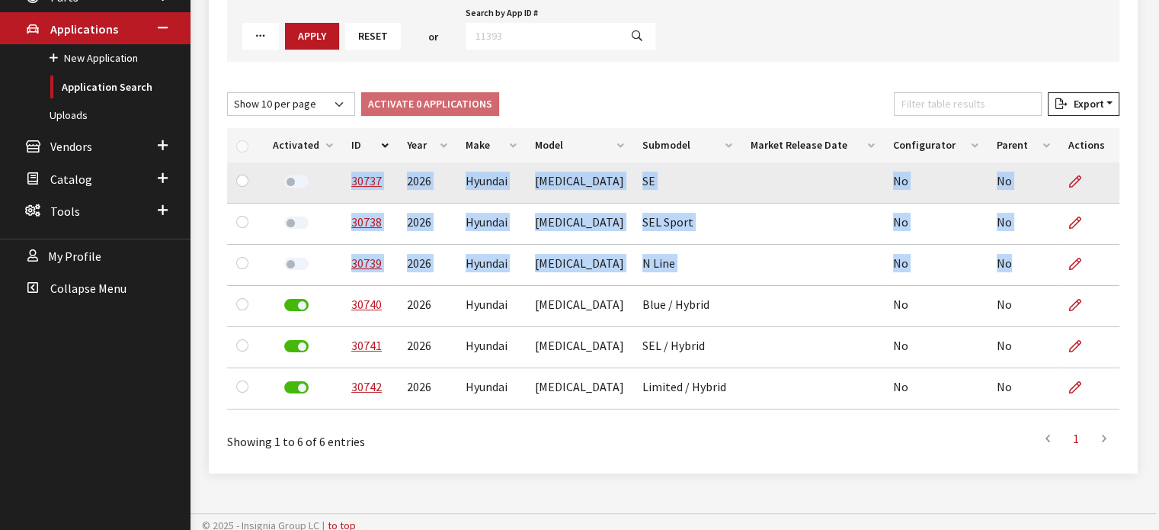
drag, startPoint x: 1013, startPoint y: 272, endPoint x: 338, endPoint y: 187, distance: 679.7
click at [338, 187] on tbody "30737 2026 Hyundai Sonata SE No No 30738 2026 Hyundai Sonata SEL Sport No No 30…" at bounding box center [673, 285] width 892 height 247
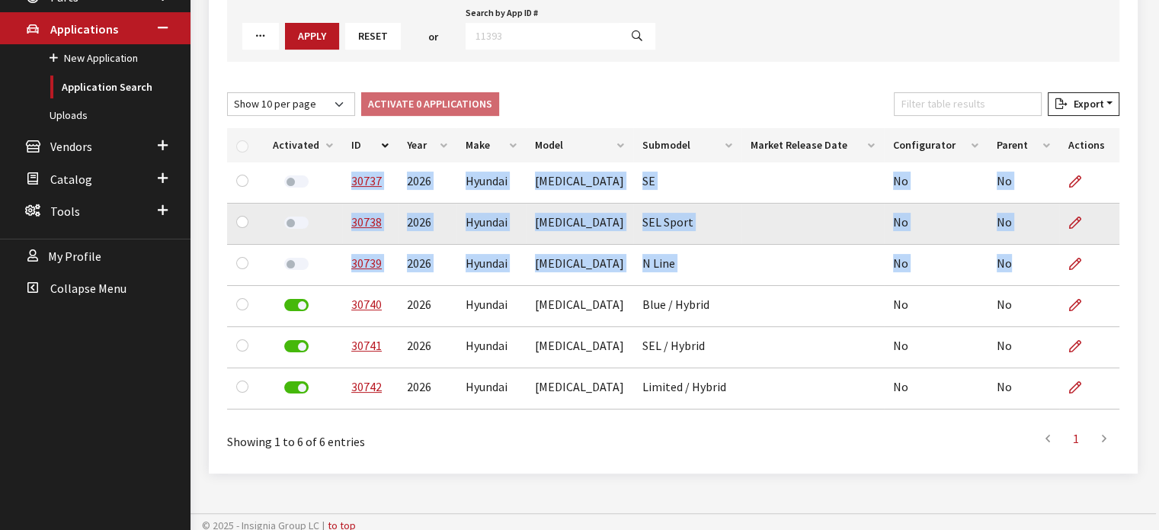
copy tbody "30737 2026 Hyundai Sonata SE No No 30738 2026 Hyundai Sonata SEL Sport No No 30…"
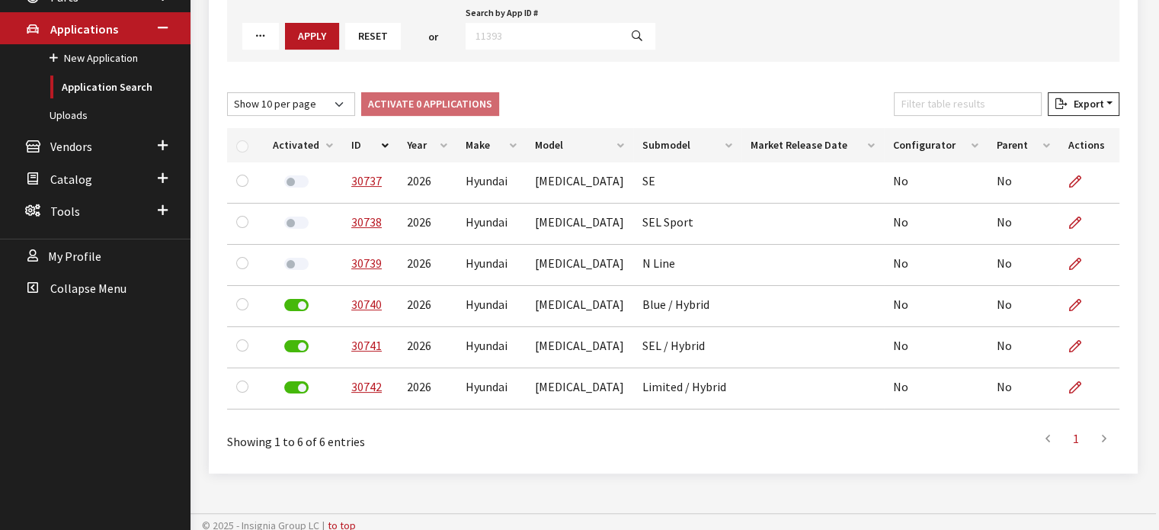
click at [290, 179] on label at bounding box center [296, 181] width 24 height 12
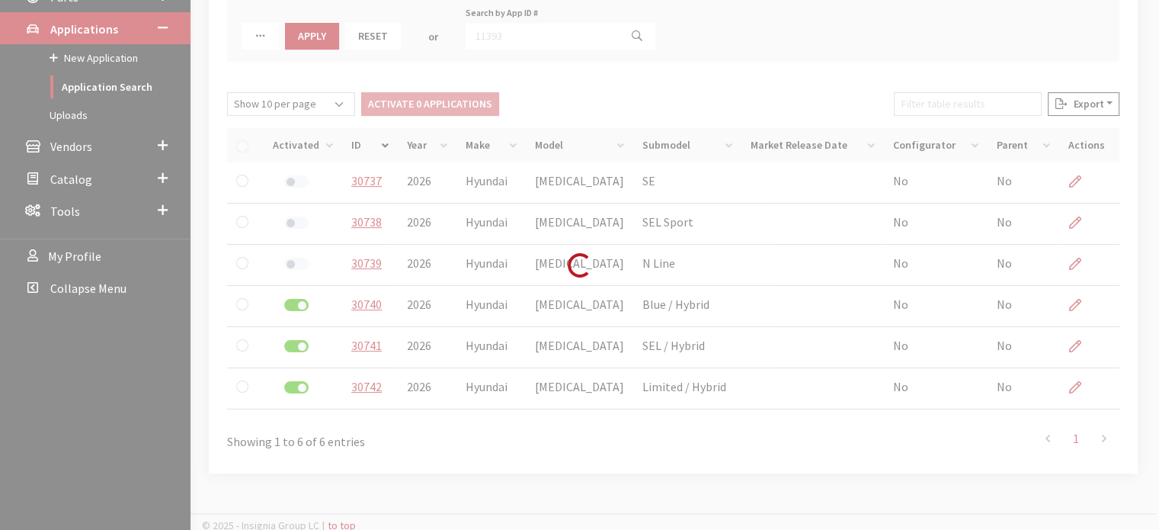
click at [293, 221] on div "Loading..." at bounding box center [579, 265] width 1159 height 530
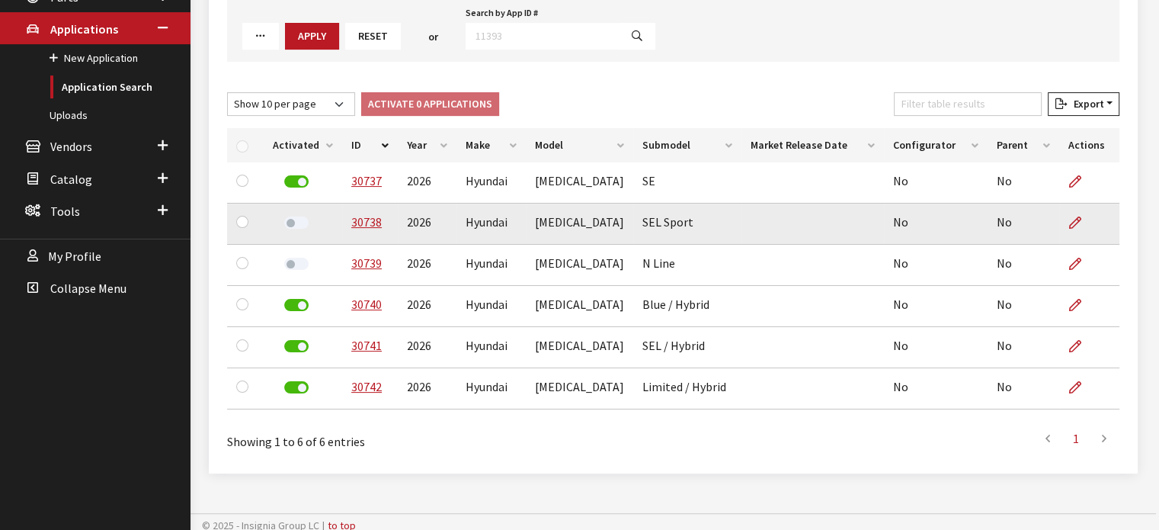
click at [296, 219] on label at bounding box center [296, 222] width 24 height 12
click at [288, 262] on label at bounding box center [296, 264] width 24 height 12
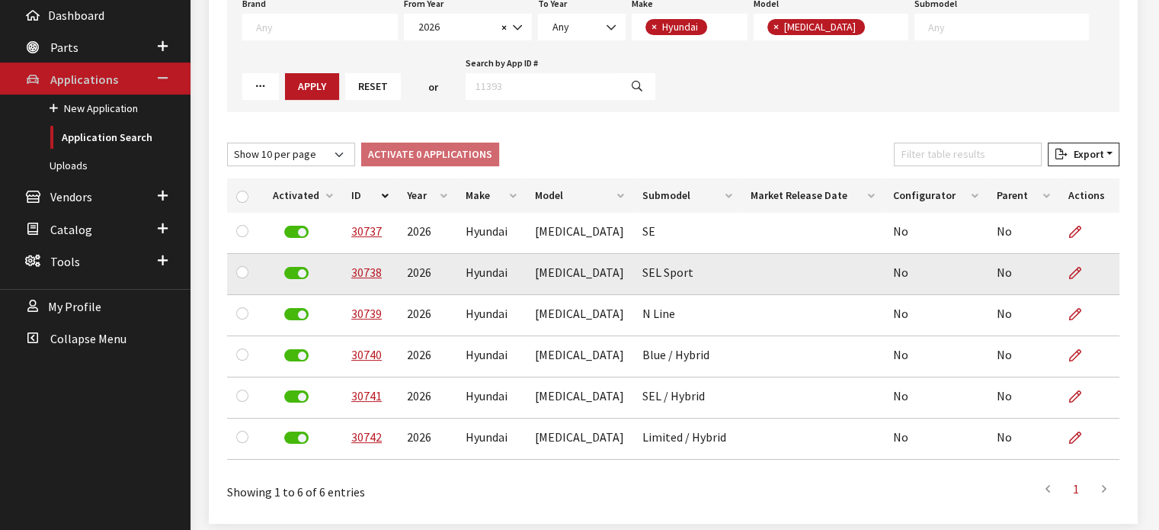
scroll to position [229, 0]
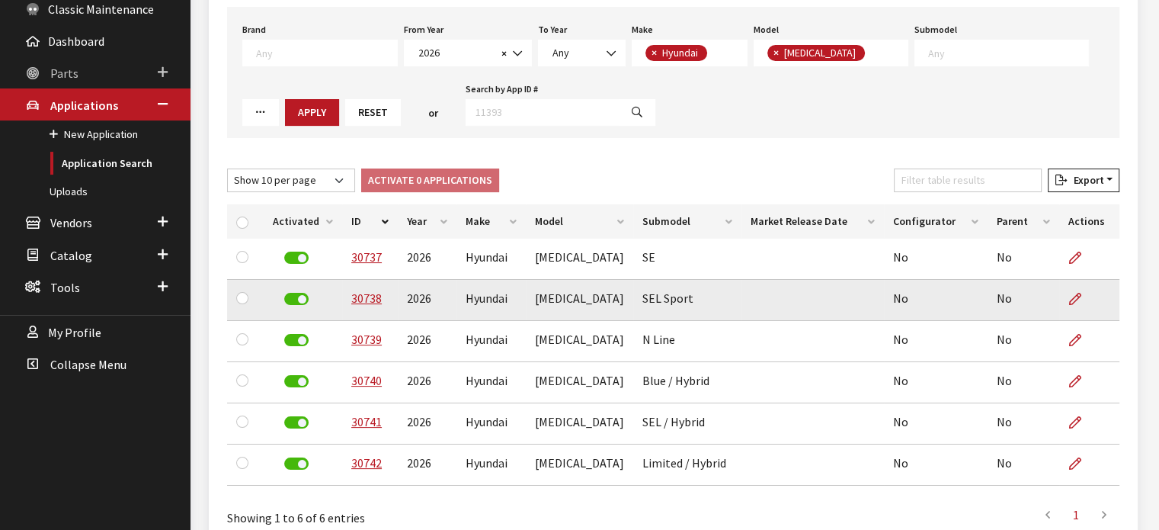
click at [91, 75] on link "Parts" at bounding box center [95, 72] width 191 height 32
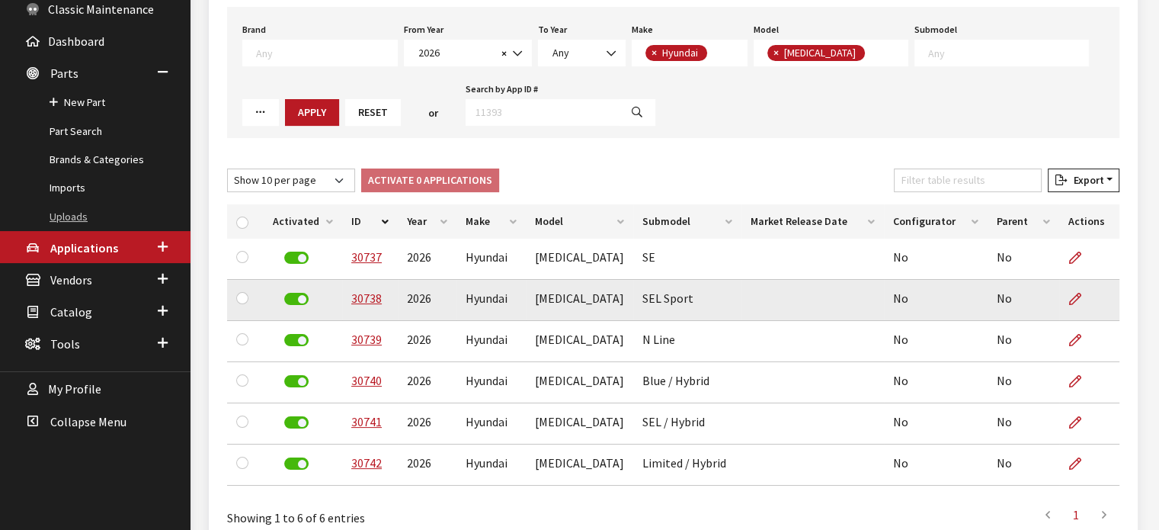
click at [125, 220] on link "Uploads" at bounding box center [95, 217] width 191 height 28
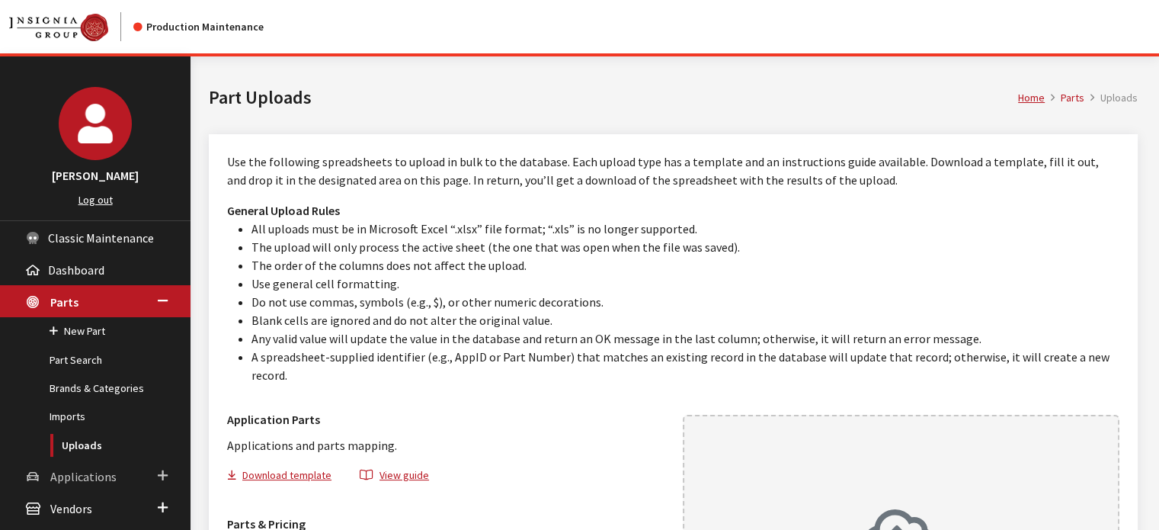
click at [68, 476] on span "Applications" at bounding box center [83, 476] width 66 height 15
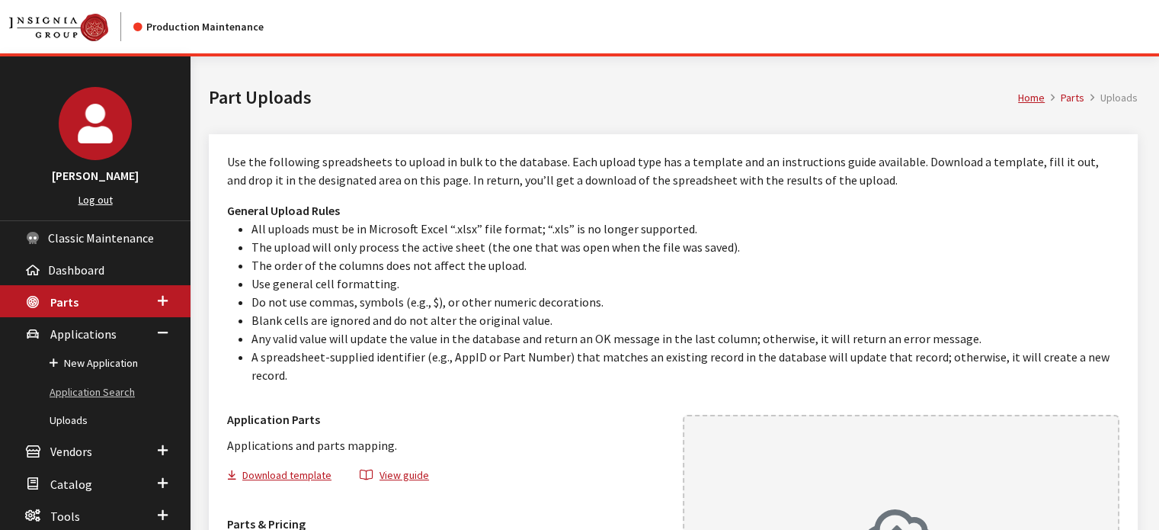
click at [122, 397] on link "Application Search" at bounding box center [95, 392] width 191 height 28
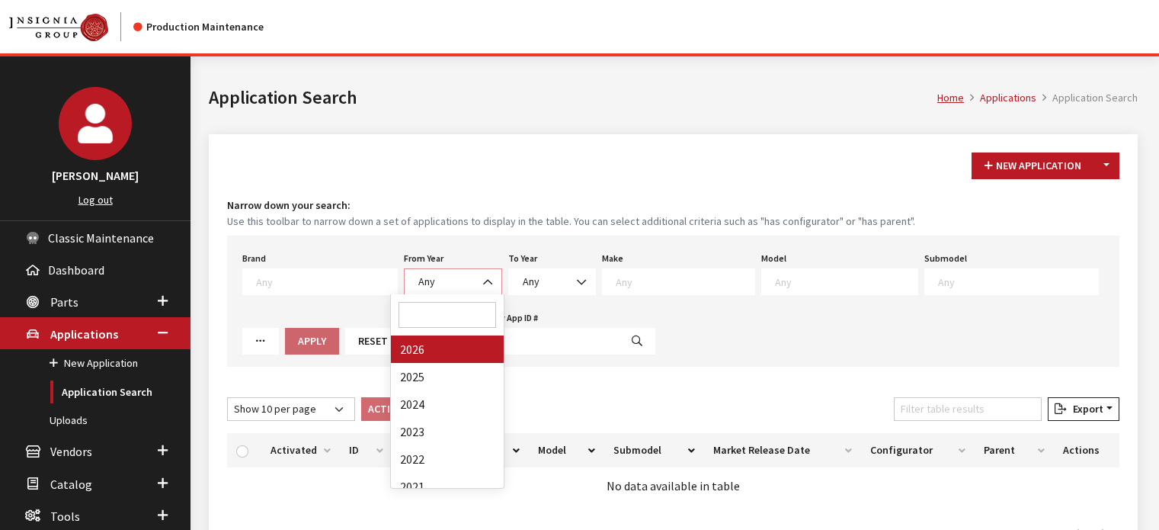
select select "2026"
select select
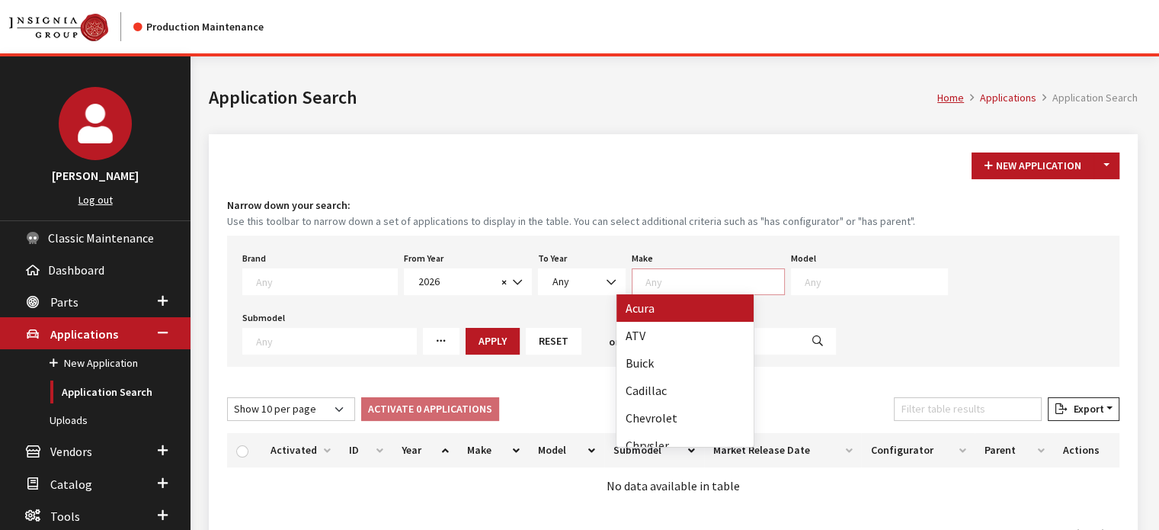
click at [674, 280] on textarea "Search" at bounding box center [714, 281] width 139 height 14
click at [686, 291] on span at bounding box center [708, 281] width 153 height 27
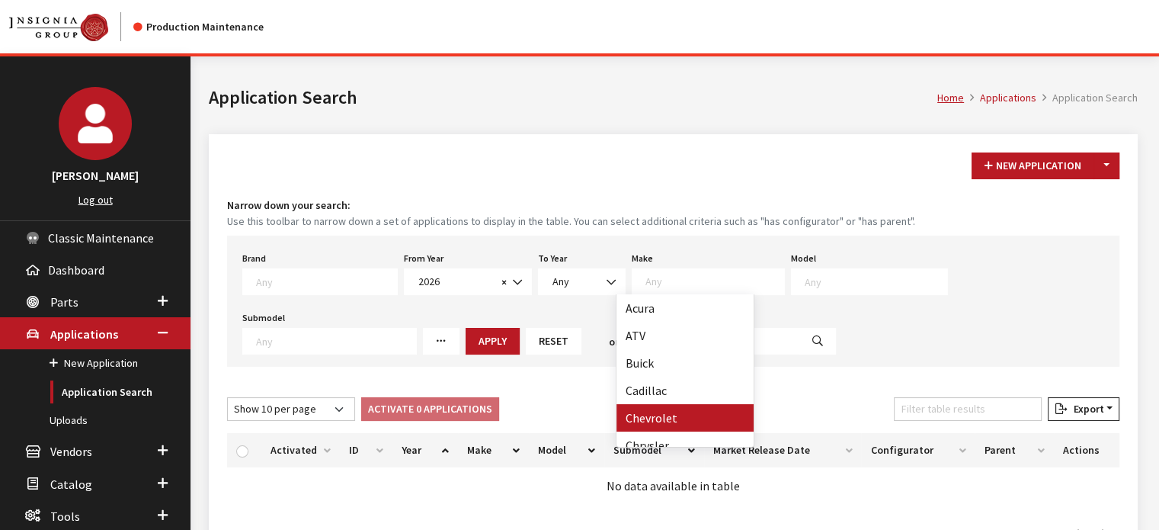
drag, startPoint x: 672, startPoint y: 420, endPoint x: 720, endPoint y: 389, distance: 56.9
select select "3"
select select
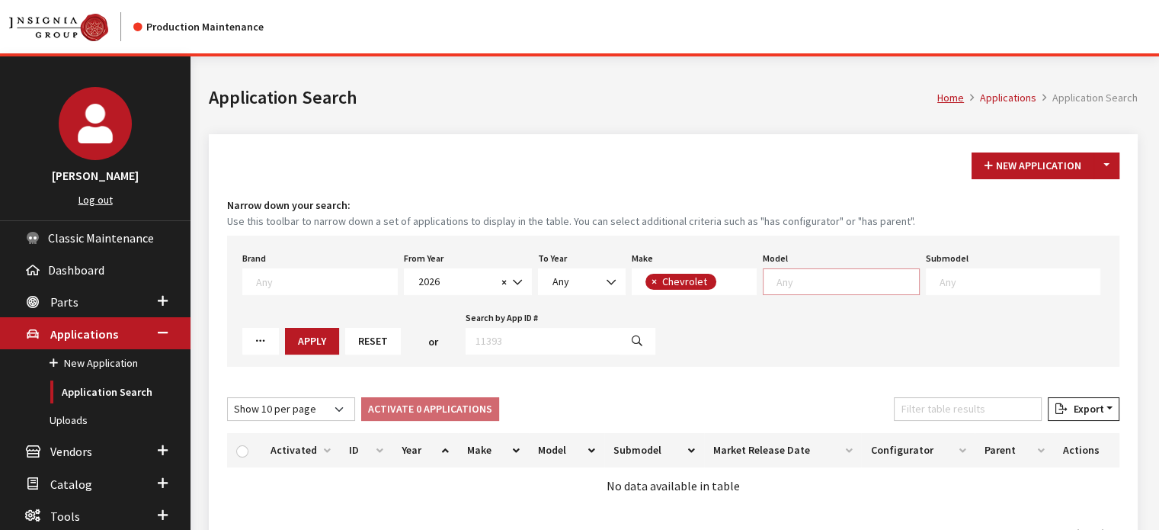
click at [818, 269] on span at bounding box center [841, 281] width 157 height 27
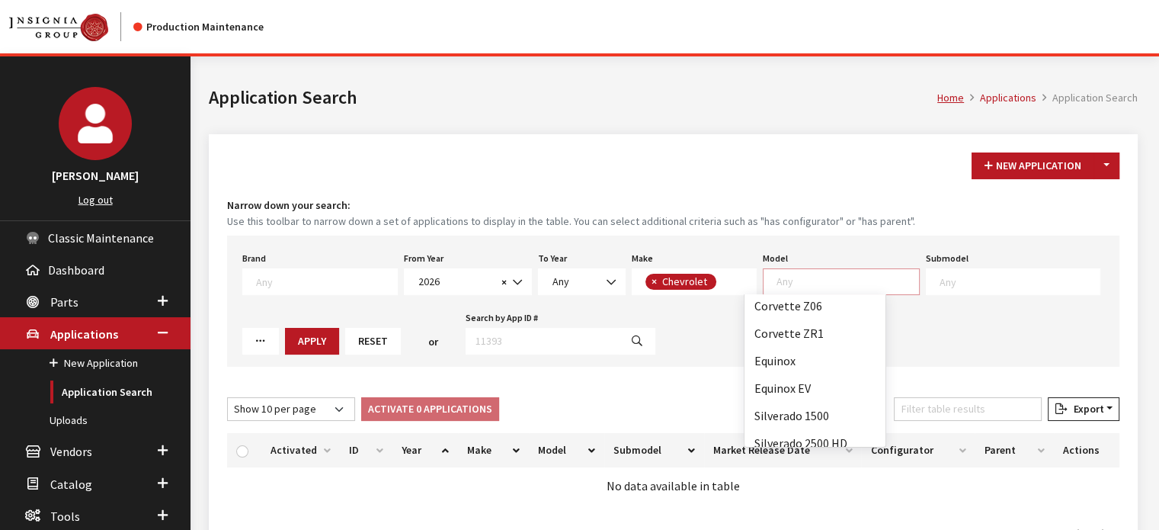
scroll to position [229, 0]
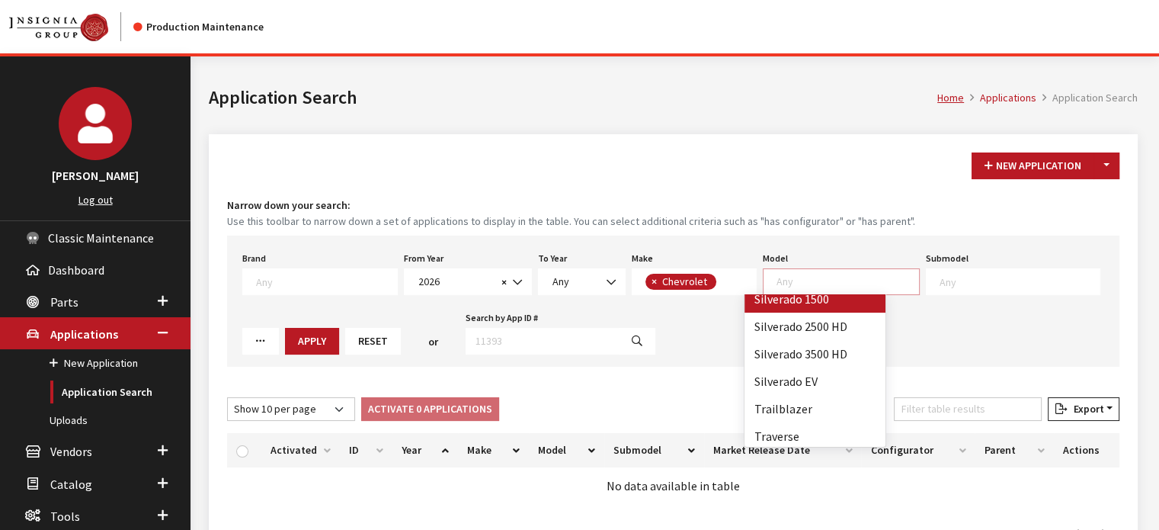
select select "46"
select select
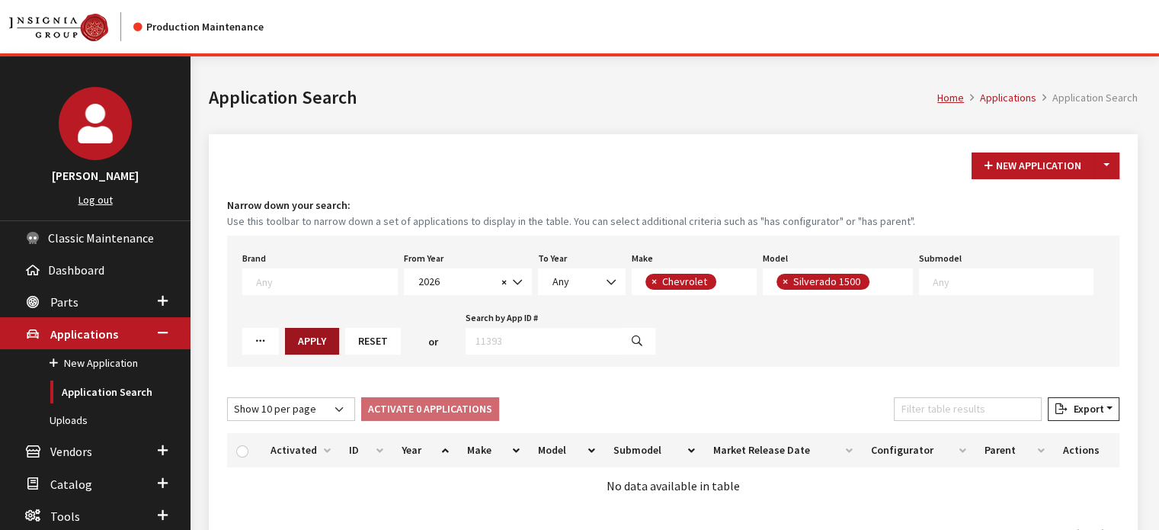
click at [285, 342] on button "Apply" at bounding box center [312, 341] width 54 height 27
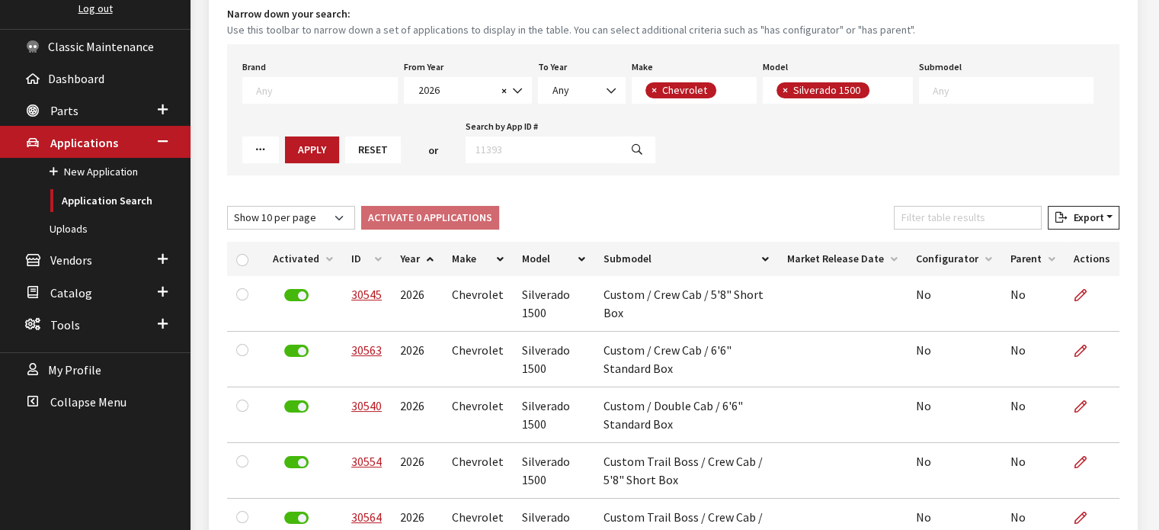
scroll to position [0, 0]
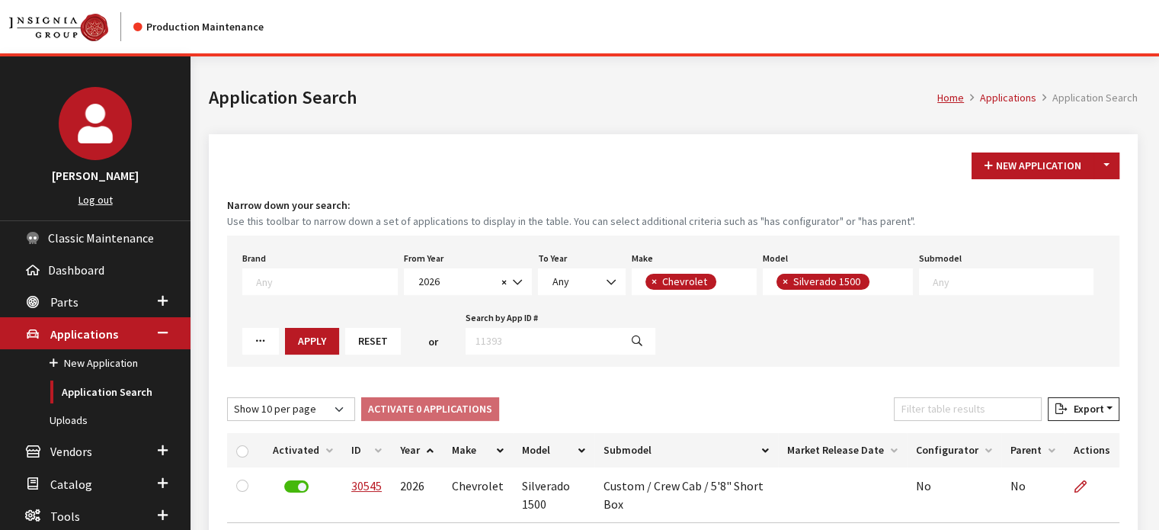
click at [777, 287] on button "×" at bounding box center [784, 282] width 15 height 16
select select
click at [777, 282] on textarea "Search" at bounding box center [848, 281] width 142 height 14
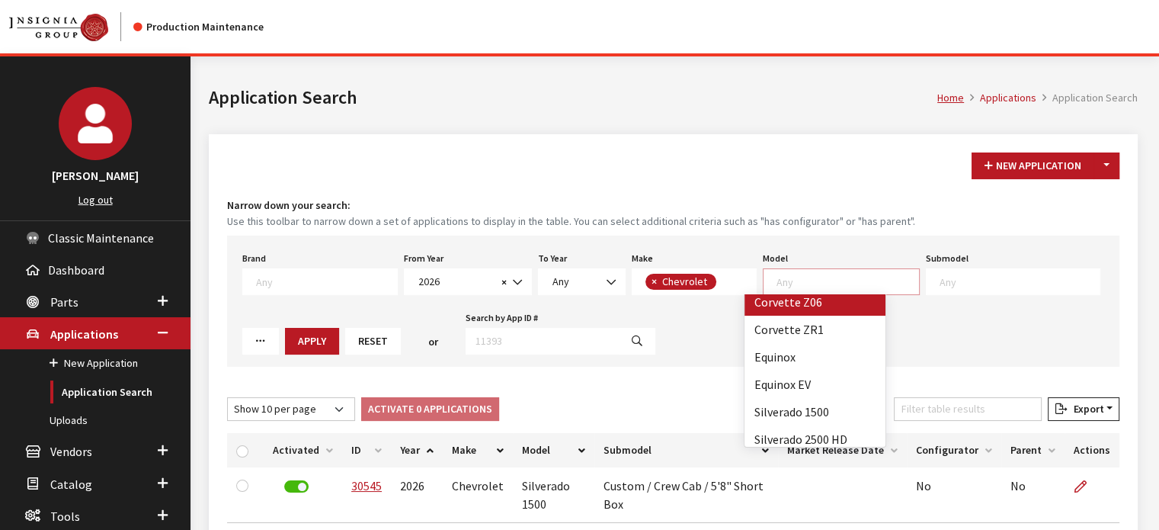
scroll to position [229, 0]
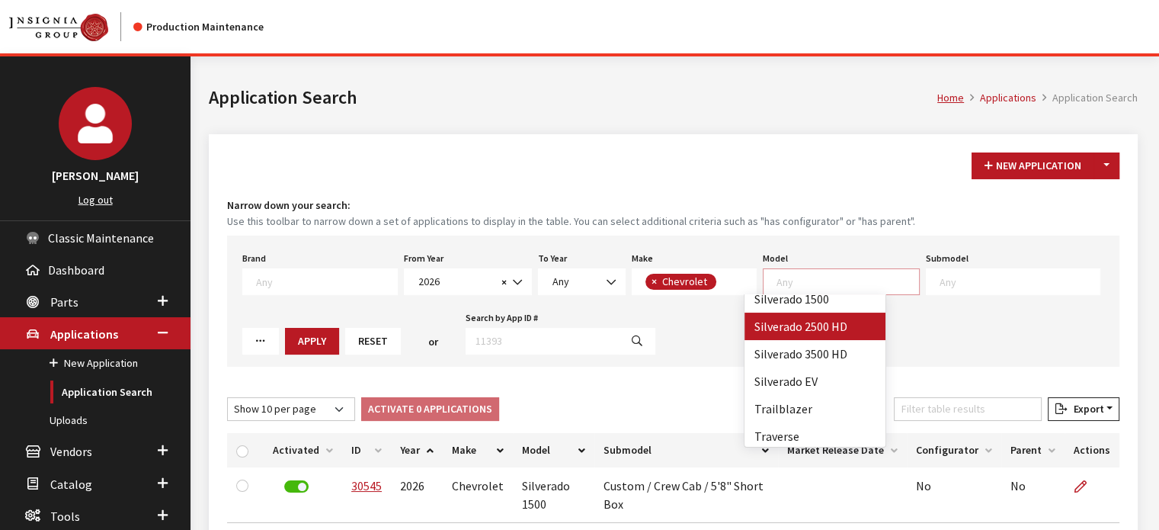
drag, startPoint x: 805, startPoint y: 328, endPoint x: 524, endPoint y: 341, distance: 280.7
select select "83"
select select
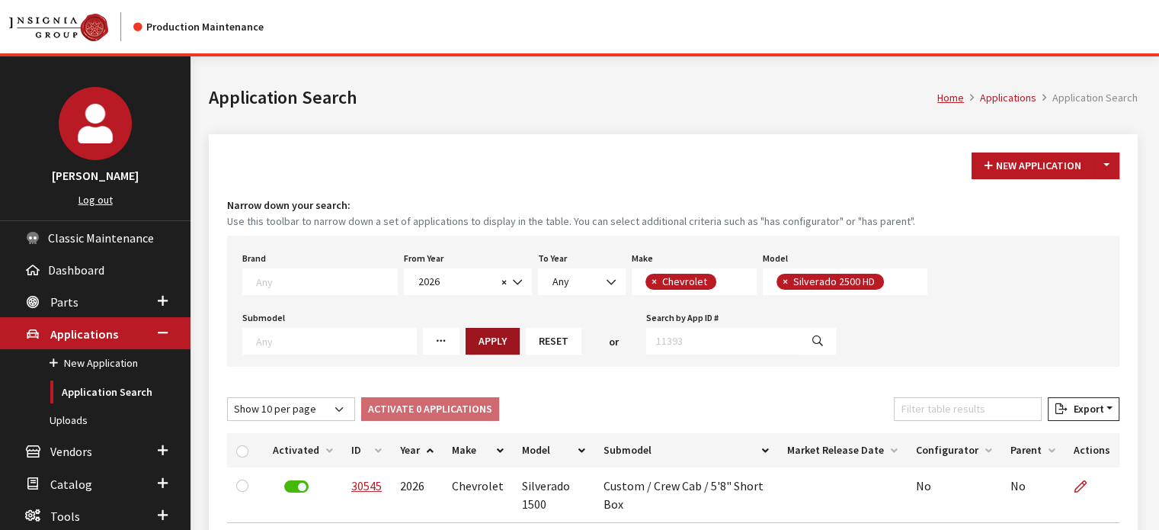
click at [466, 344] on button "Apply" at bounding box center [493, 341] width 54 height 27
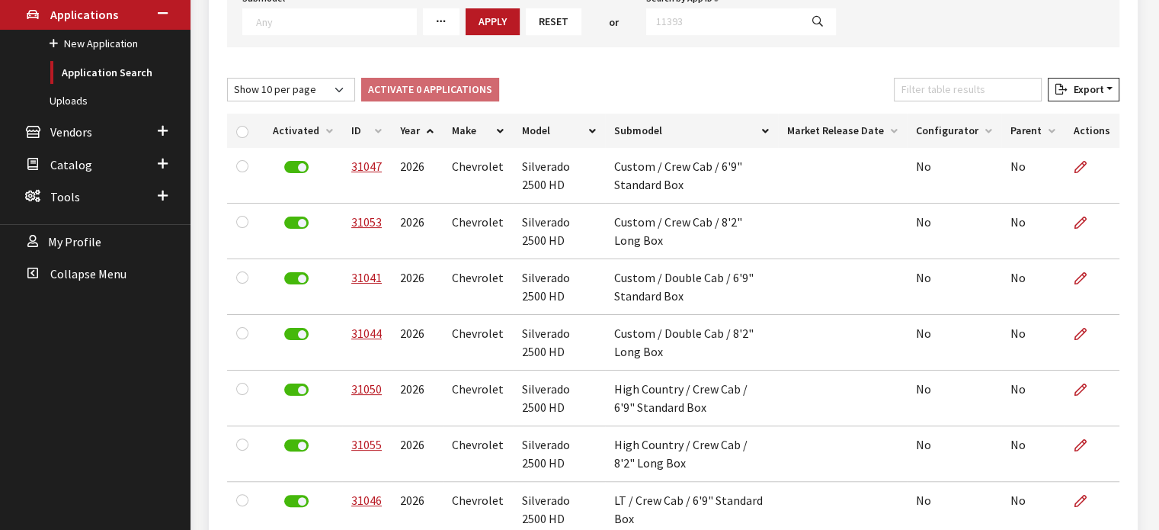
scroll to position [162, 0]
